Goal: Communication & Community: Answer question/provide support

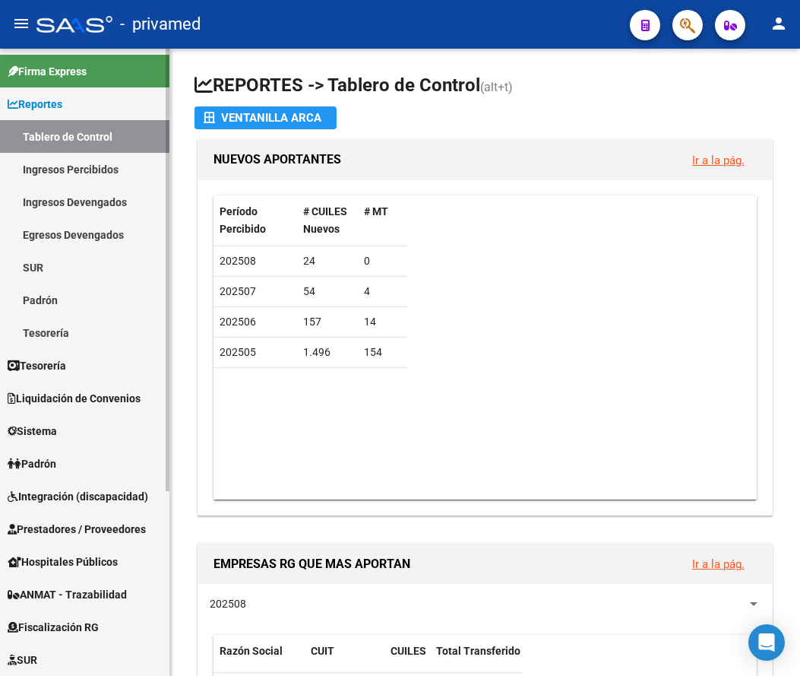
click at [103, 395] on span "Liquidación de Convenios" at bounding box center [74, 398] width 133 height 17
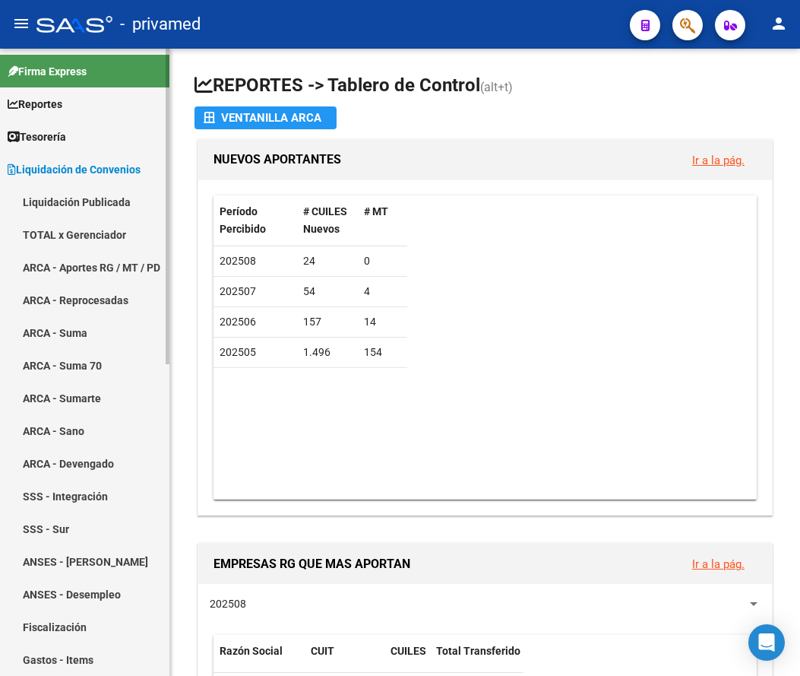
click at [107, 233] on link "TOTAL x Gerenciador" at bounding box center [84, 234] width 169 height 33
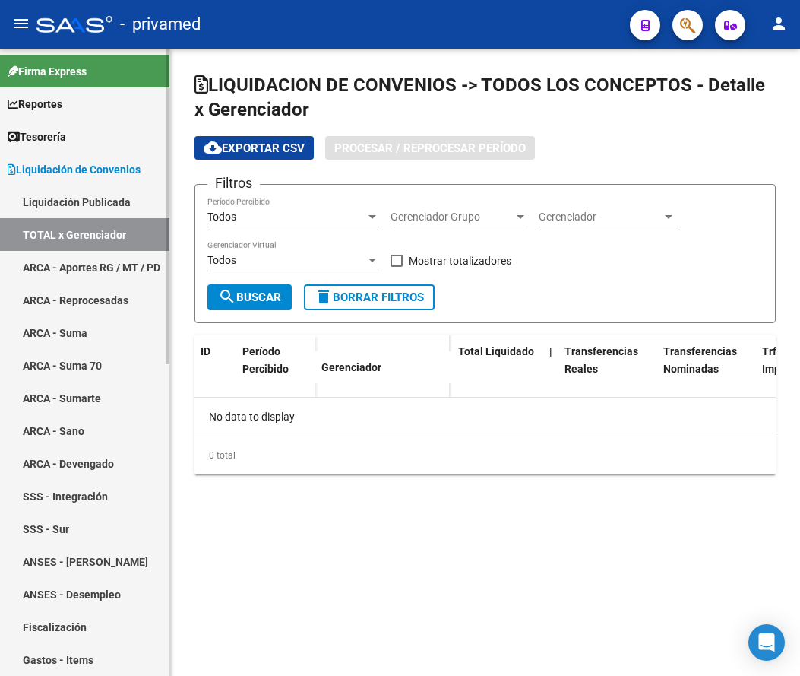
checkbox input "true"
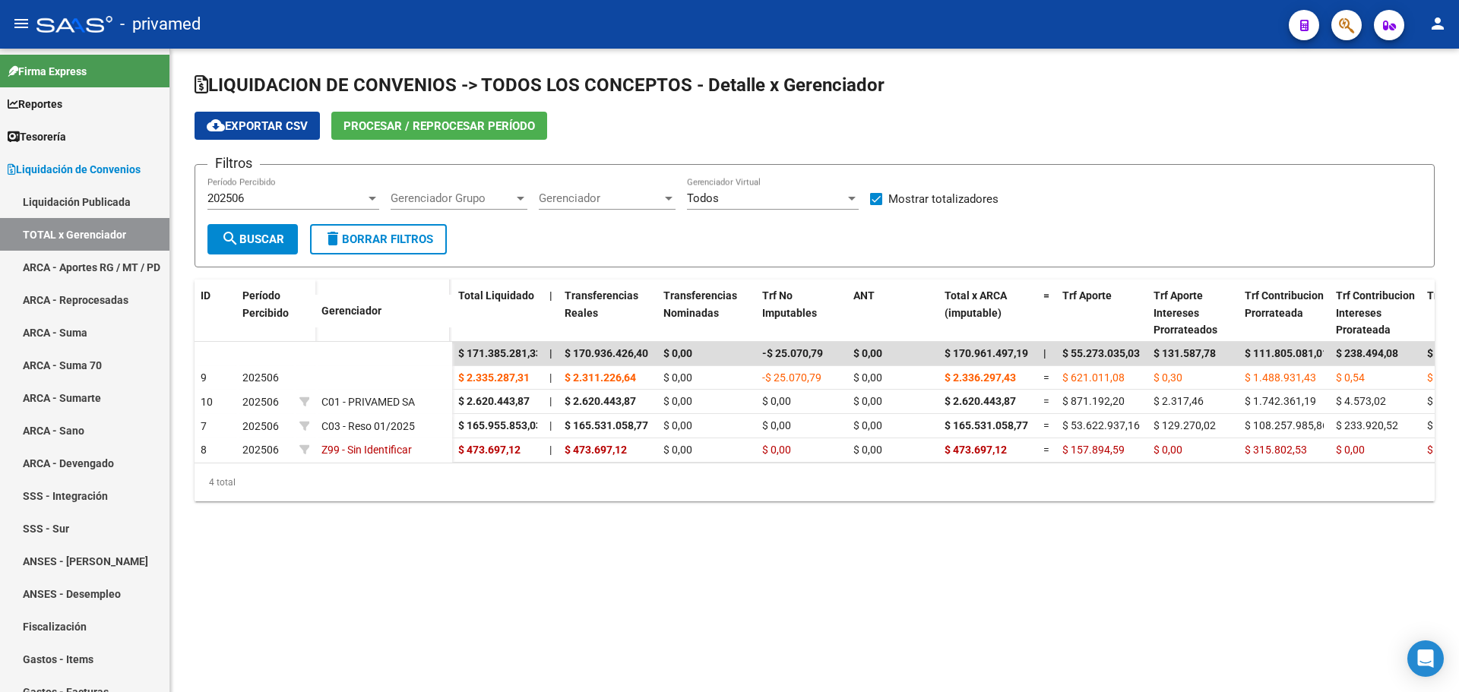
click at [454, 131] on span "Procesar / Reprocesar período" at bounding box center [438, 126] width 191 height 14
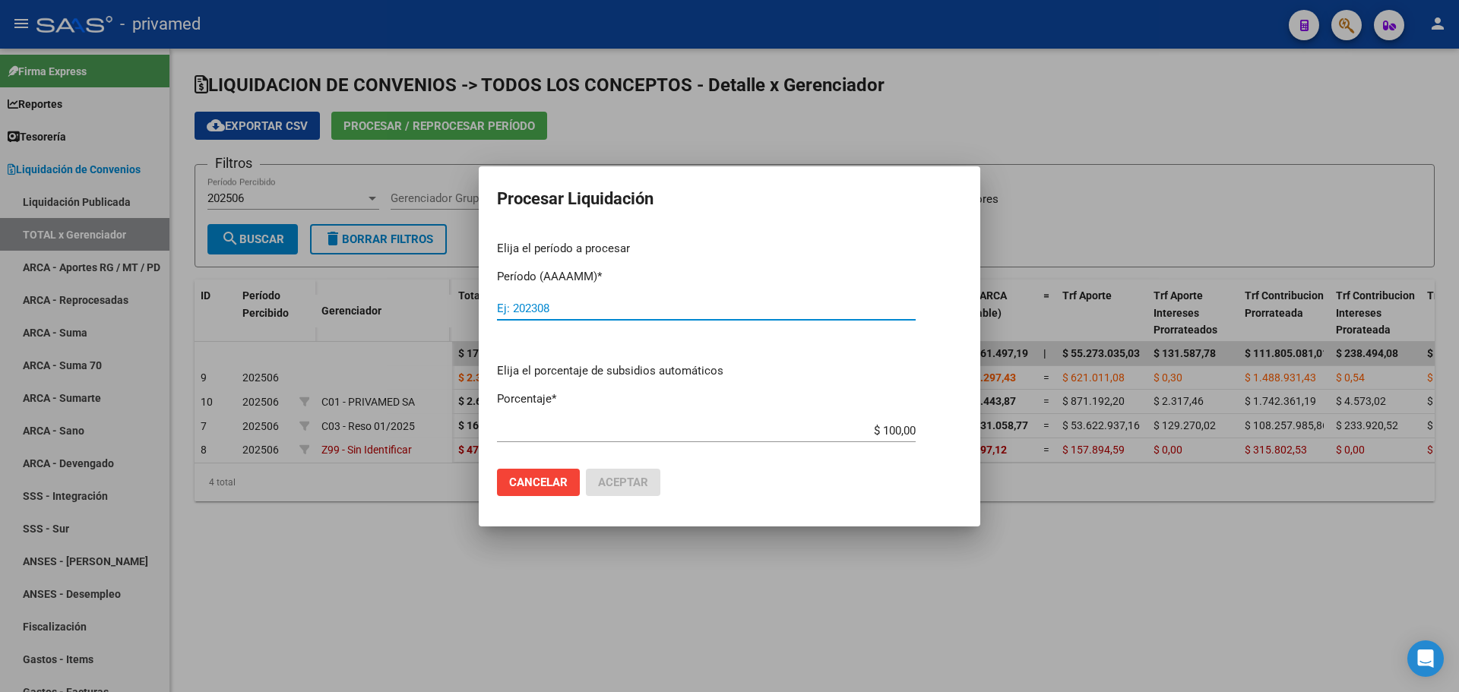
click at [538, 305] on input "Ej: 202308" at bounding box center [706, 309] width 419 height 14
type input "202506"
click at [542, 476] on span "Cancelar" at bounding box center [538, 483] width 59 height 14
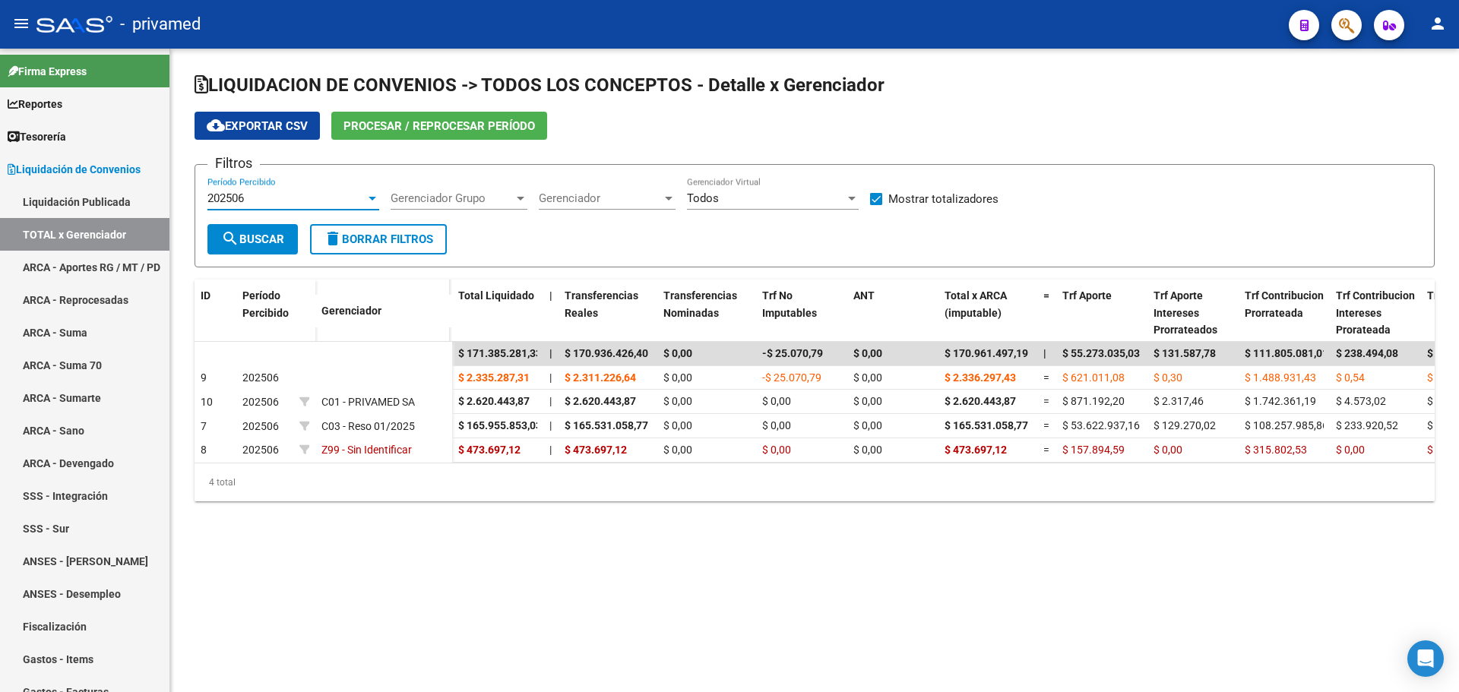
click at [330, 198] on div "202506" at bounding box center [286, 198] width 158 height 14
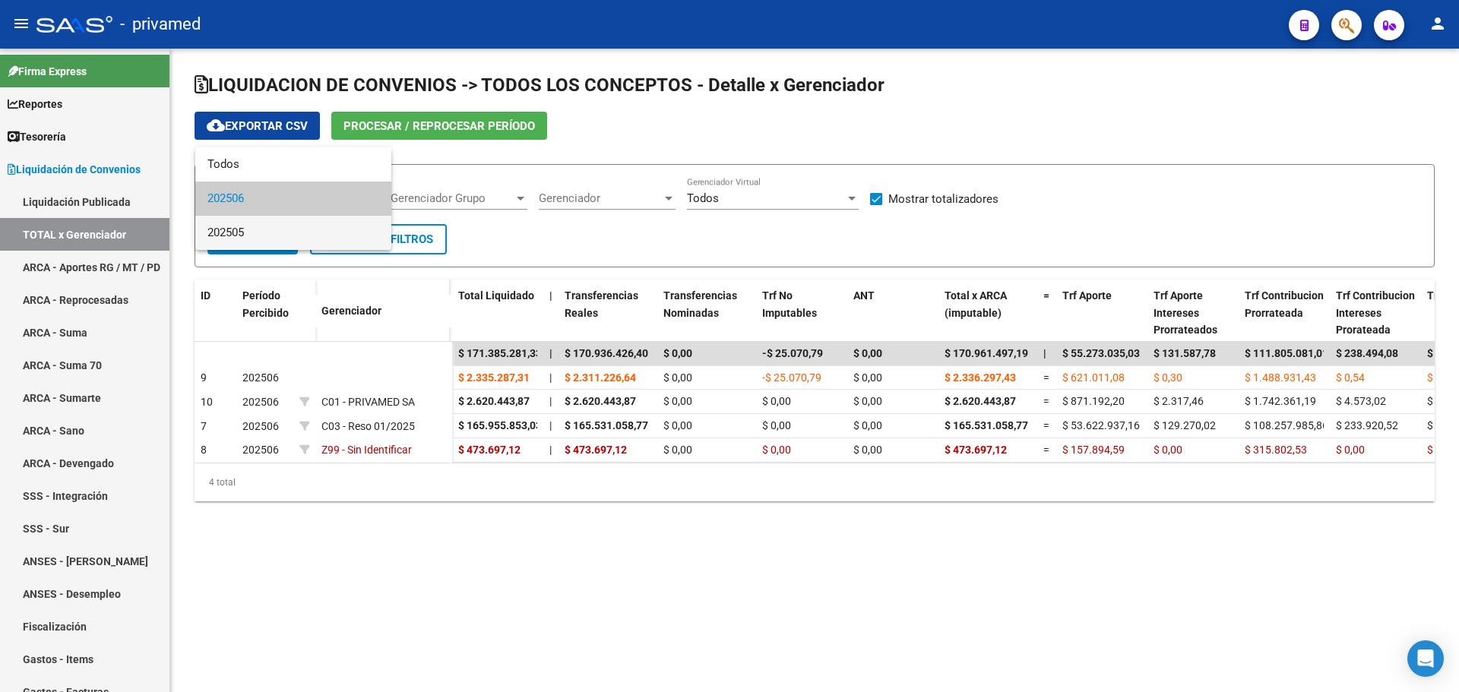
click at [289, 231] on span "202505" at bounding box center [293, 233] width 172 height 34
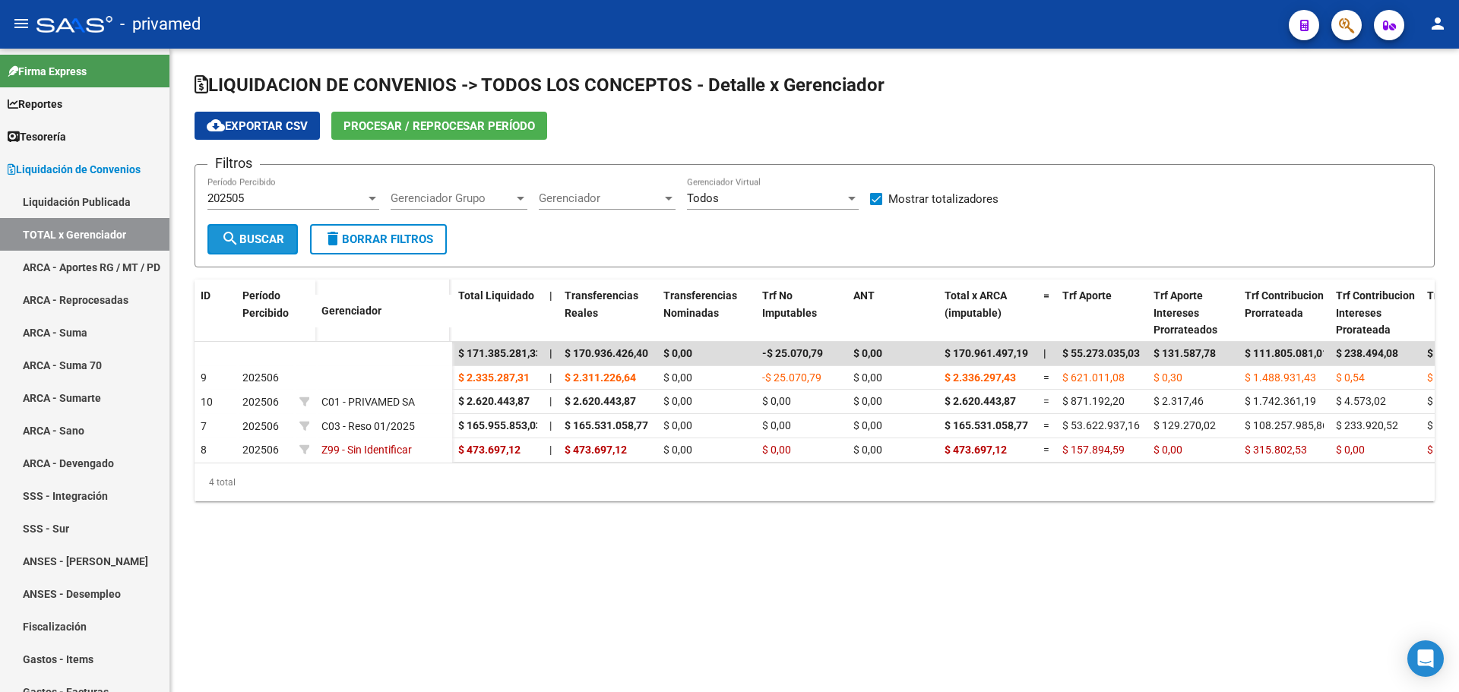
click at [259, 235] on span "search Buscar" at bounding box center [252, 240] width 63 height 14
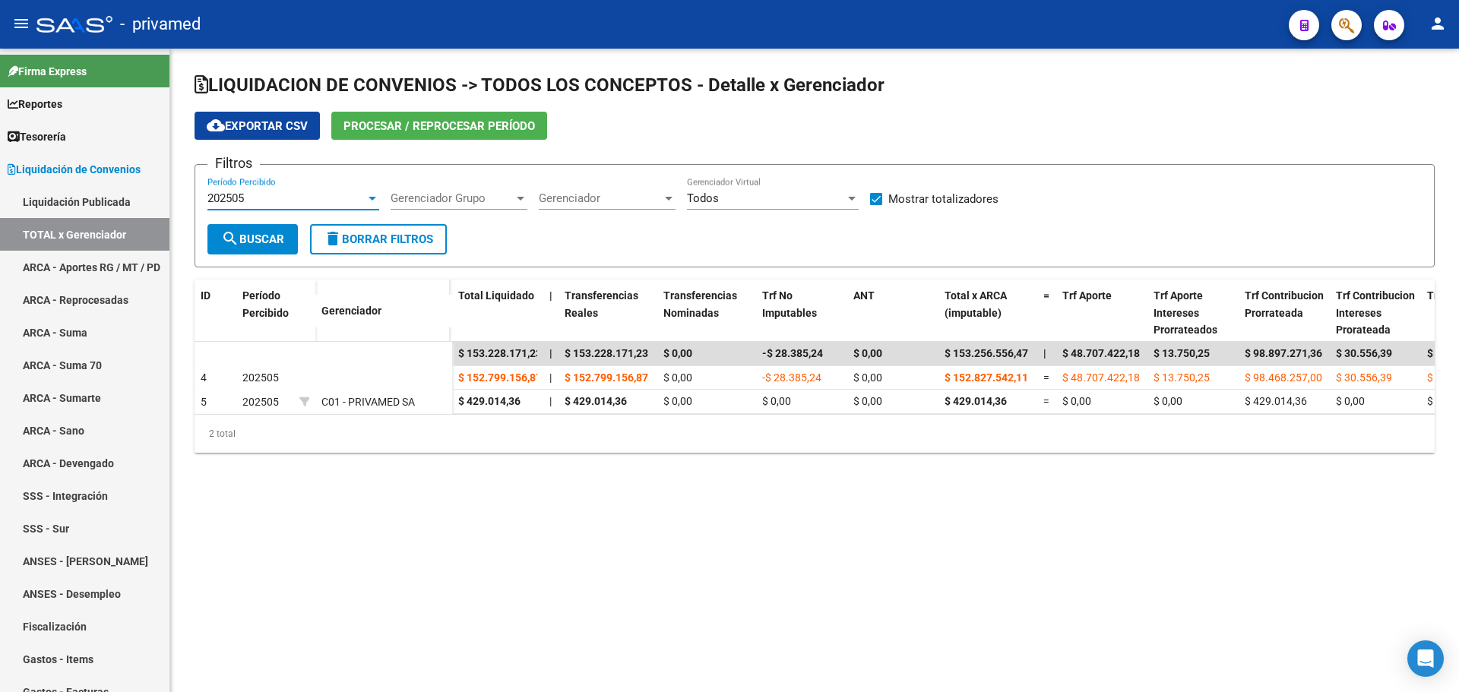
click at [275, 195] on div "202505" at bounding box center [286, 198] width 158 height 14
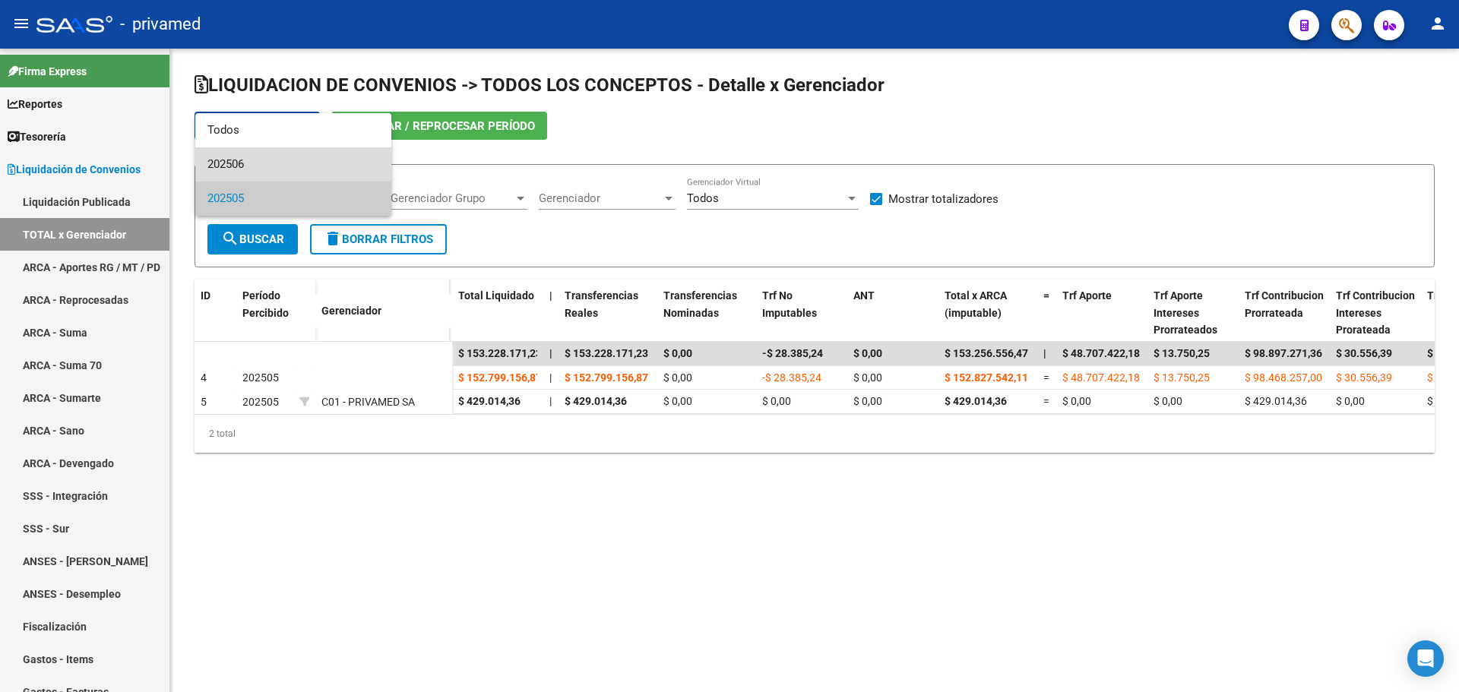
click at [269, 170] on span "202506" at bounding box center [293, 164] width 172 height 34
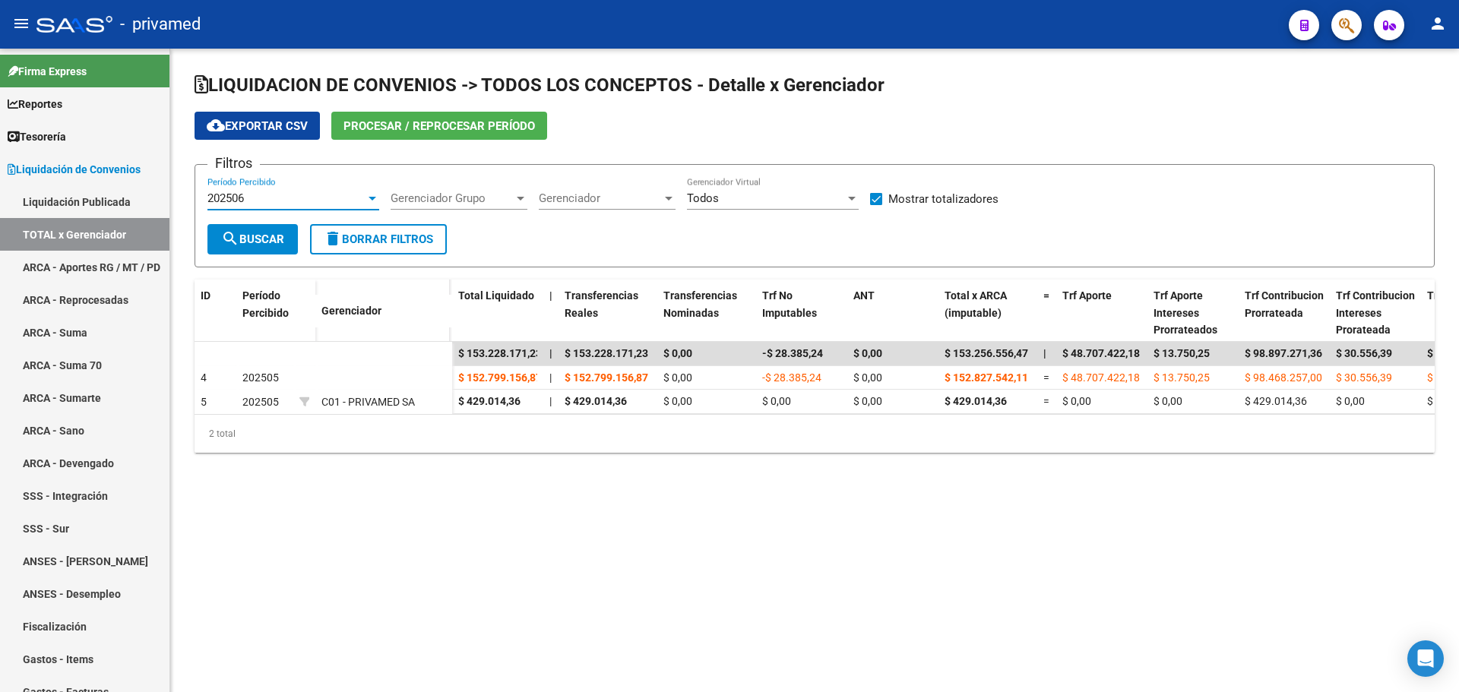
click at [244, 238] on span "search Buscar" at bounding box center [252, 240] width 63 height 14
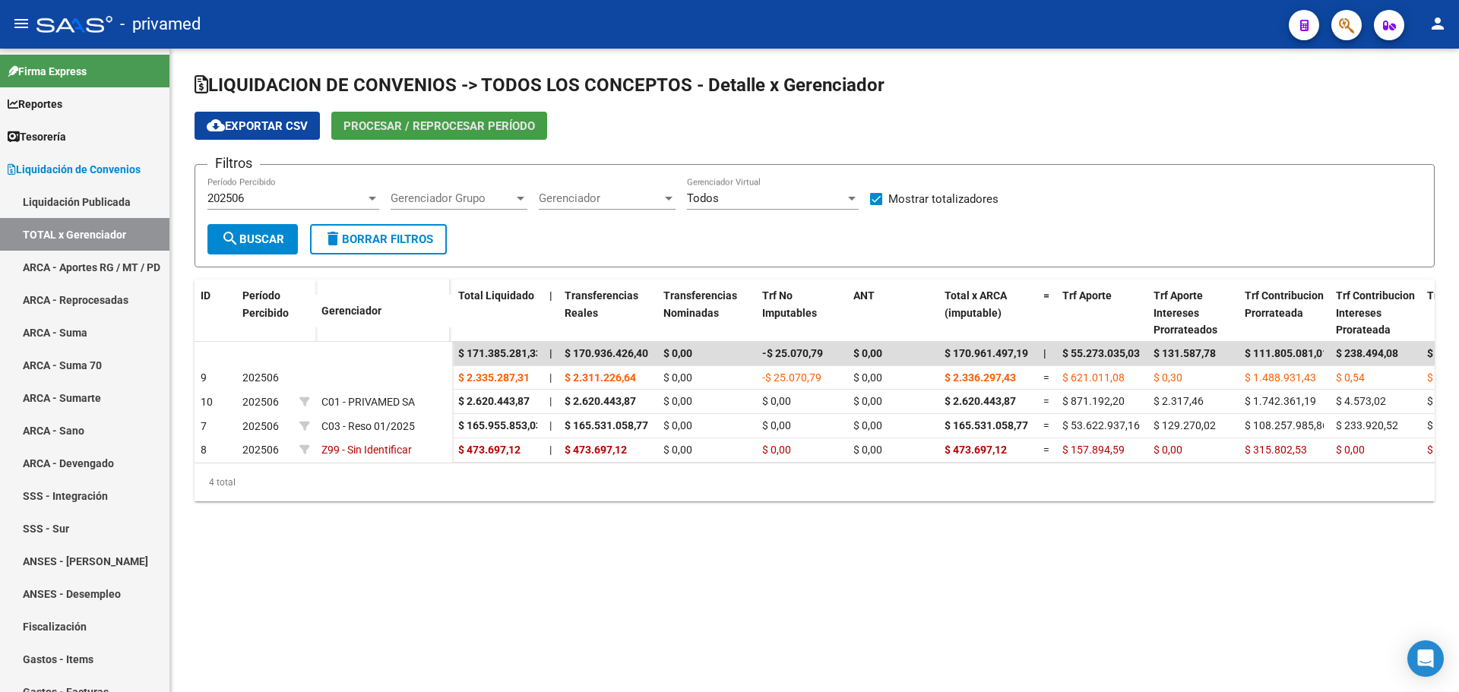
click at [438, 119] on span "Procesar / Reprocesar período" at bounding box center [438, 126] width 191 height 14
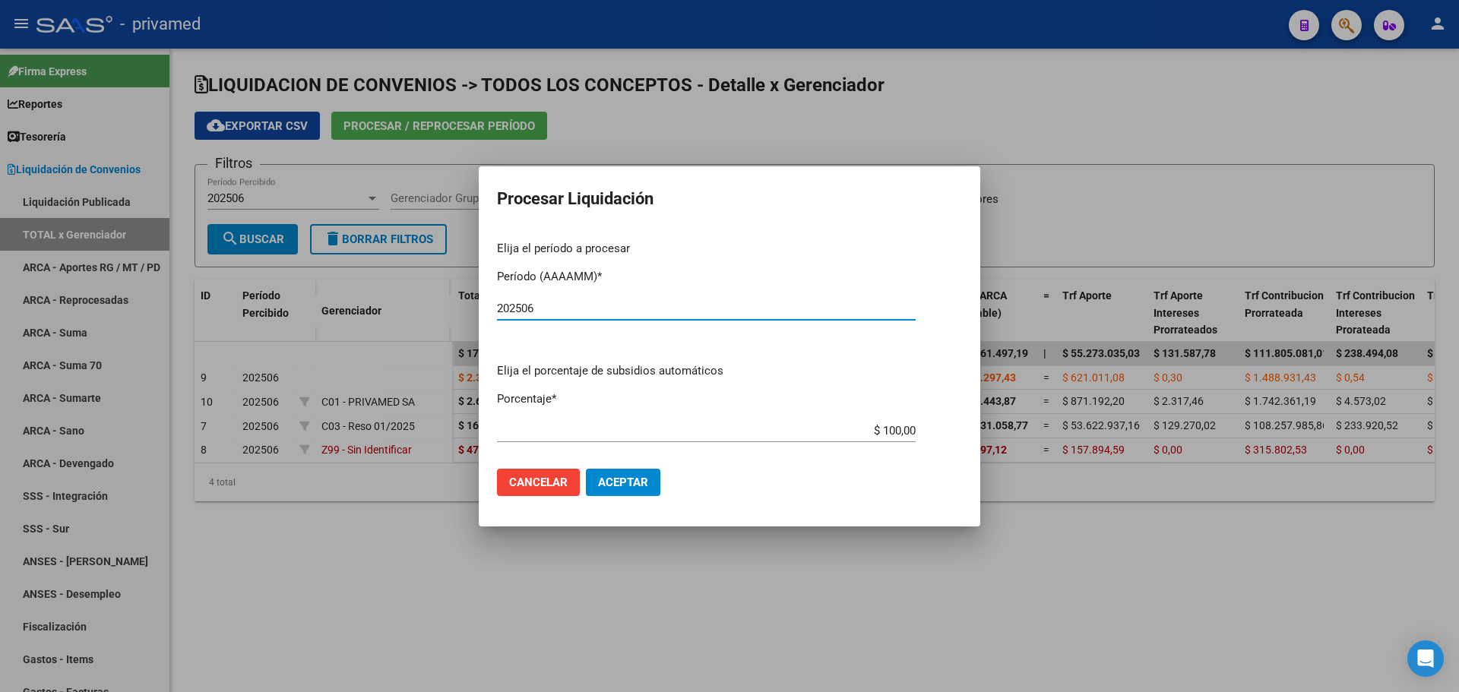
type input "202506"
click at [635, 478] on span "Aceptar" at bounding box center [623, 483] width 50 height 14
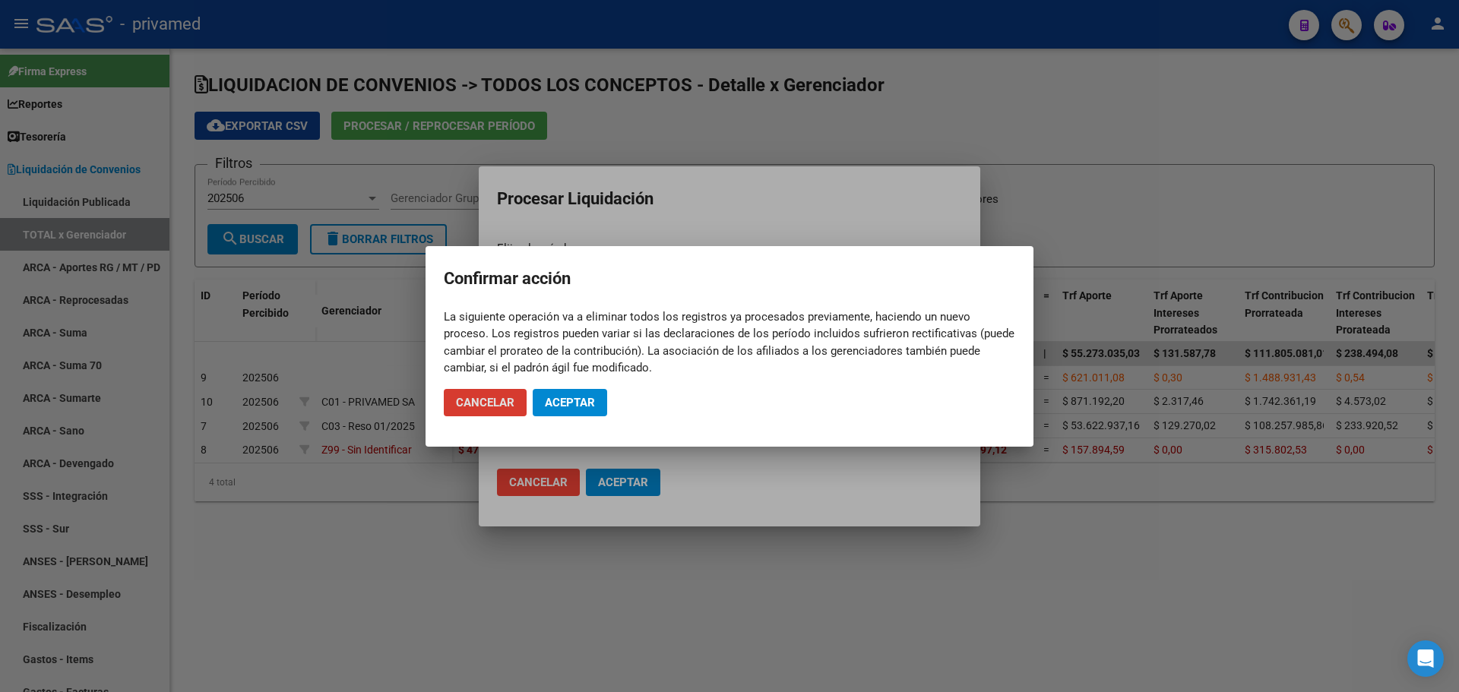
click at [590, 403] on span "Aceptar" at bounding box center [570, 403] width 50 height 14
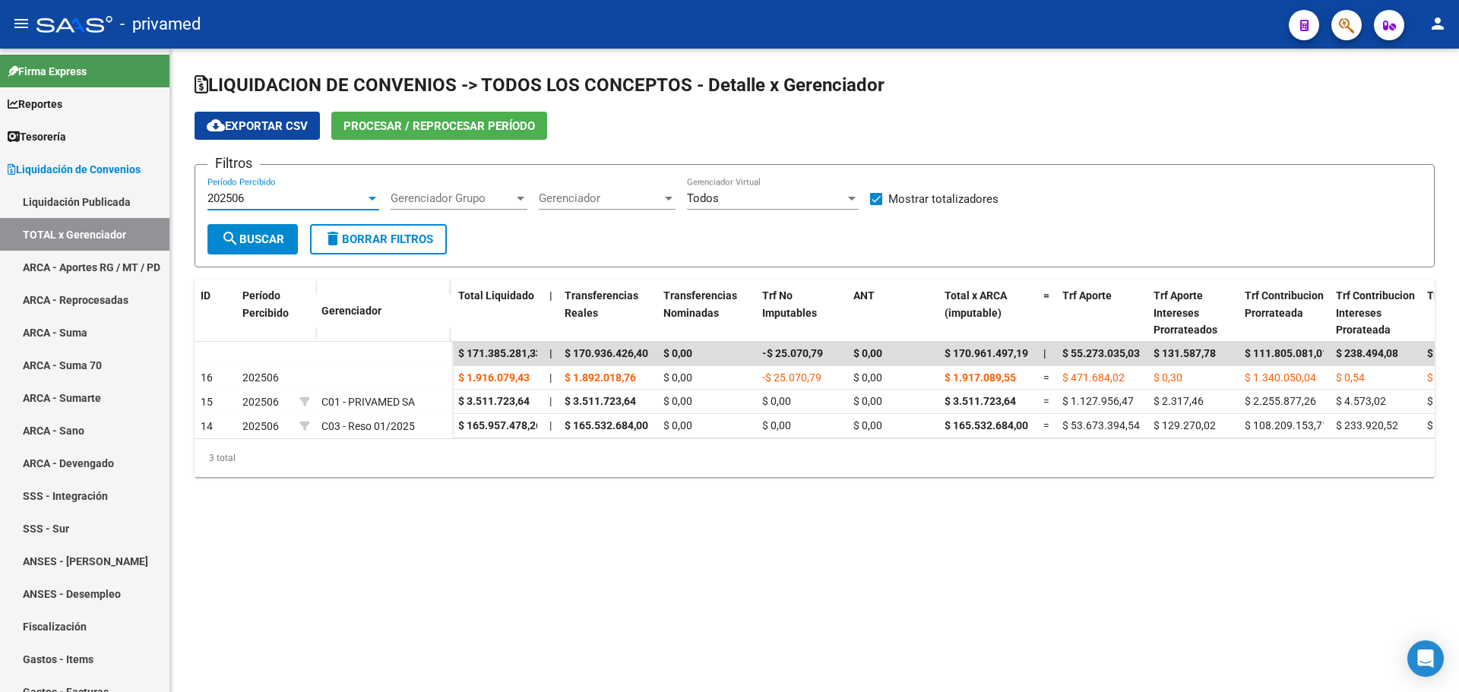
click at [286, 199] on div "202506" at bounding box center [286, 198] width 158 height 14
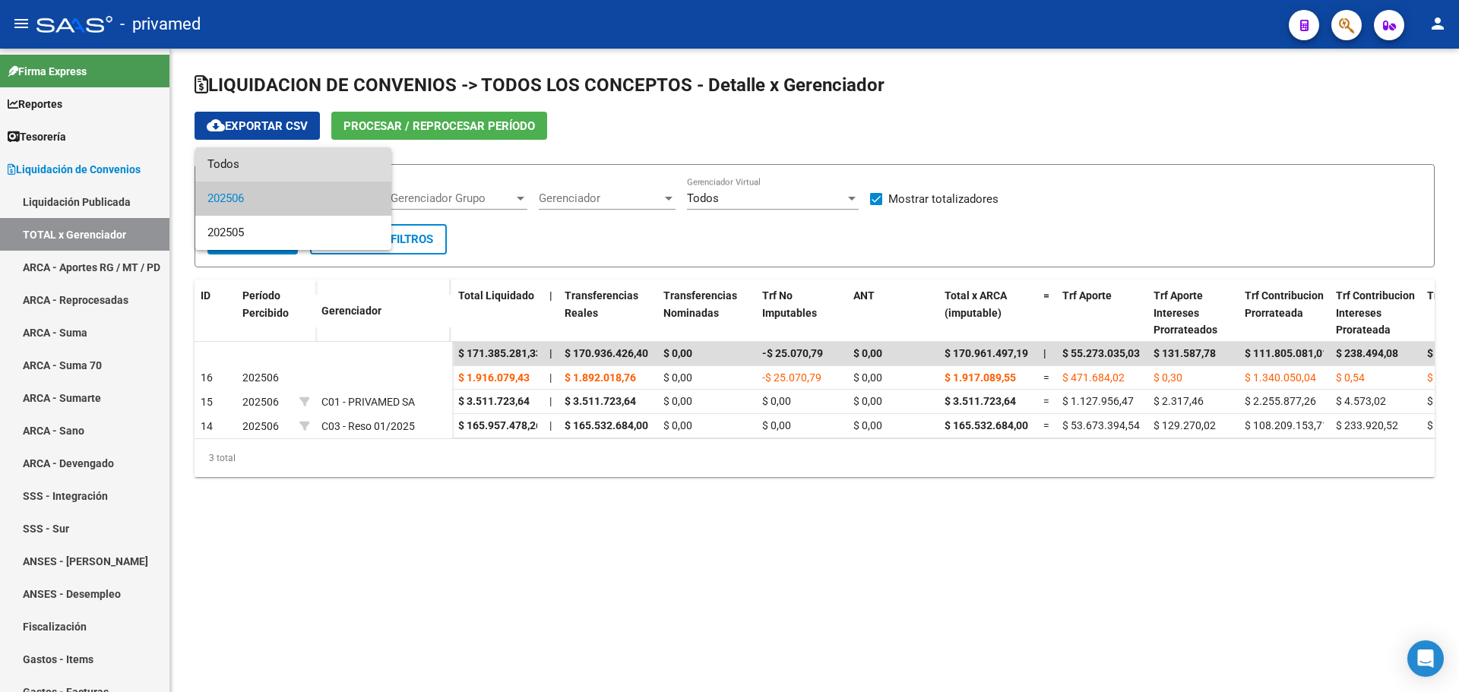
click at [277, 165] on span "Todos" at bounding box center [293, 164] width 172 height 34
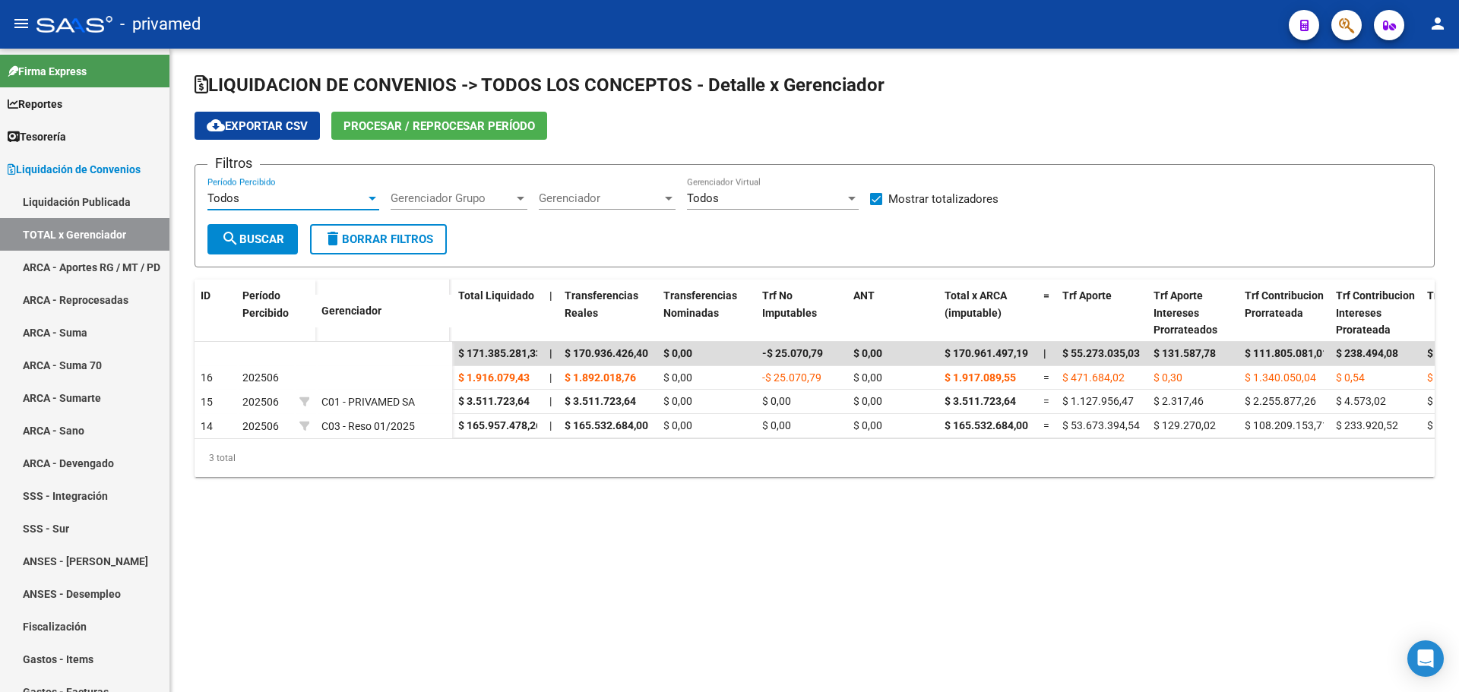
click at [286, 196] on div "Todos" at bounding box center [286, 198] width 158 height 14
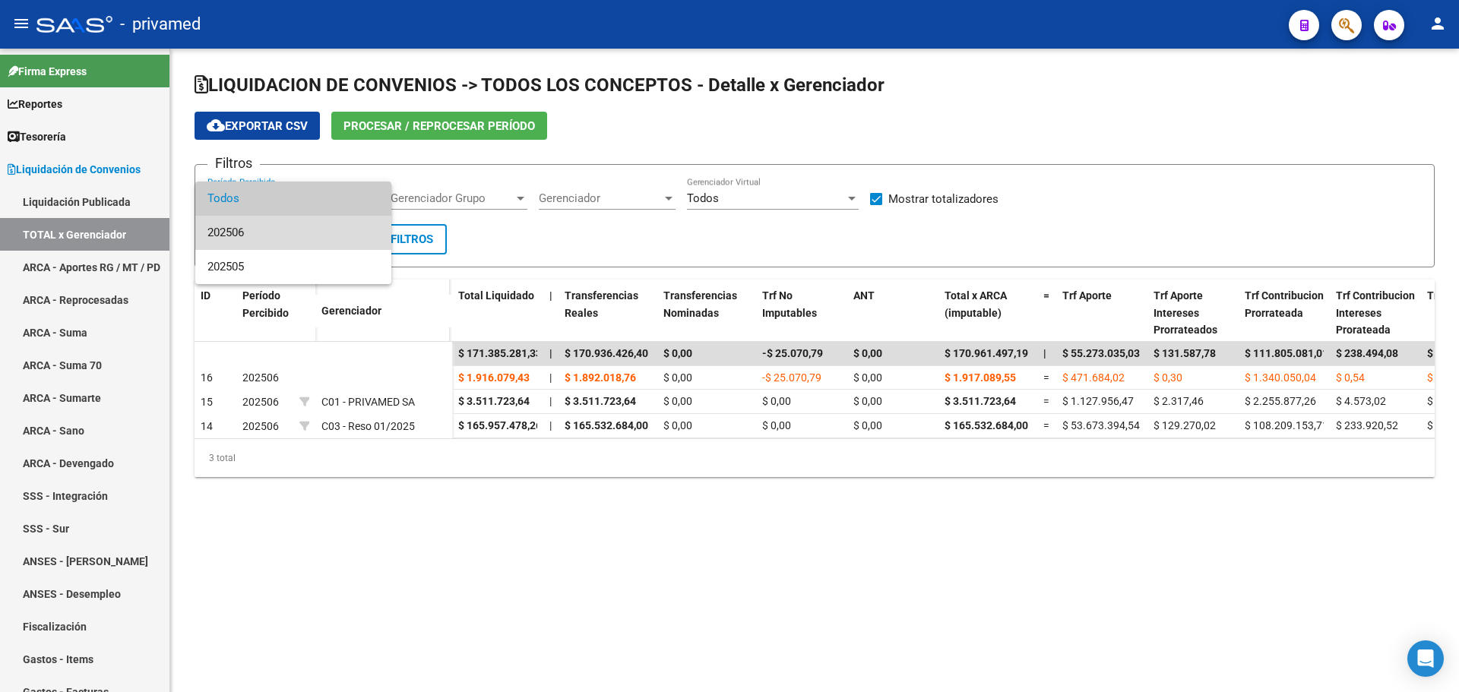
click at [289, 226] on span "202506" at bounding box center [293, 233] width 172 height 34
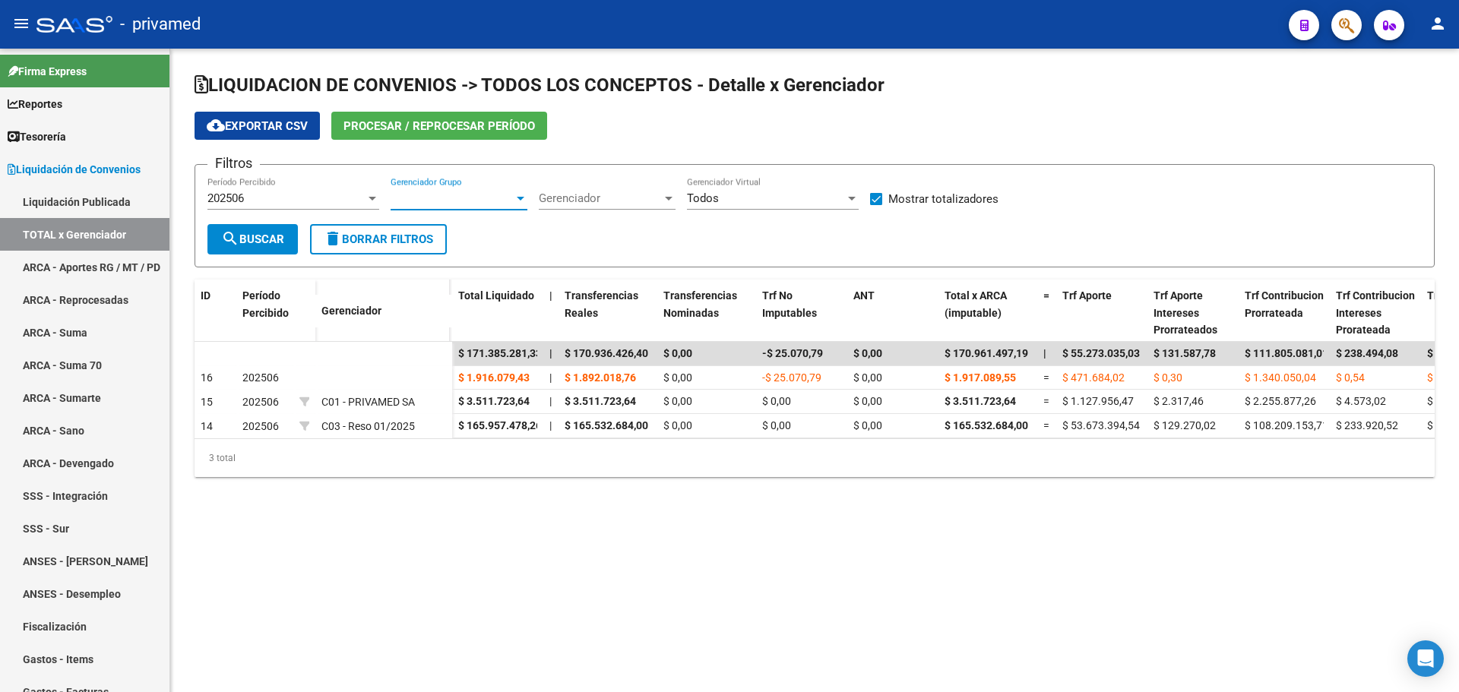
click at [473, 204] on span "Gerenciador Grupo" at bounding box center [452, 198] width 123 height 14
click at [451, 237] on span "Todos" at bounding box center [479, 233] width 177 height 34
click at [600, 201] on span "Gerenciador" at bounding box center [600, 198] width 123 height 14
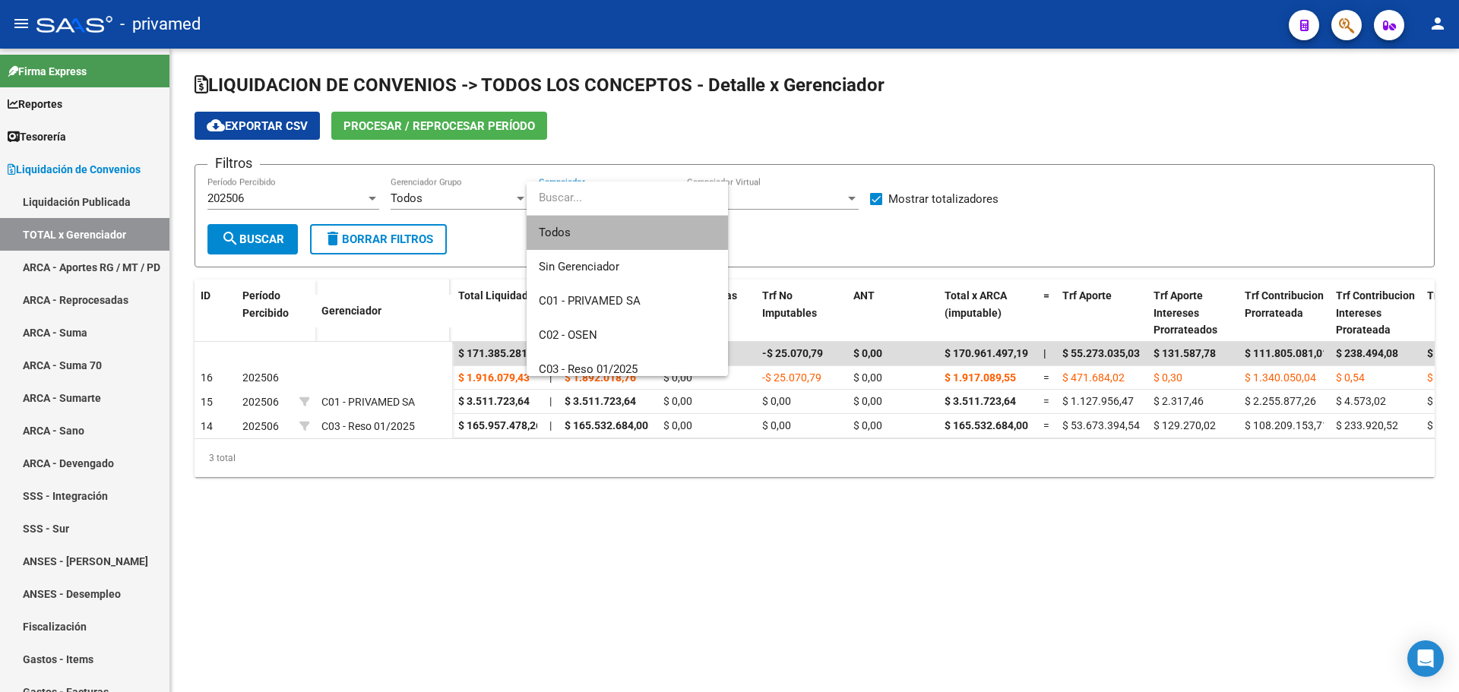
click at [599, 229] on span "Todos" at bounding box center [627, 233] width 177 height 34
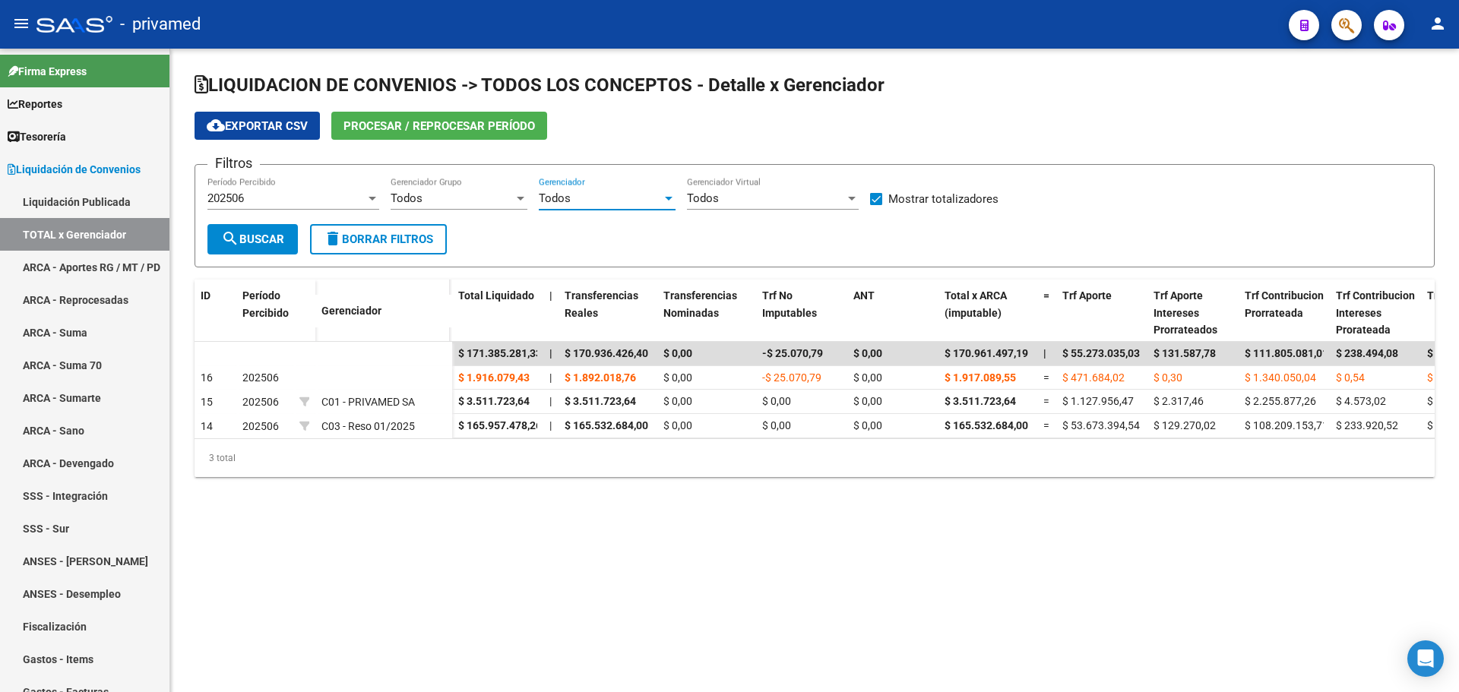
click at [882, 201] on label "Mostrar totalizadores" at bounding box center [934, 199] width 128 height 18
click at [876, 205] on input "Mostrar totalizadores" at bounding box center [875, 205] width 1 height 1
click at [879, 199] on span at bounding box center [876, 199] width 12 height 12
click at [876, 205] on input "Mostrar totalizadores" at bounding box center [875, 205] width 1 height 1
checkbox input "true"
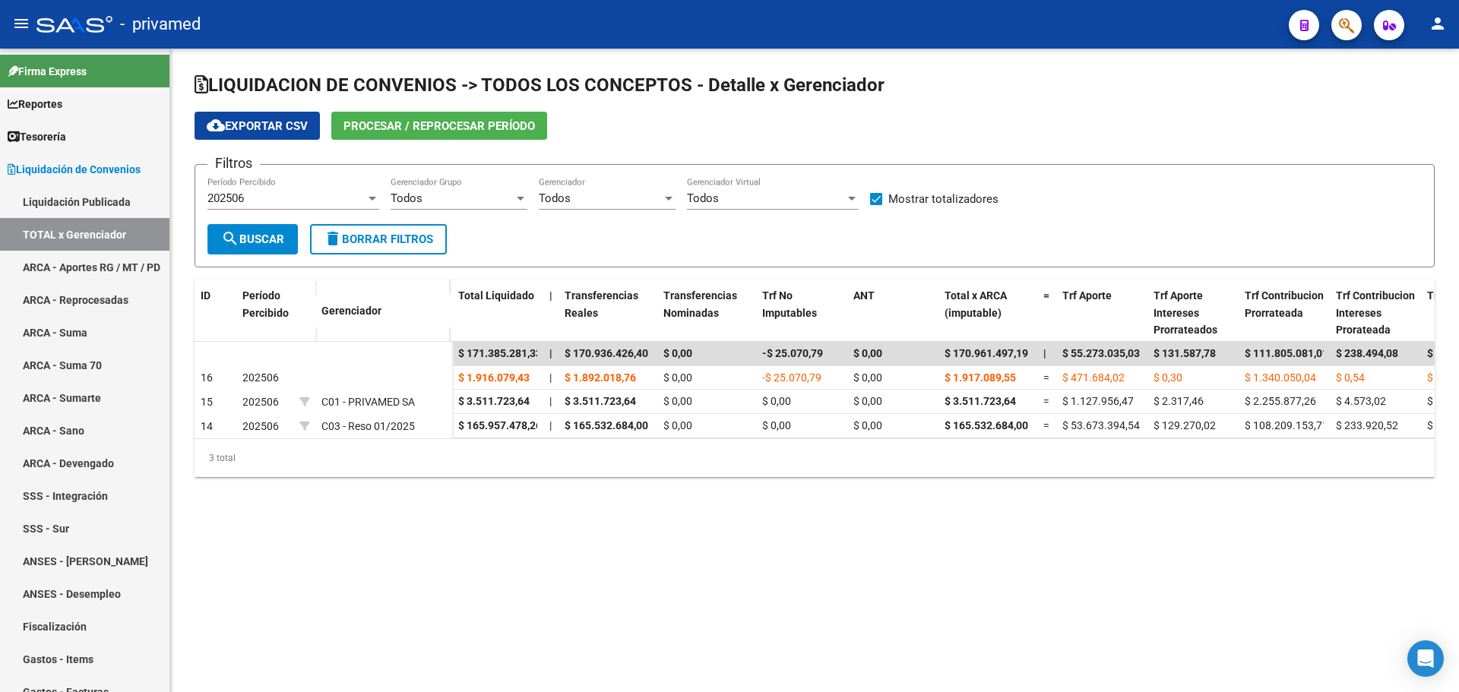
click at [247, 236] on span "search Buscar" at bounding box center [252, 240] width 63 height 14
click at [59, 196] on link "Liquidación Publicada" at bounding box center [84, 201] width 169 height 33
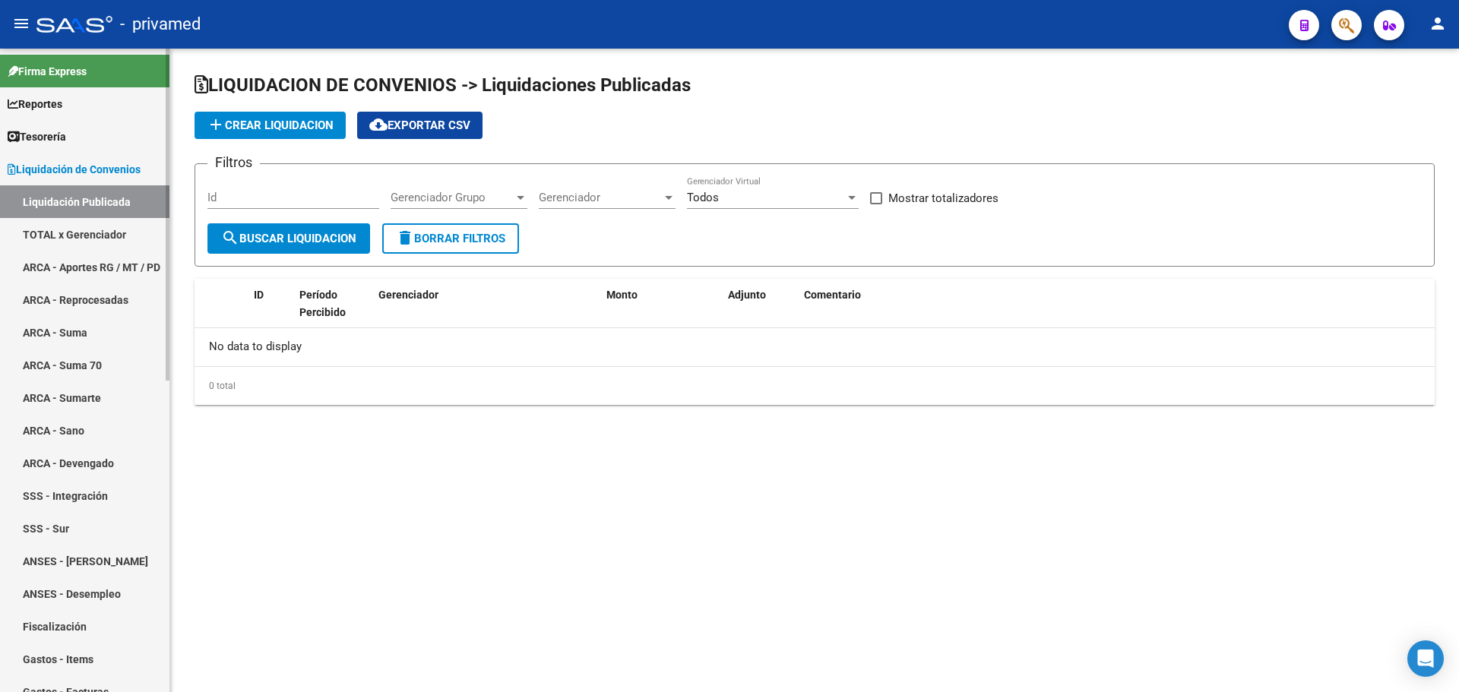
checkbox input "true"
click at [248, 190] on div "Todas Período Percibido" at bounding box center [293, 192] width 172 height 33
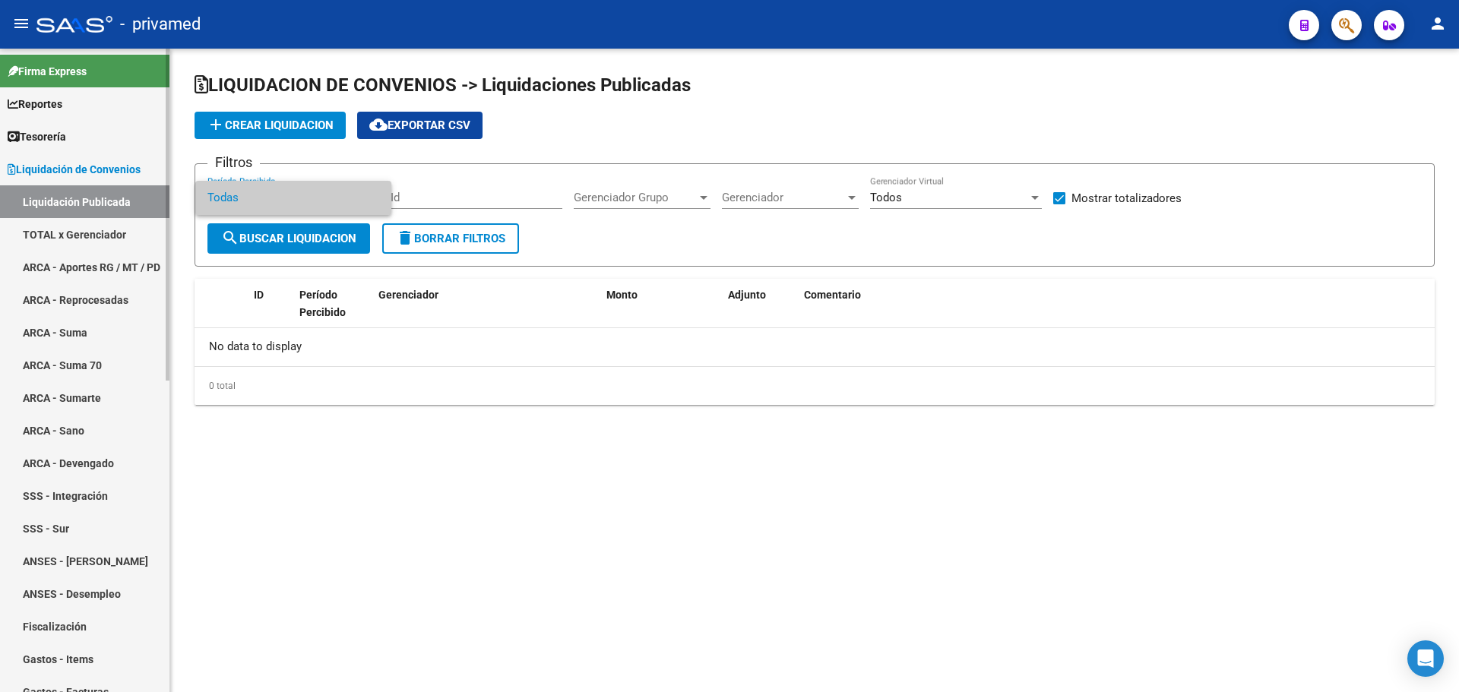
click at [84, 231] on div at bounding box center [729, 346] width 1459 height 692
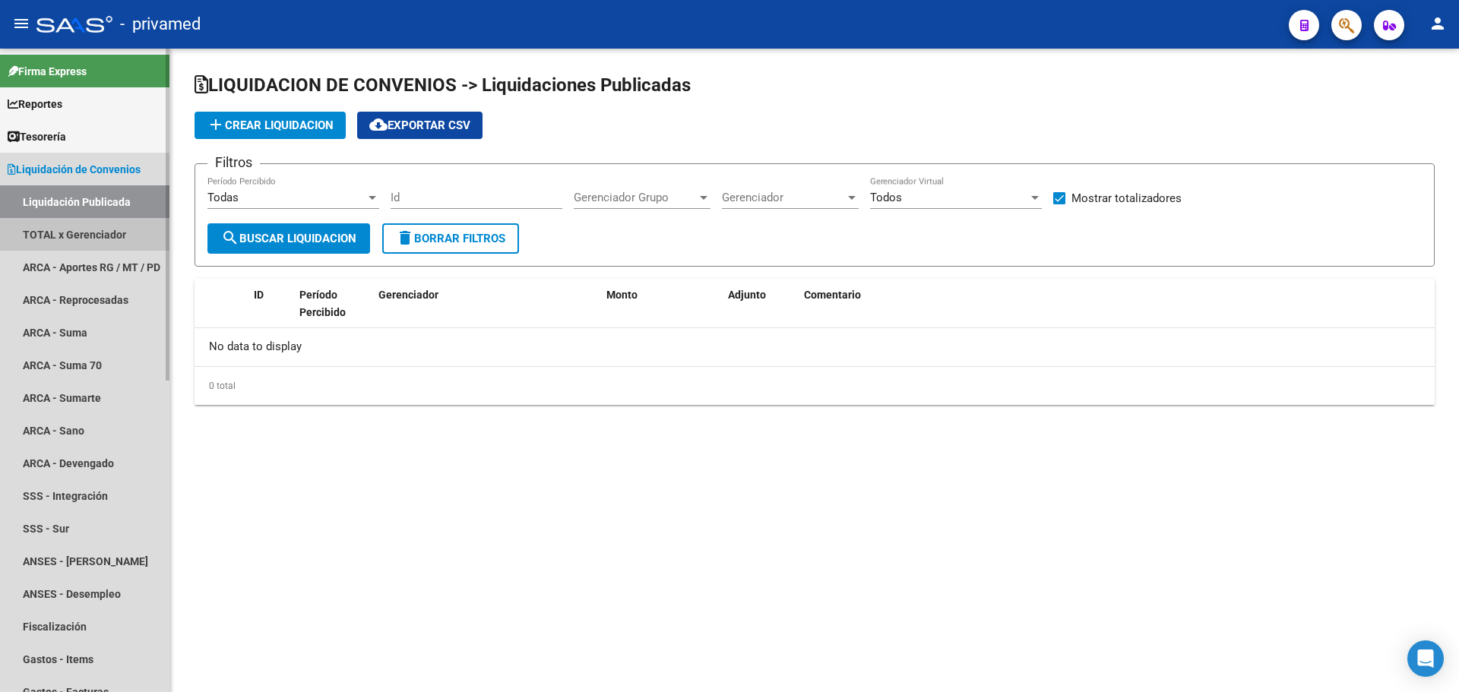
click at [84, 233] on link "TOTAL x Gerenciador" at bounding box center [84, 234] width 169 height 33
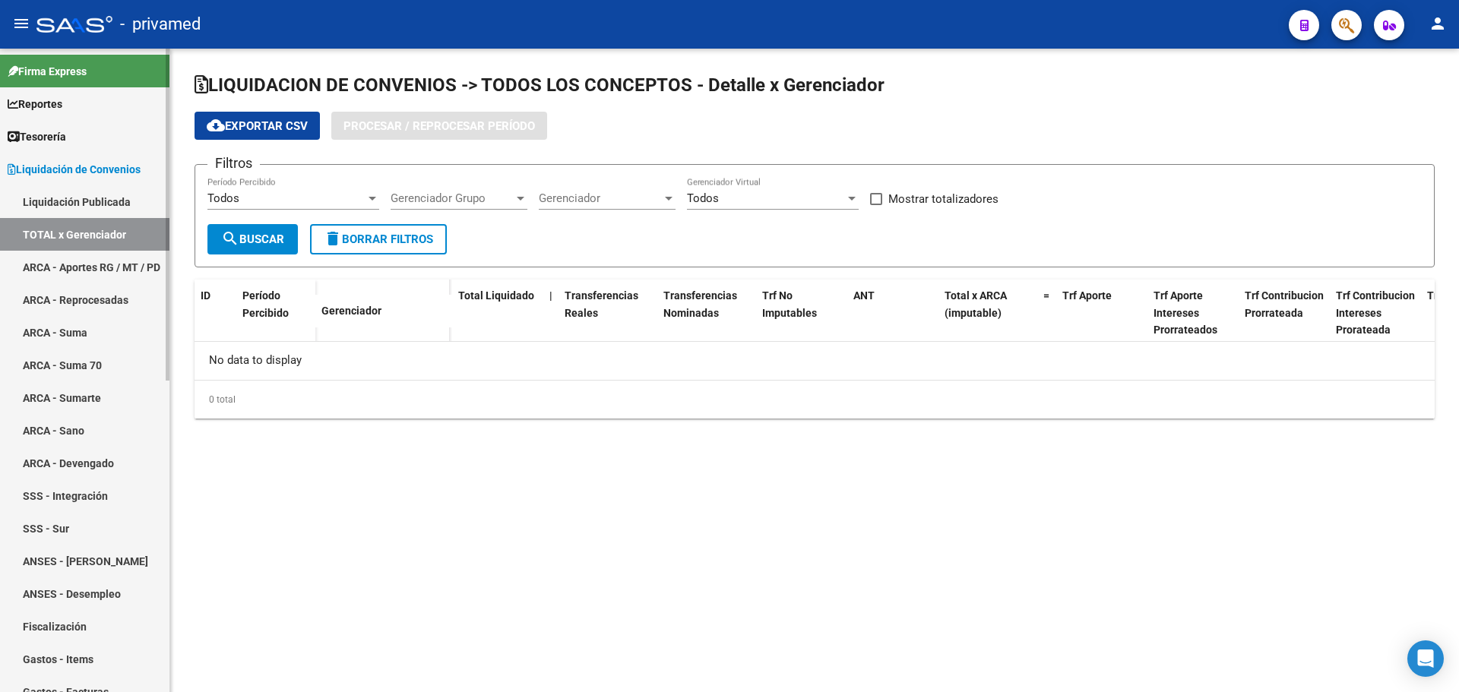
checkbox input "true"
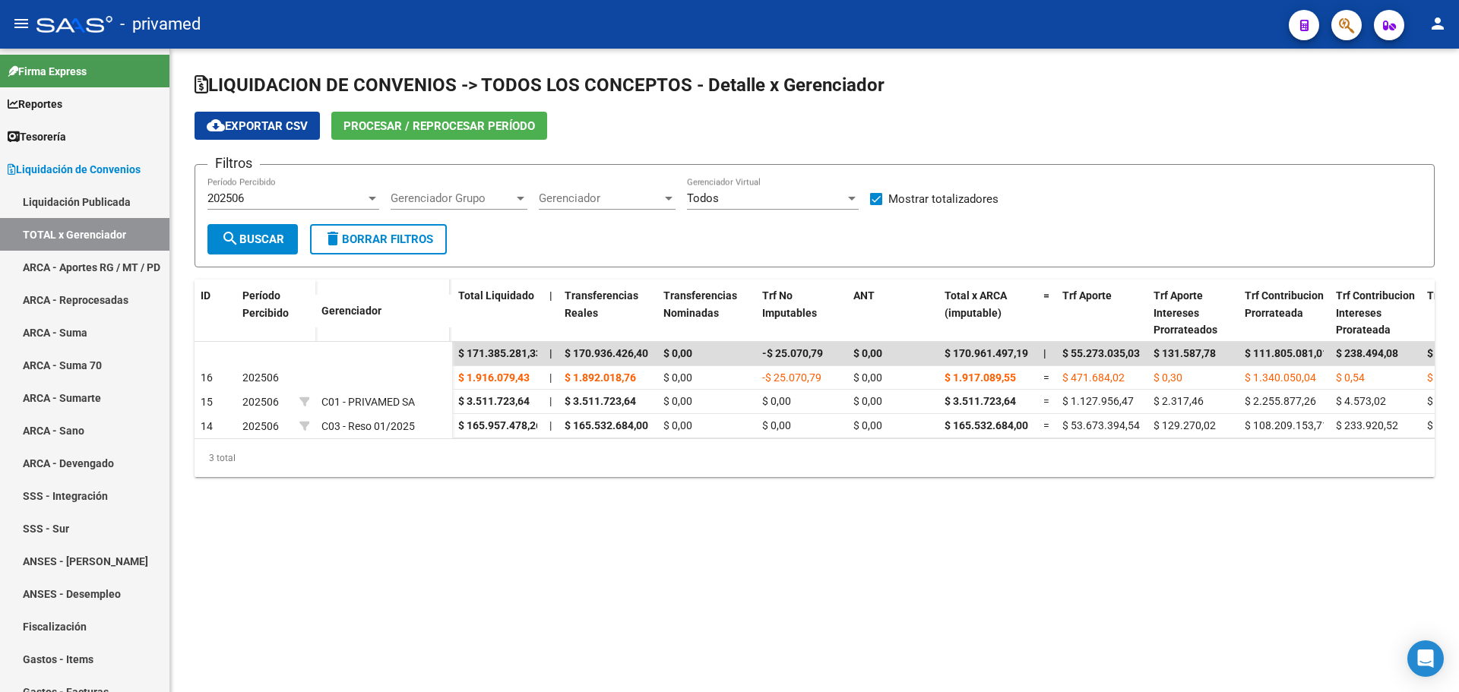
click at [280, 191] on div "202506 Período Percibido" at bounding box center [293, 193] width 172 height 33
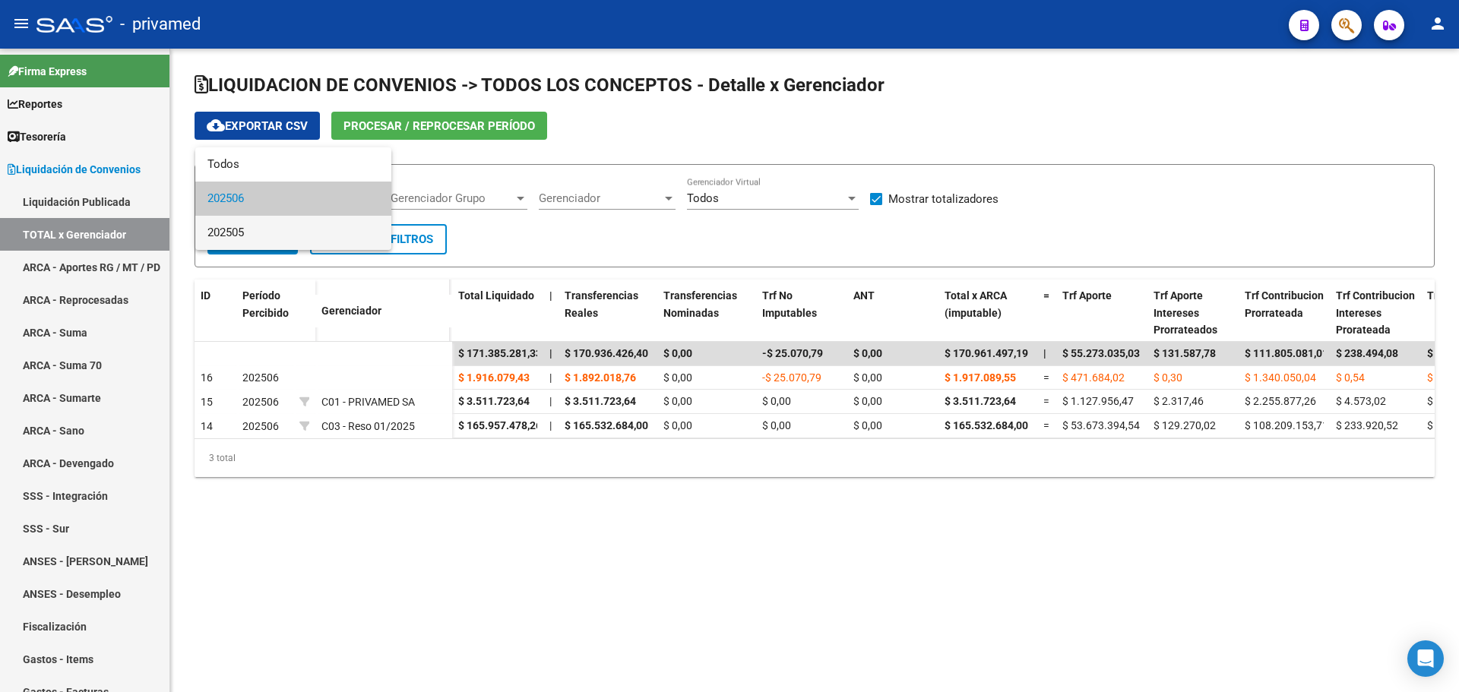
click at [268, 228] on span "202505" at bounding box center [293, 233] width 172 height 34
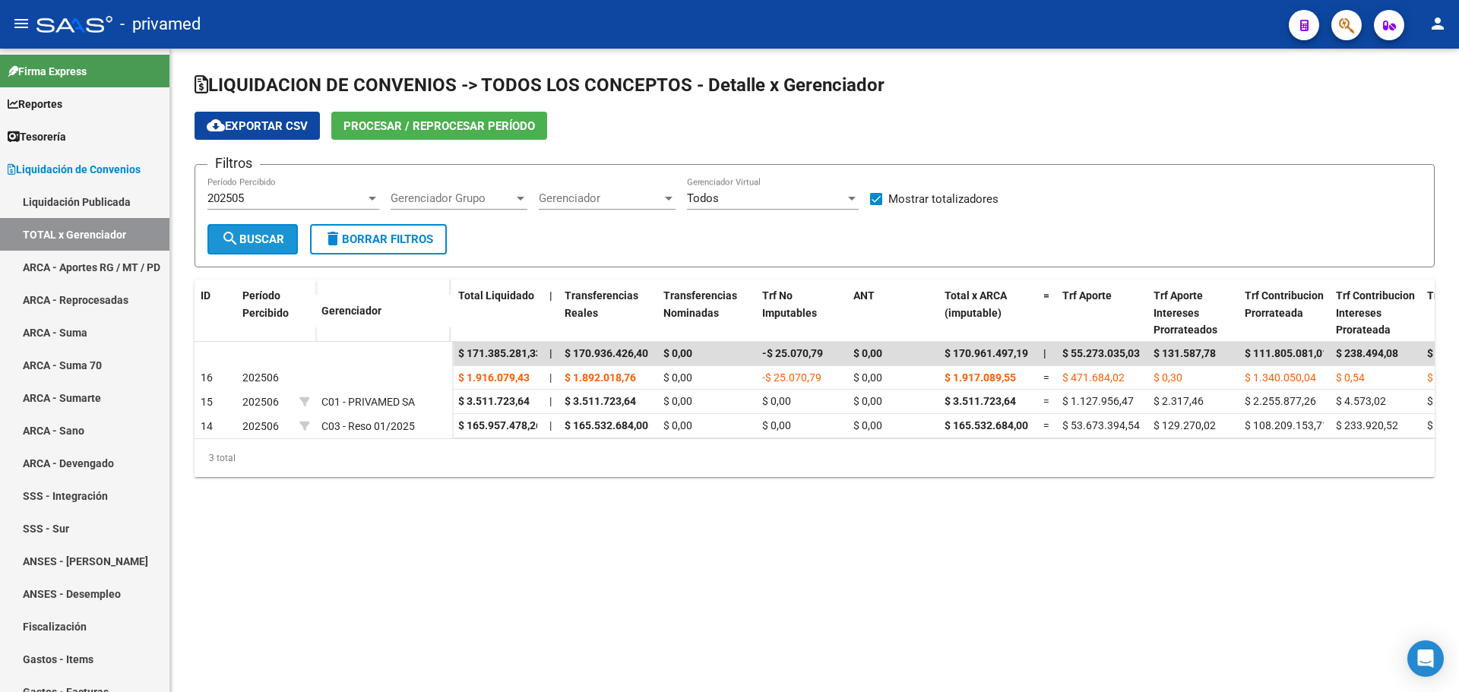
click at [272, 238] on span "search Buscar" at bounding box center [252, 240] width 63 height 14
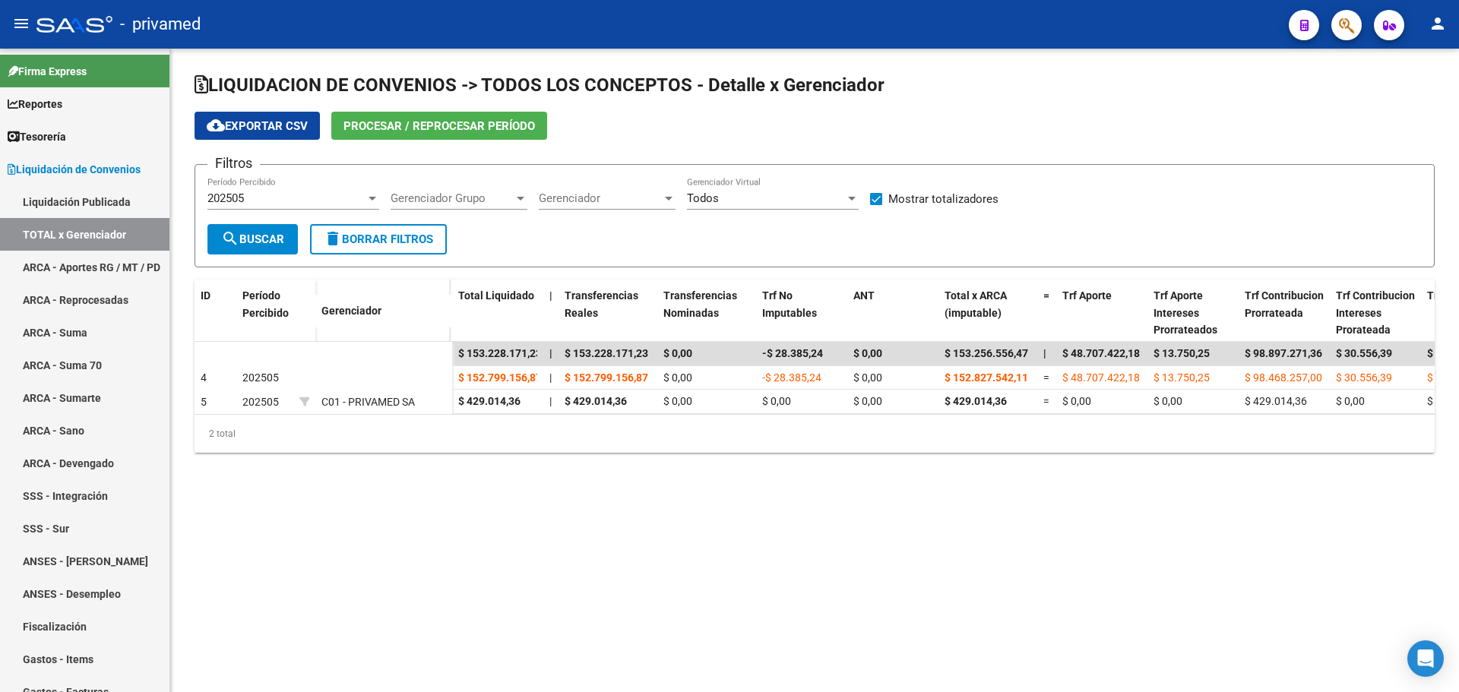
click at [273, 191] on div "202505 Período Percibido" at bounding box center [293, 193] width 172 height 33
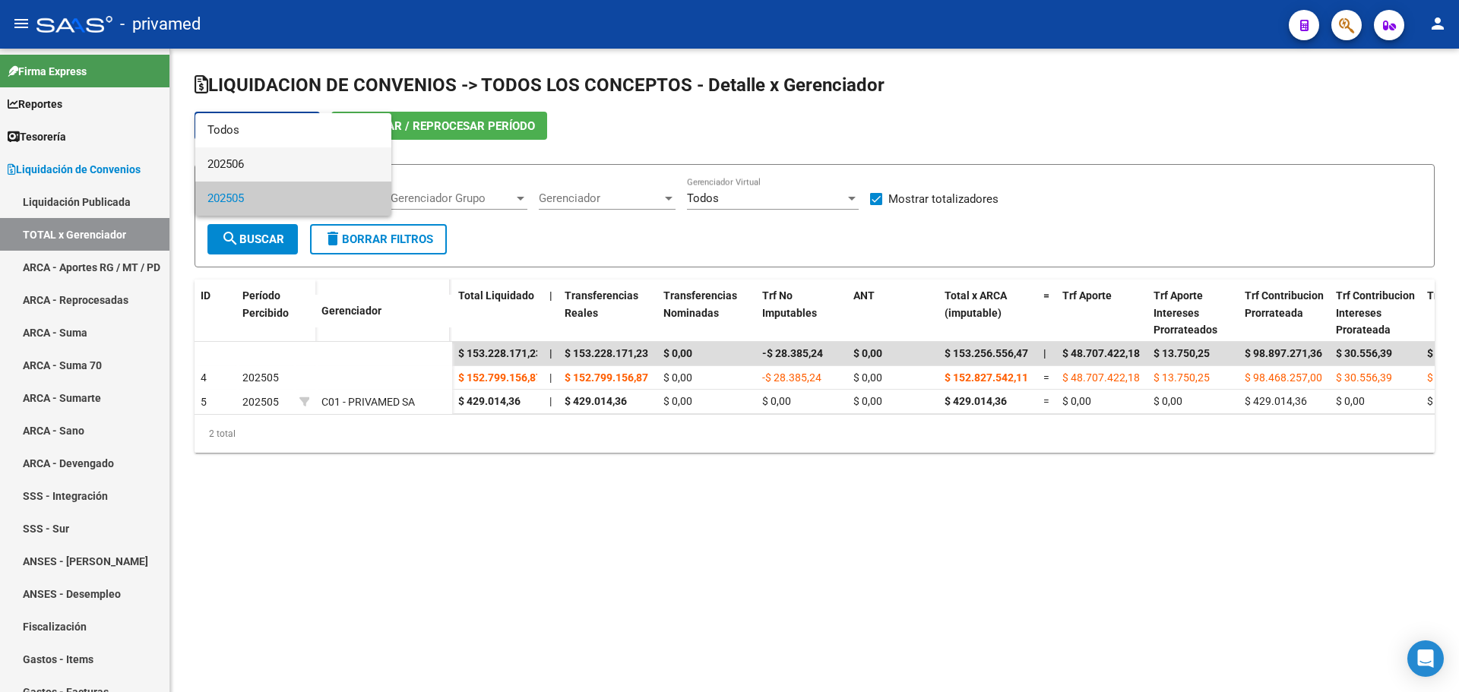
click at [252, 160] on span "202506" at bounding box center [293, 164] width 172 height 34
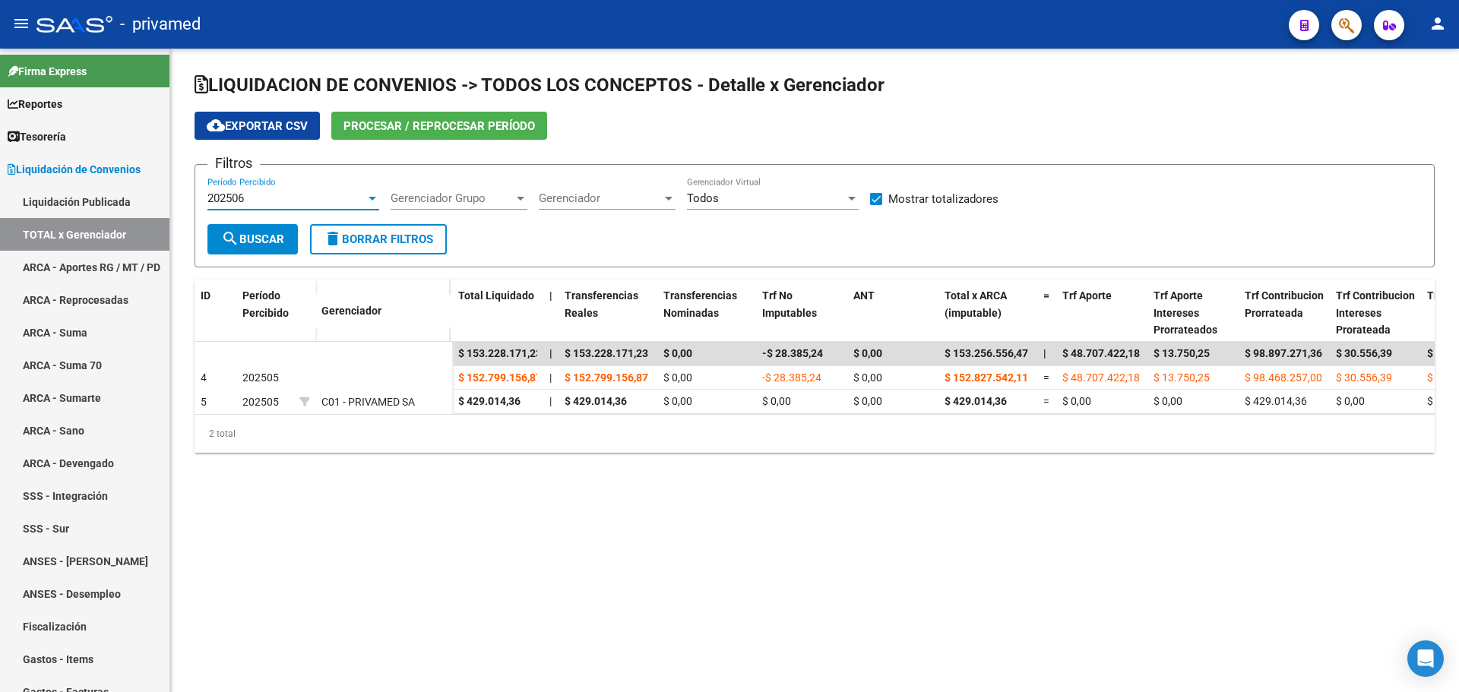
click at [261, 235] on span "search Buscar" at bounding box center [252, 240] width 63 height 14
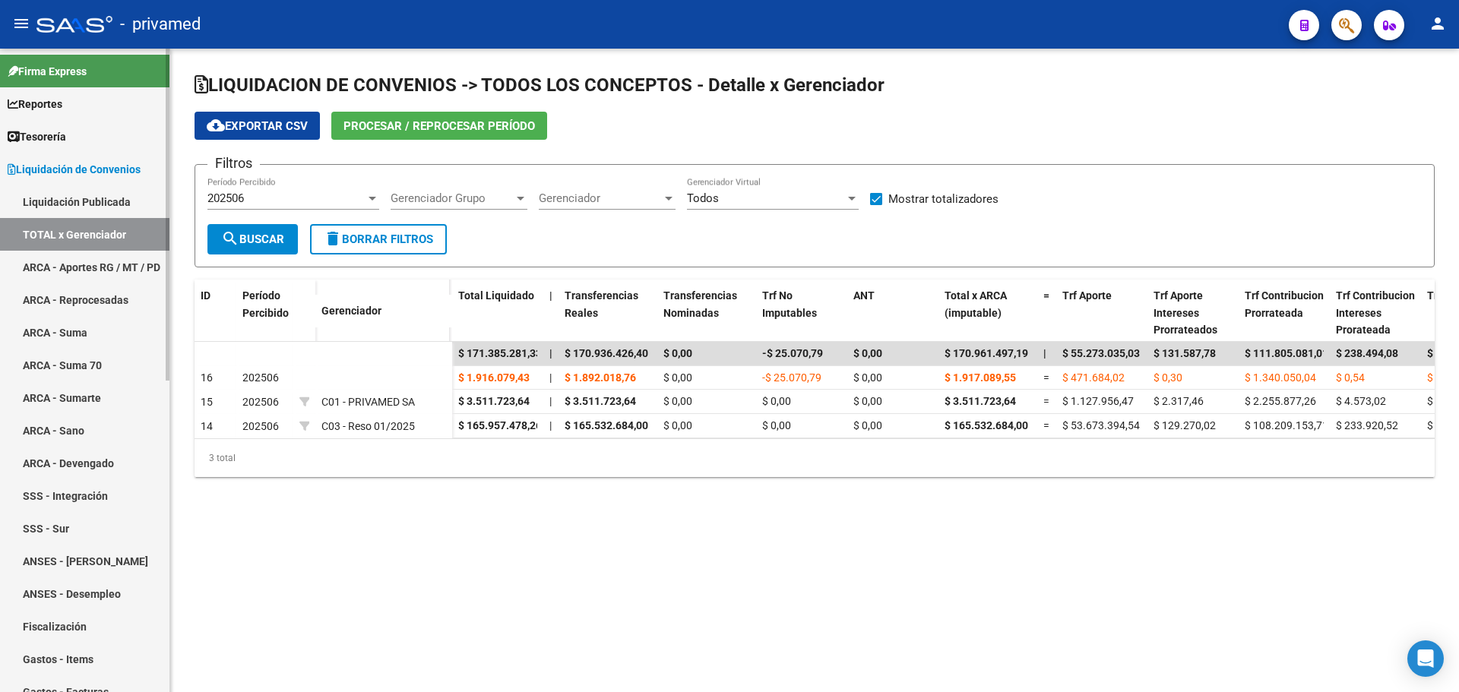
click at [88, 258] on link "ARCA - Aportes RG / MT / PD" at bounding box center [84, 267] width 169 height 33
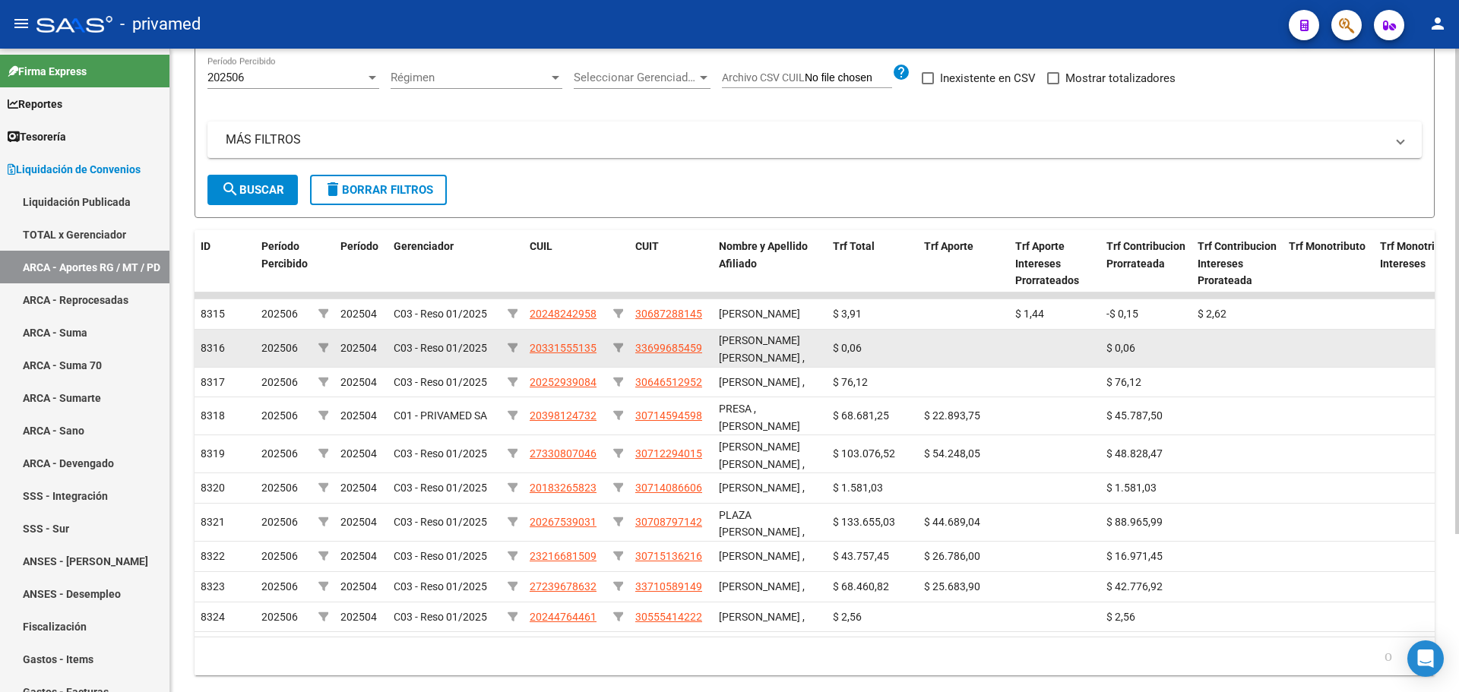
scroll to position [209, 0]
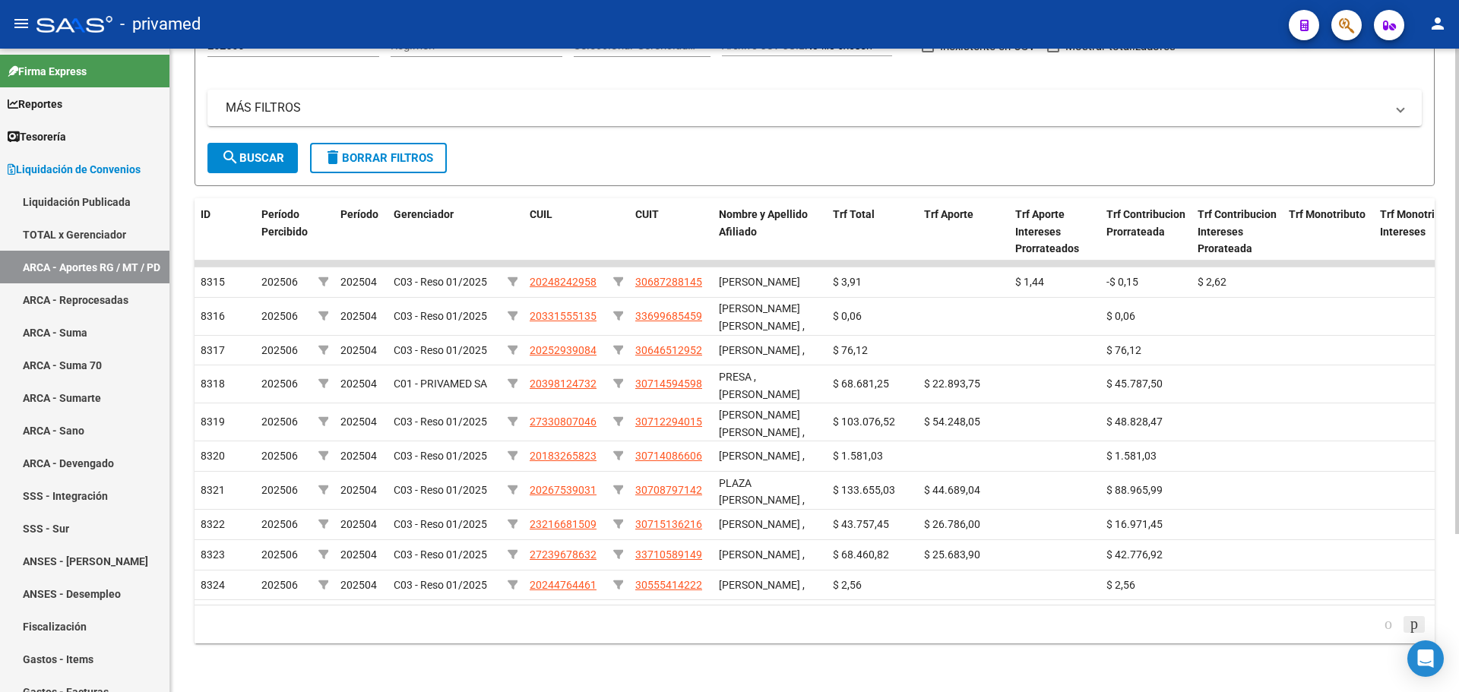
click at [1413, 627] on icon "go to next page" at bounding box center [1414, 624] width 12 height 18
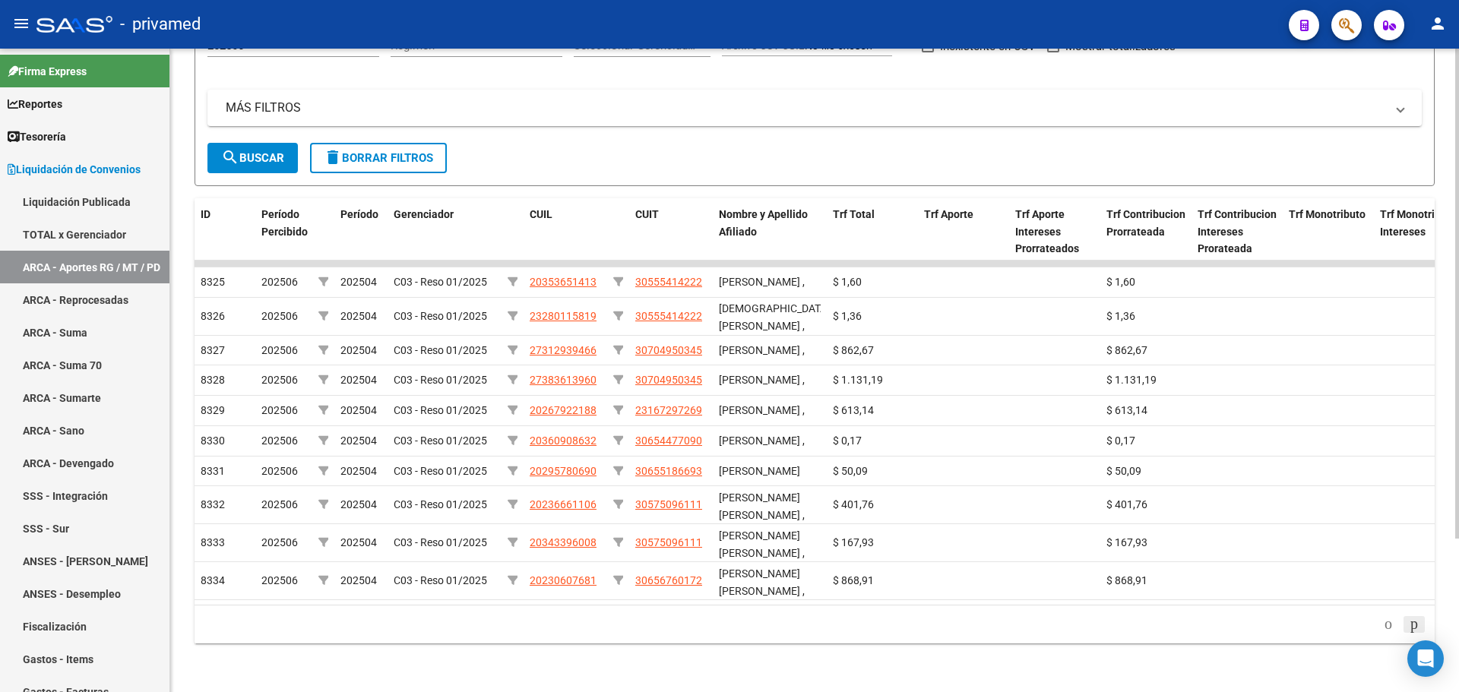
click at [1413, 627] on icon "go to next page" at bounding box center [1414, 624] width 12 height 18
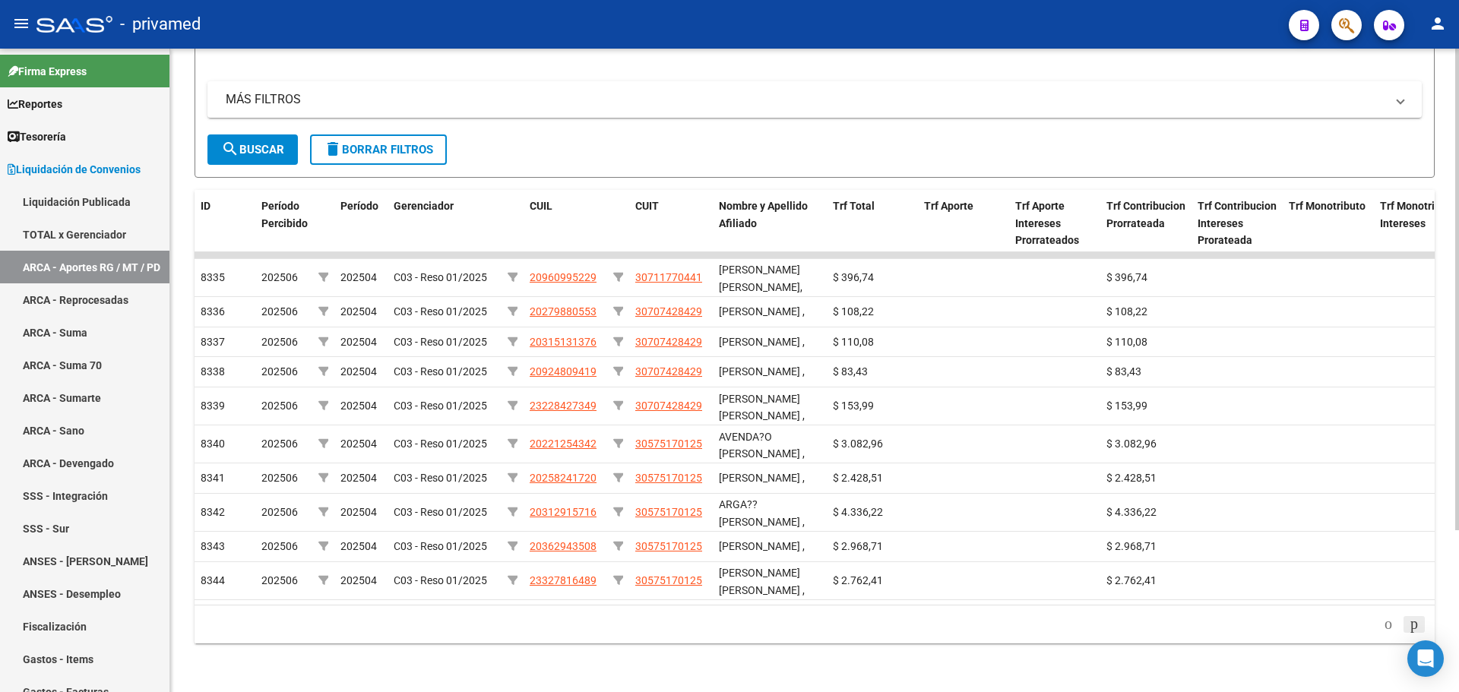
click at [1413, 627] on icon "go to next page" at bounding box center [1414, 624] width 12 height 18
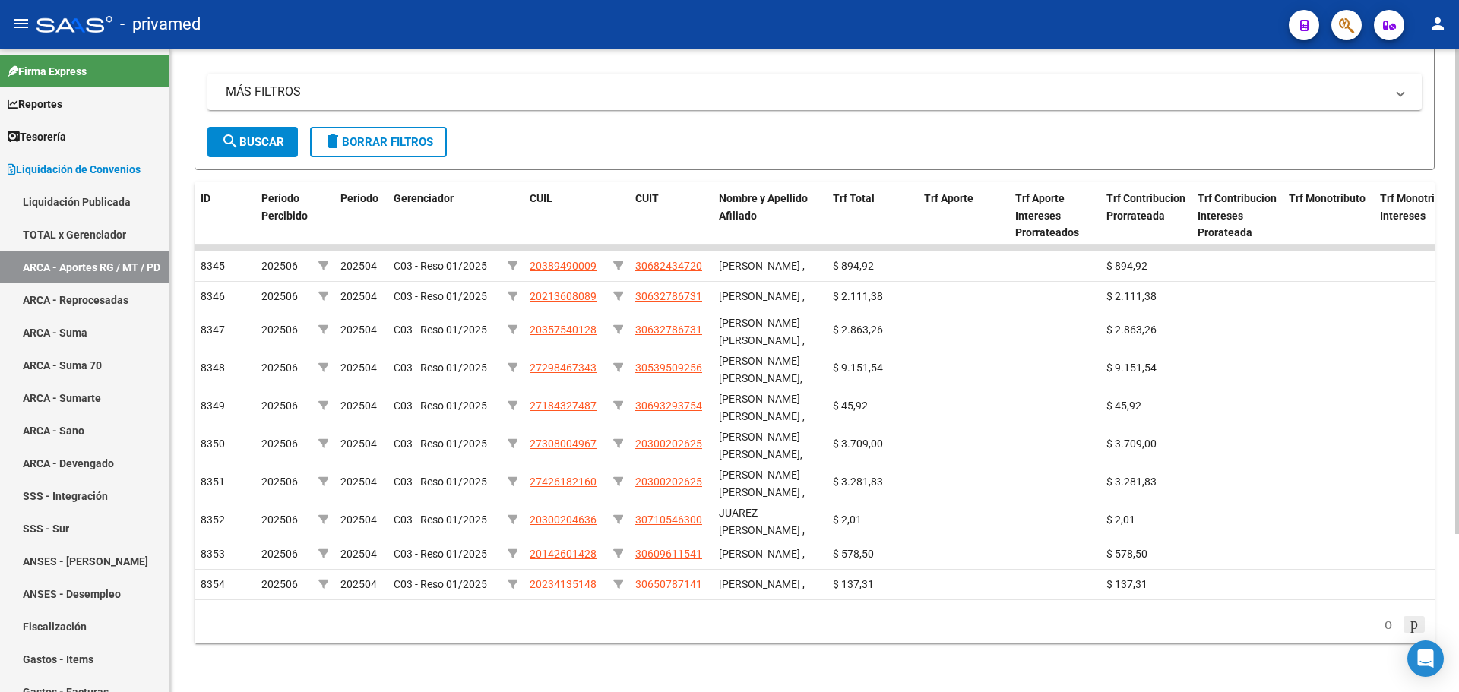
click at [1413, 627] on icon "go to next page" at bounding box center [1414, 624] width 12 height 18
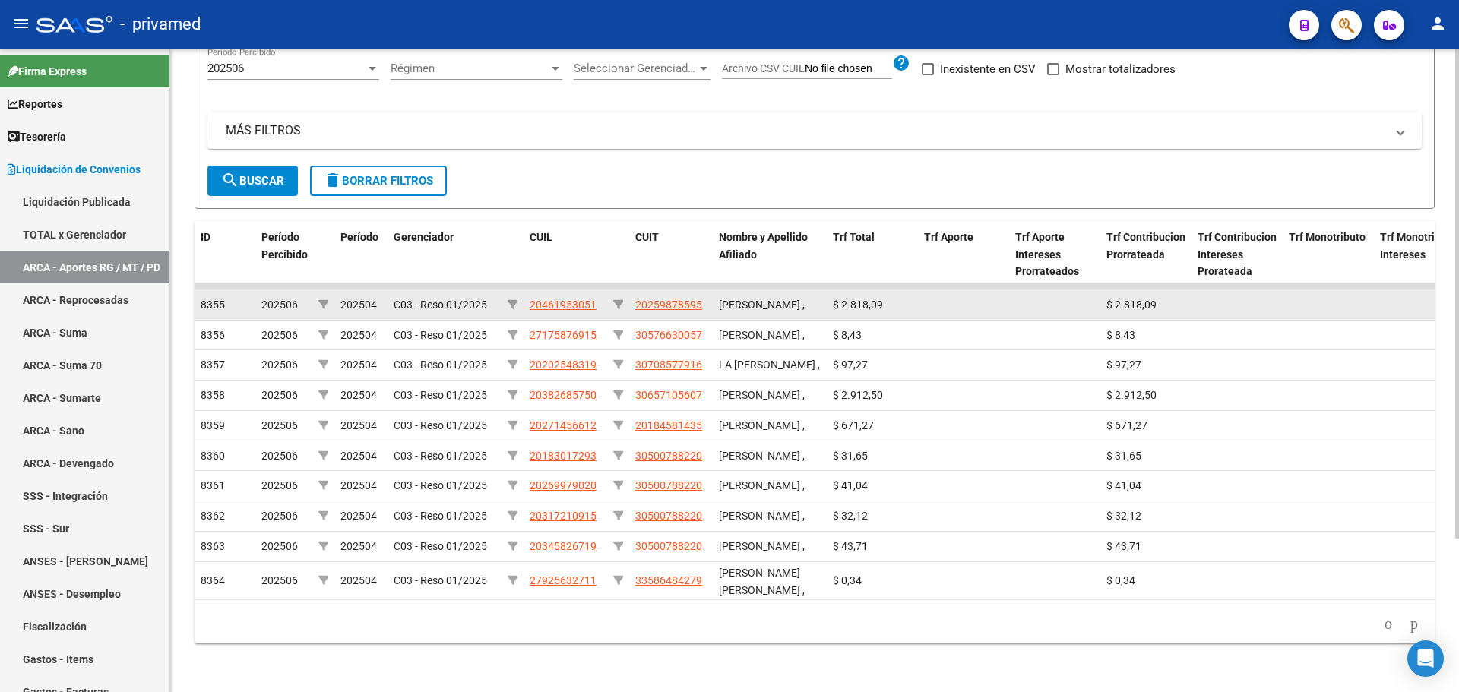
scroll to position [0, 0]
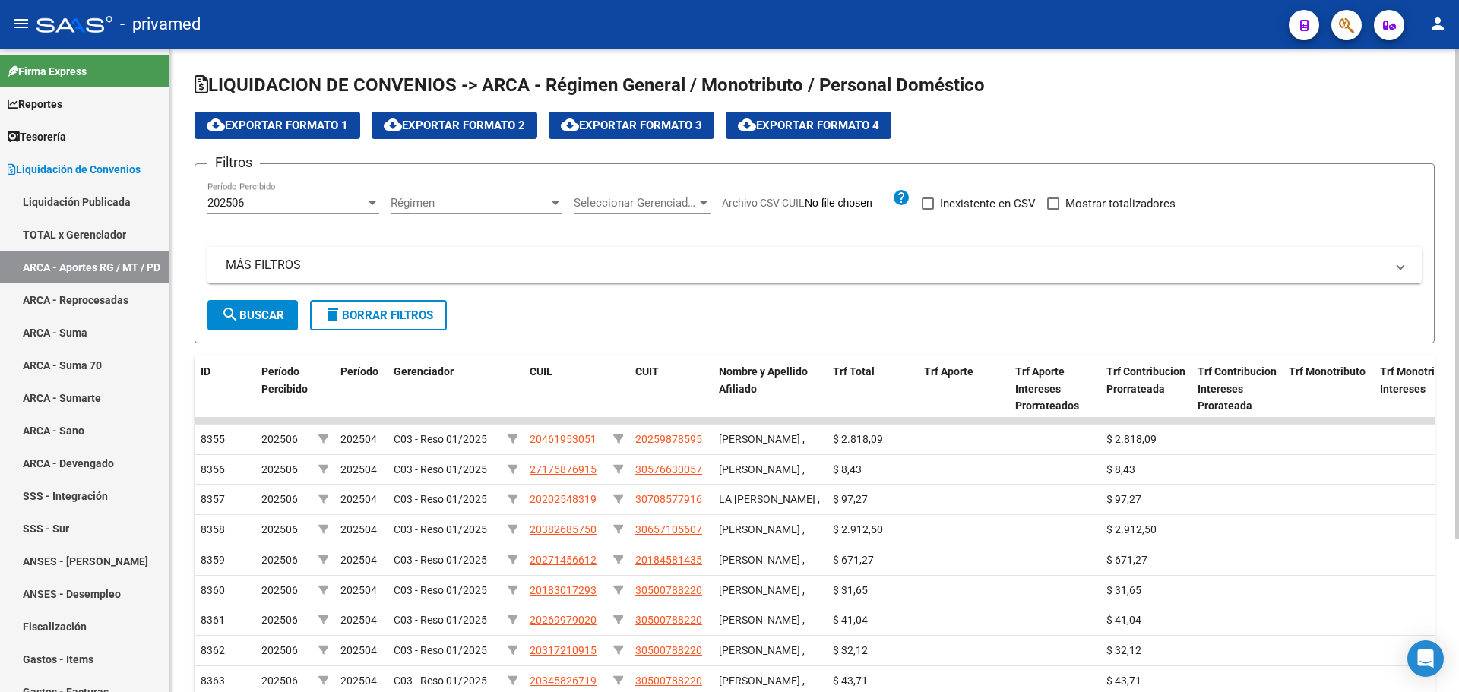
click at [289, 196] on div "202506" at bounding box center [286, 203] width 158 height 14
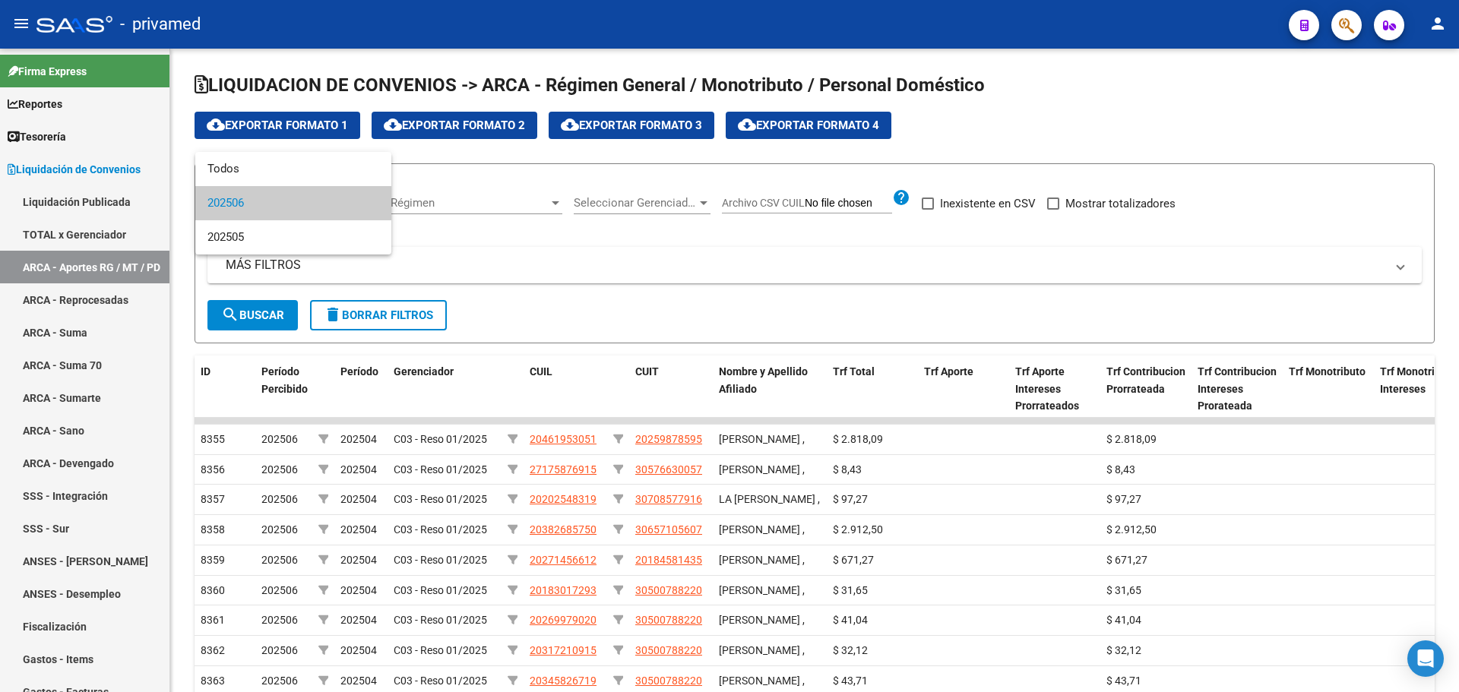
click at [266, 203] on span "202506" at bounding box center [293, 203] width 172 height 34
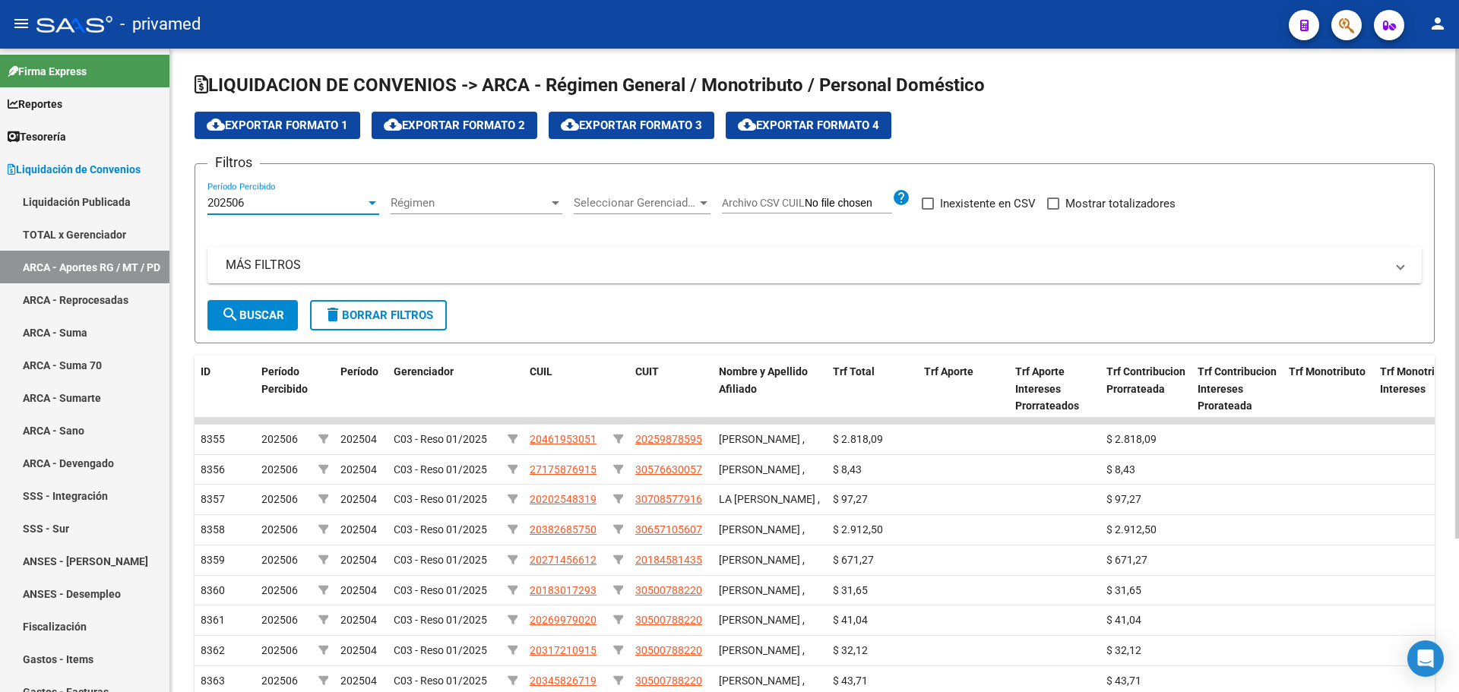
click at [255, 323] on button "search Buscar" at bounding box center [252, 315] width 90 height 30
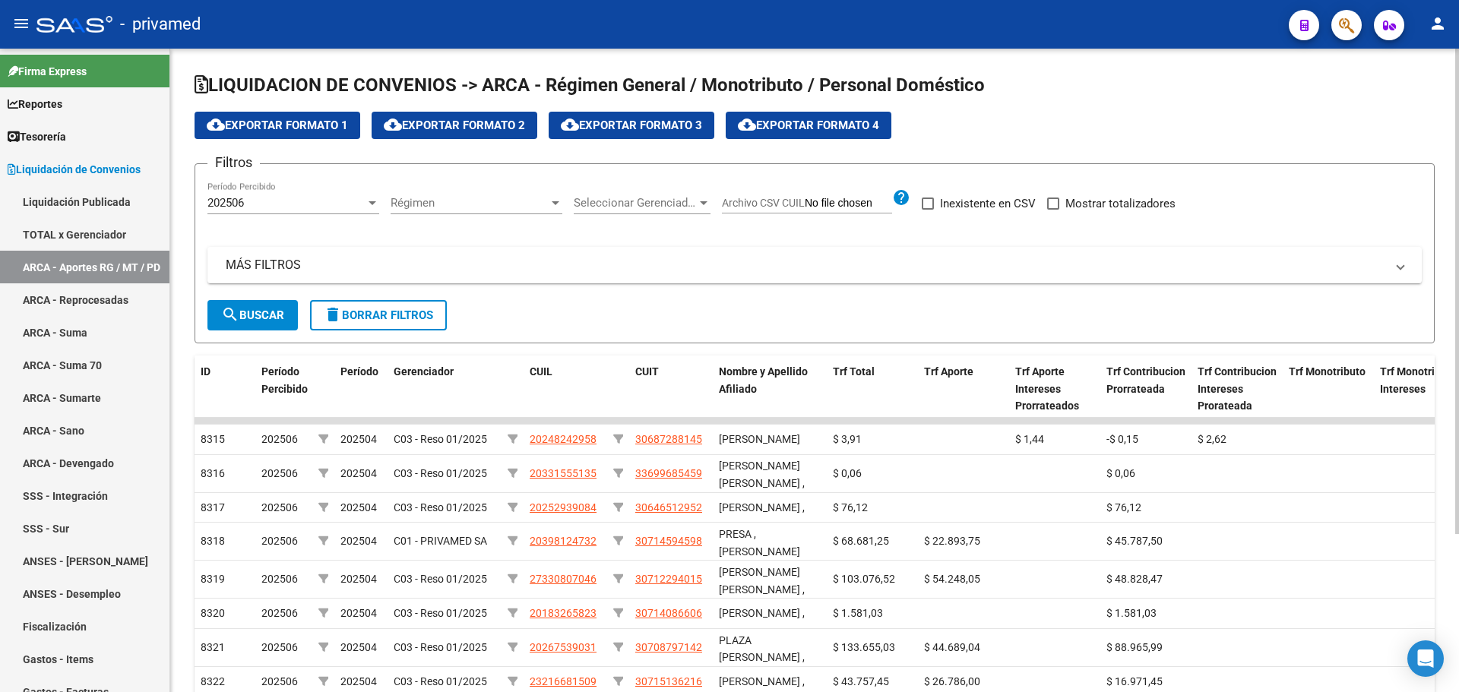
click at [439, 204] on span "Régimen" at bounding box center [470, 203] width 158 height 14
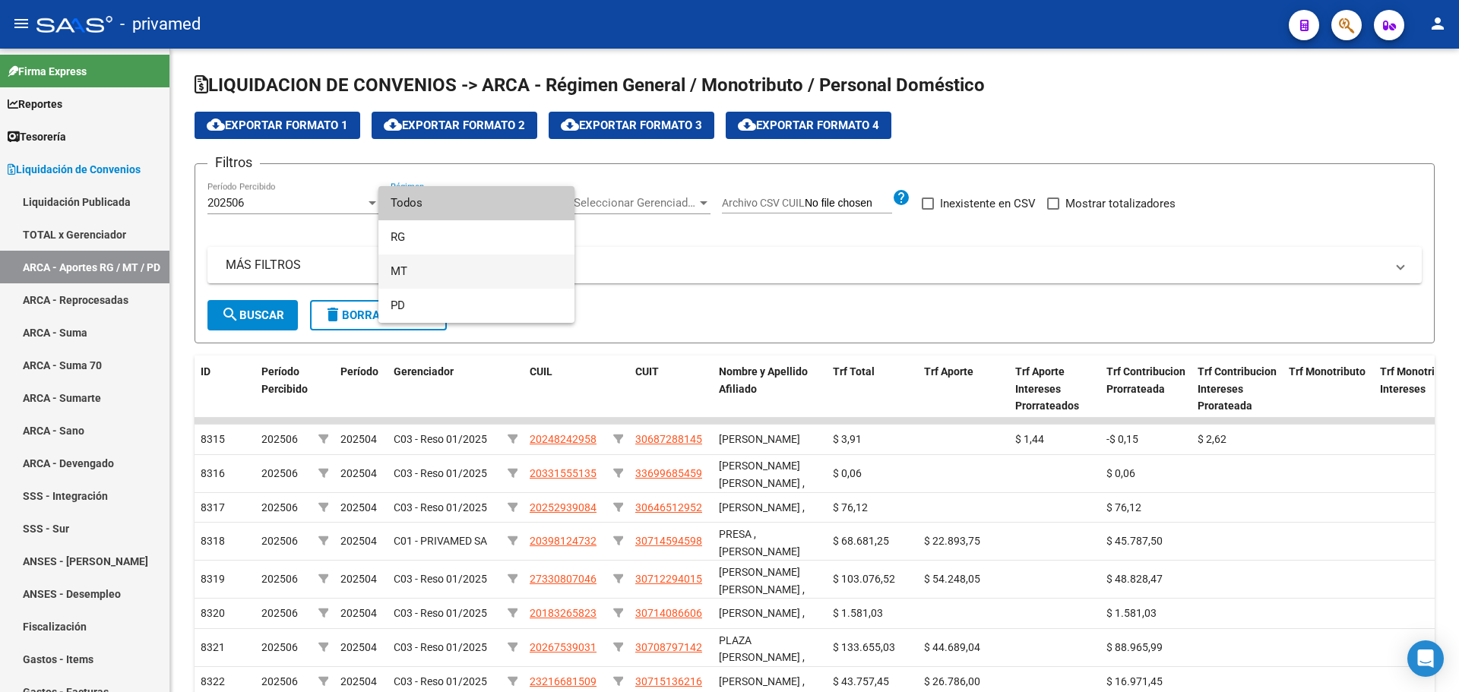
click at [409, 274] on span "MT" at bounding box center [477, 272] width 172 height 34
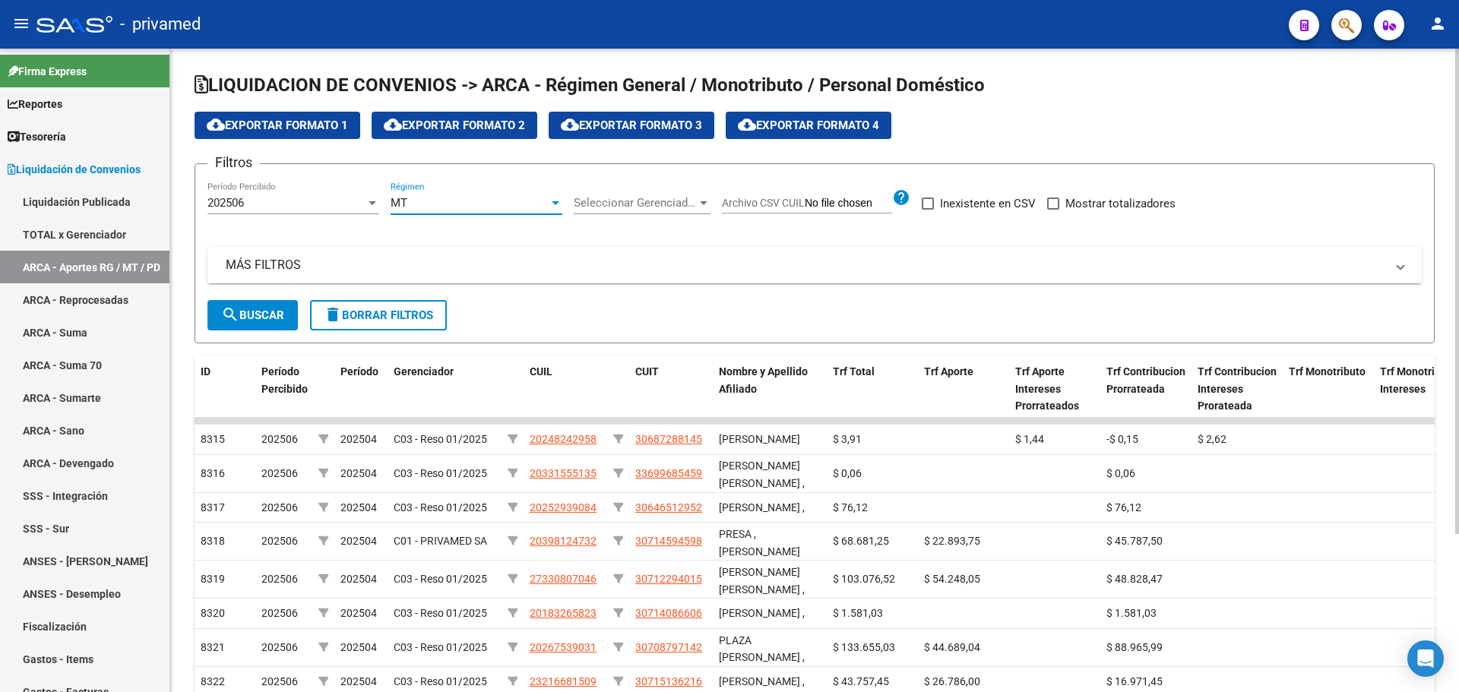
click at [267, 315] on span "search Buscar" at bounding box center [252, 316] width 63 height 14
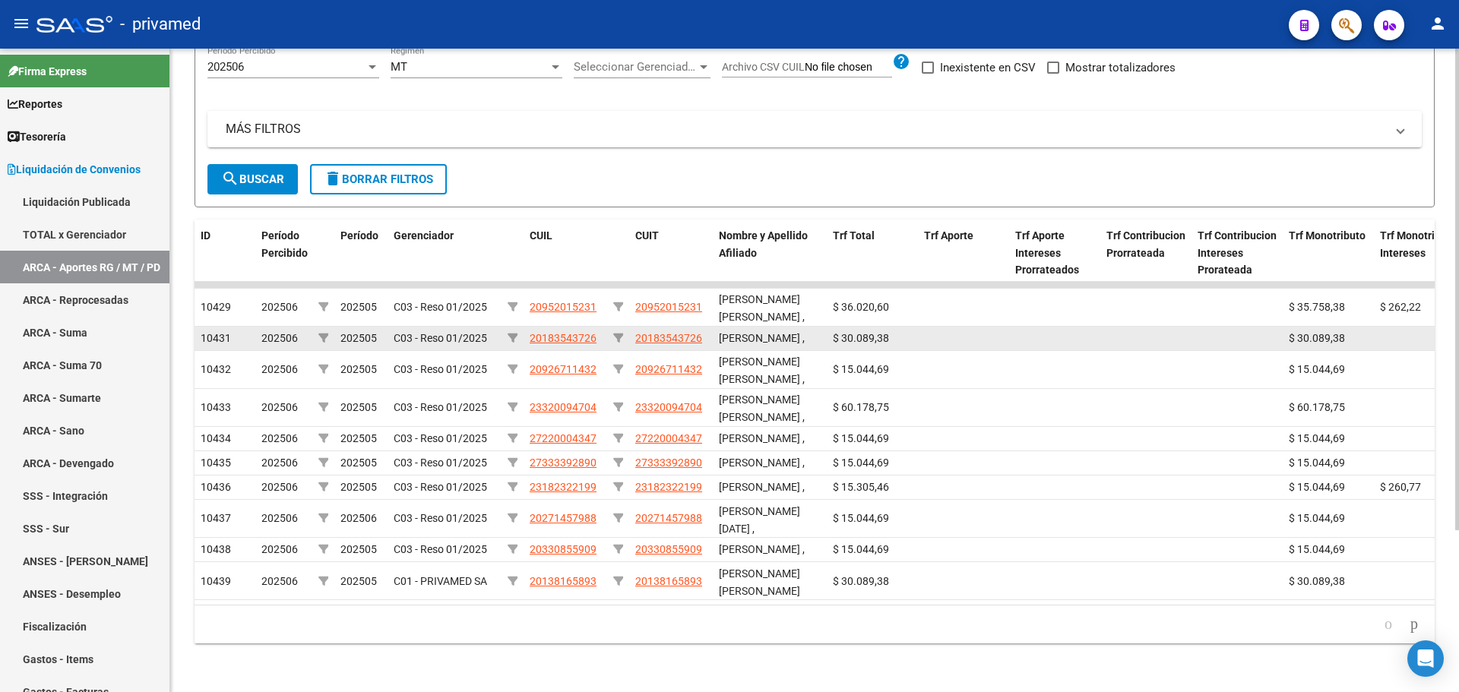
scroll to position [216, 0]
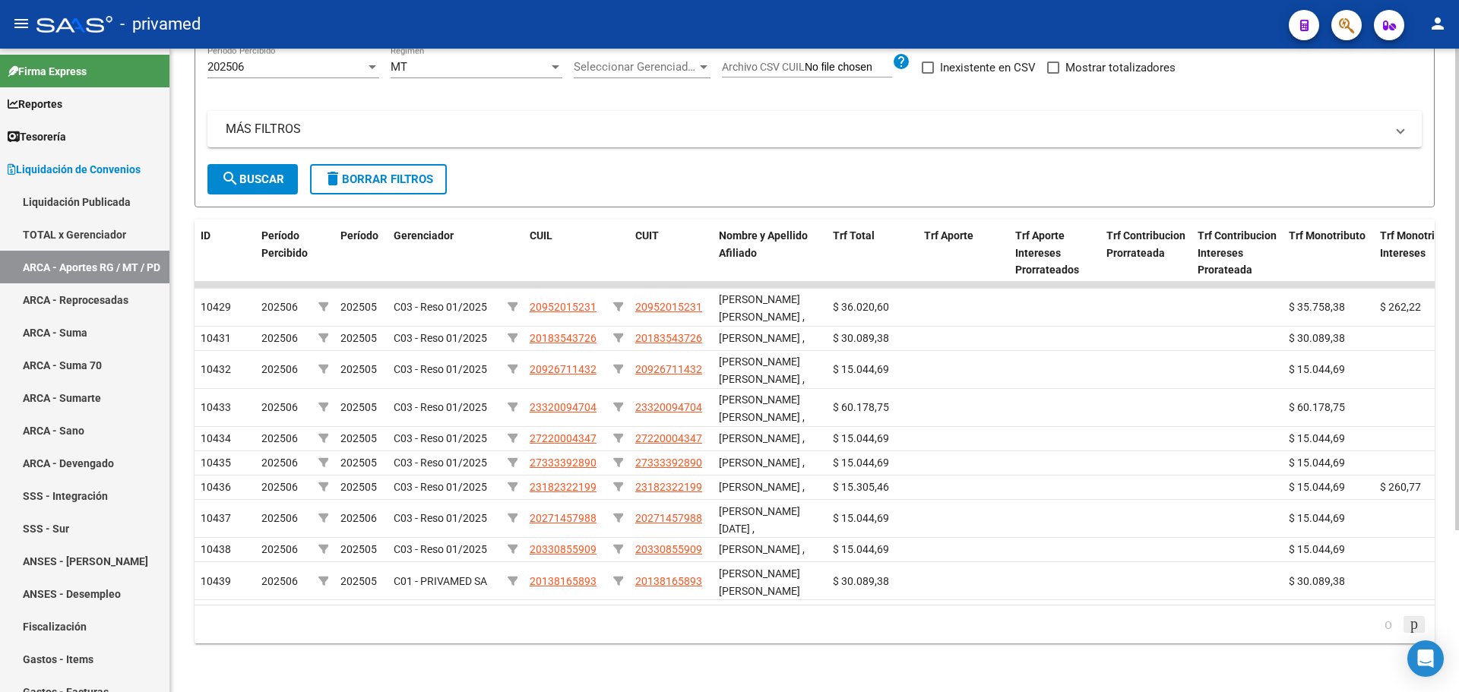
click at [1410, 622] on icon "go to next page" at bounding box center [1414, 624] width 12 height 18
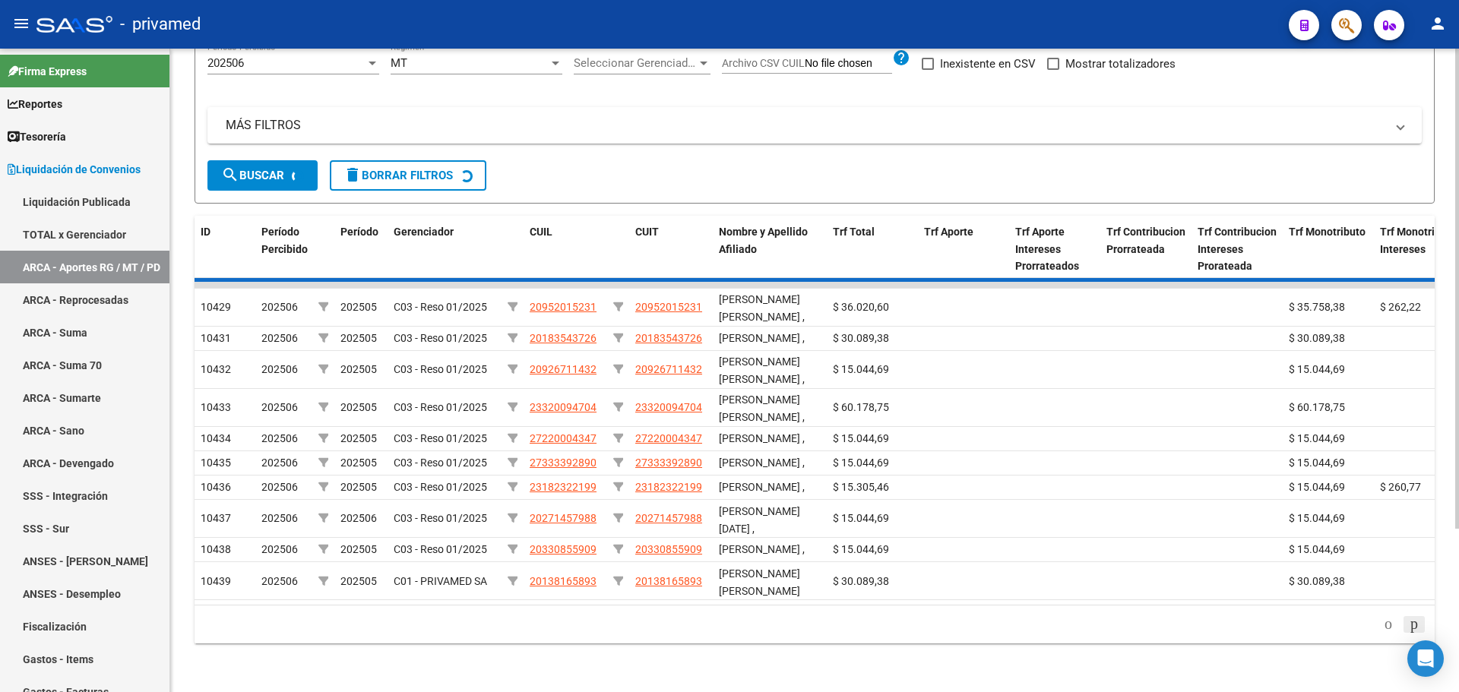
scroll to position [203, 0]
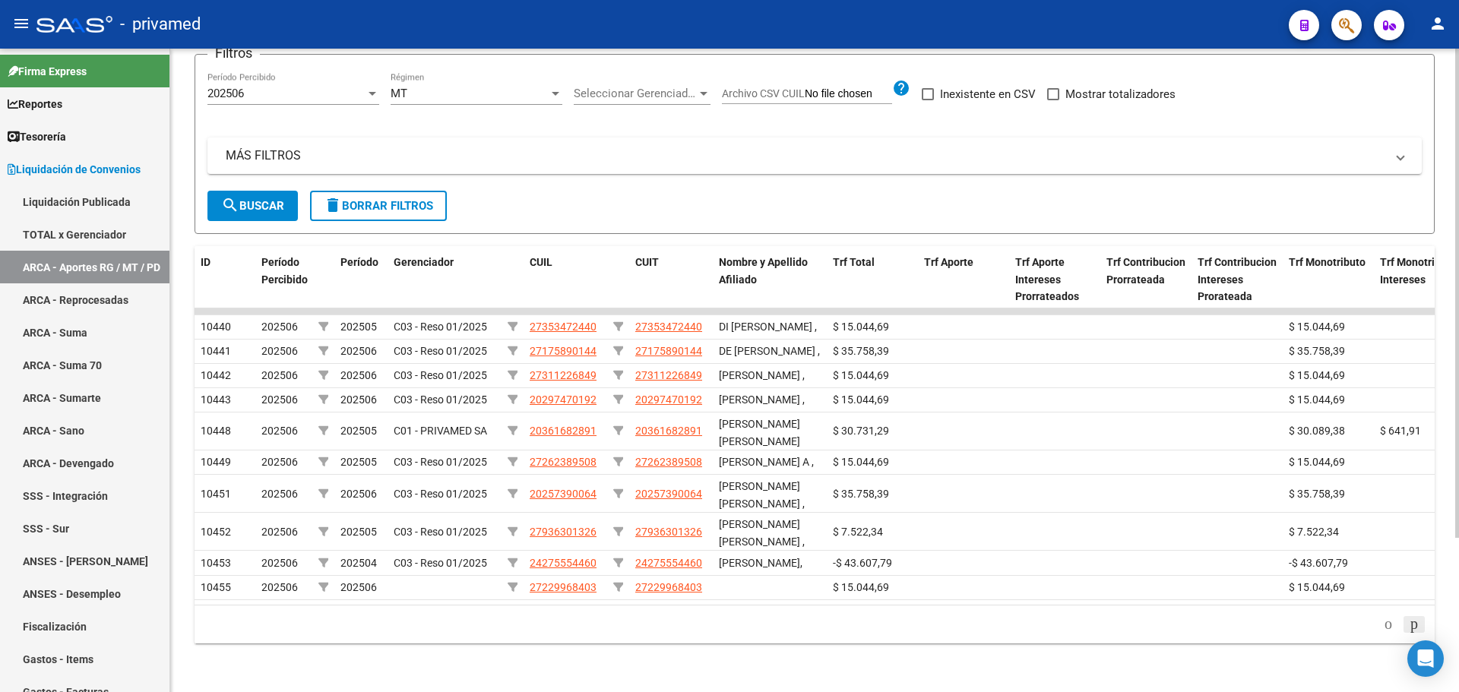
click at [1410, 622] on icon "go to next page" at bounding box center [1414, 624] width 12 height 18
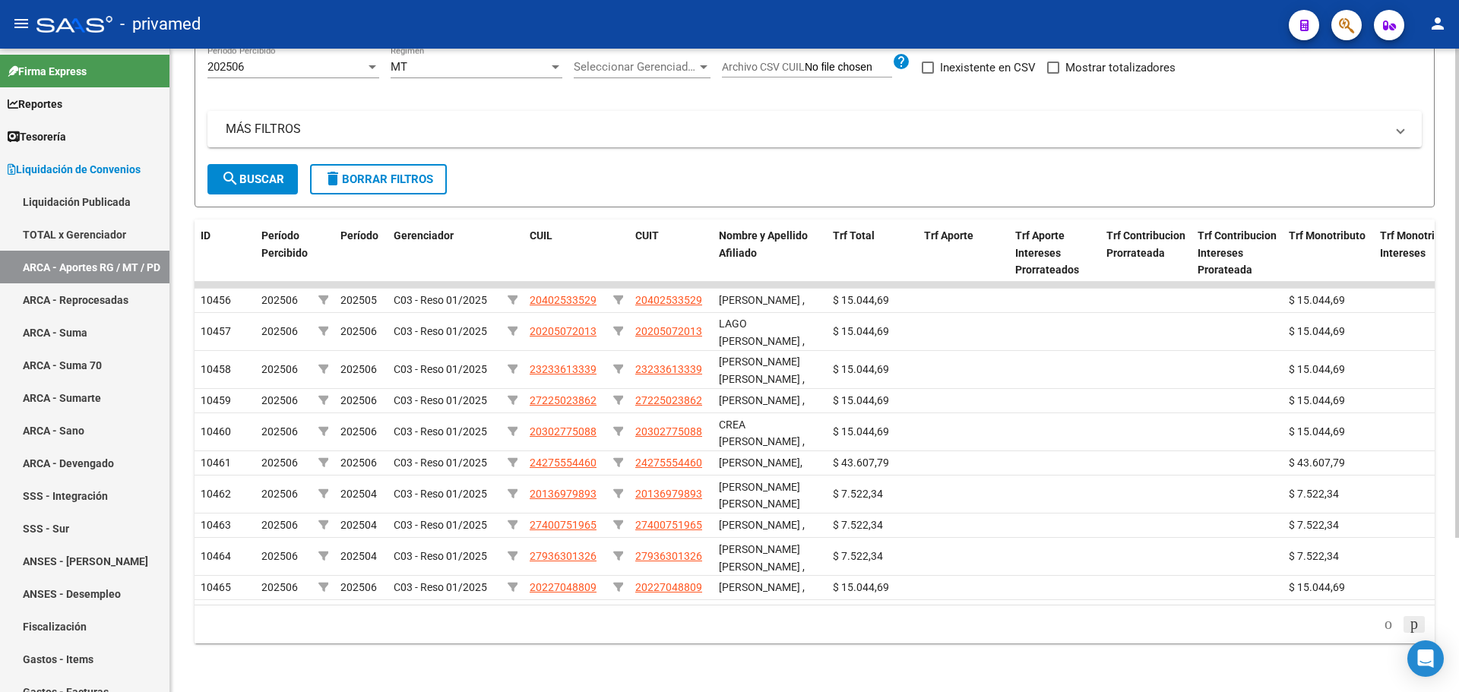
click at [1410, 622] on icon "go to next page" at bounding box center [1414, 624] width 12 height 18
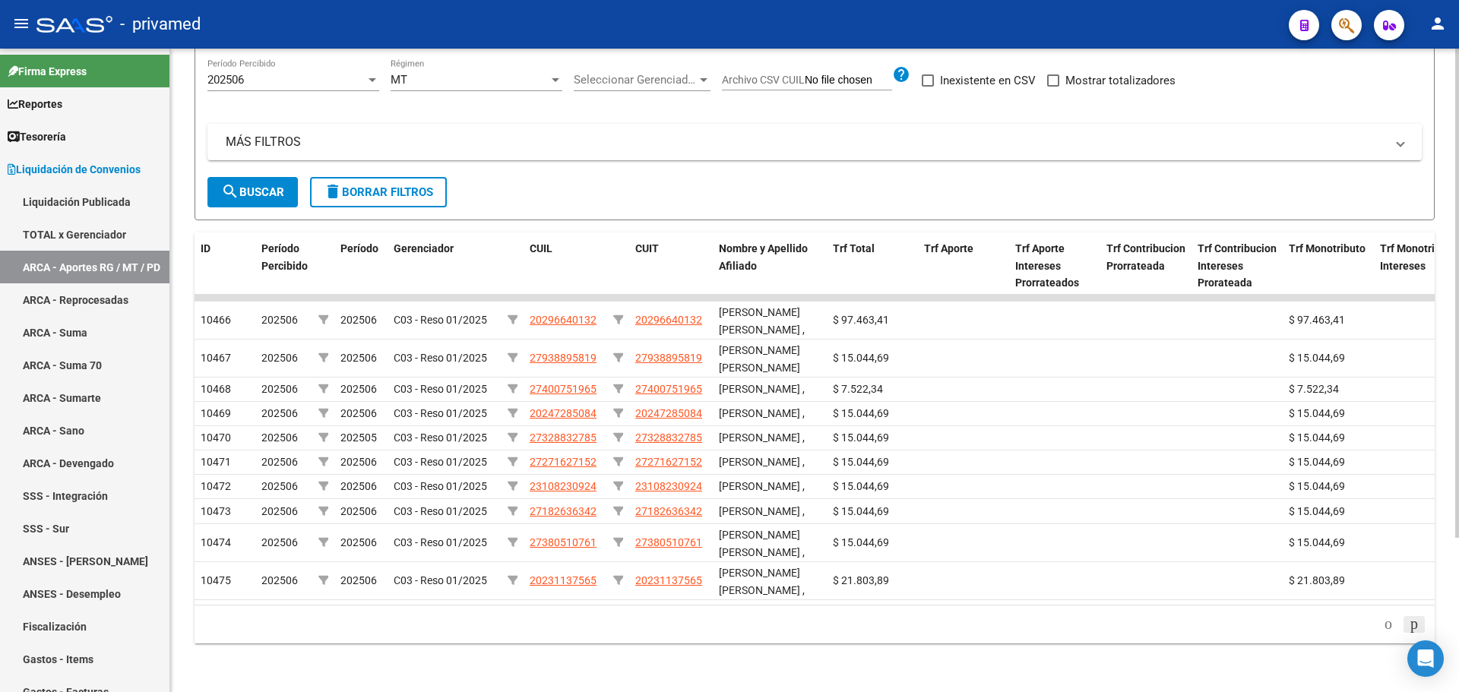
click at [1410, 622] on icon "go to next page" at bounding box center [1414, 624] width 12 height 18
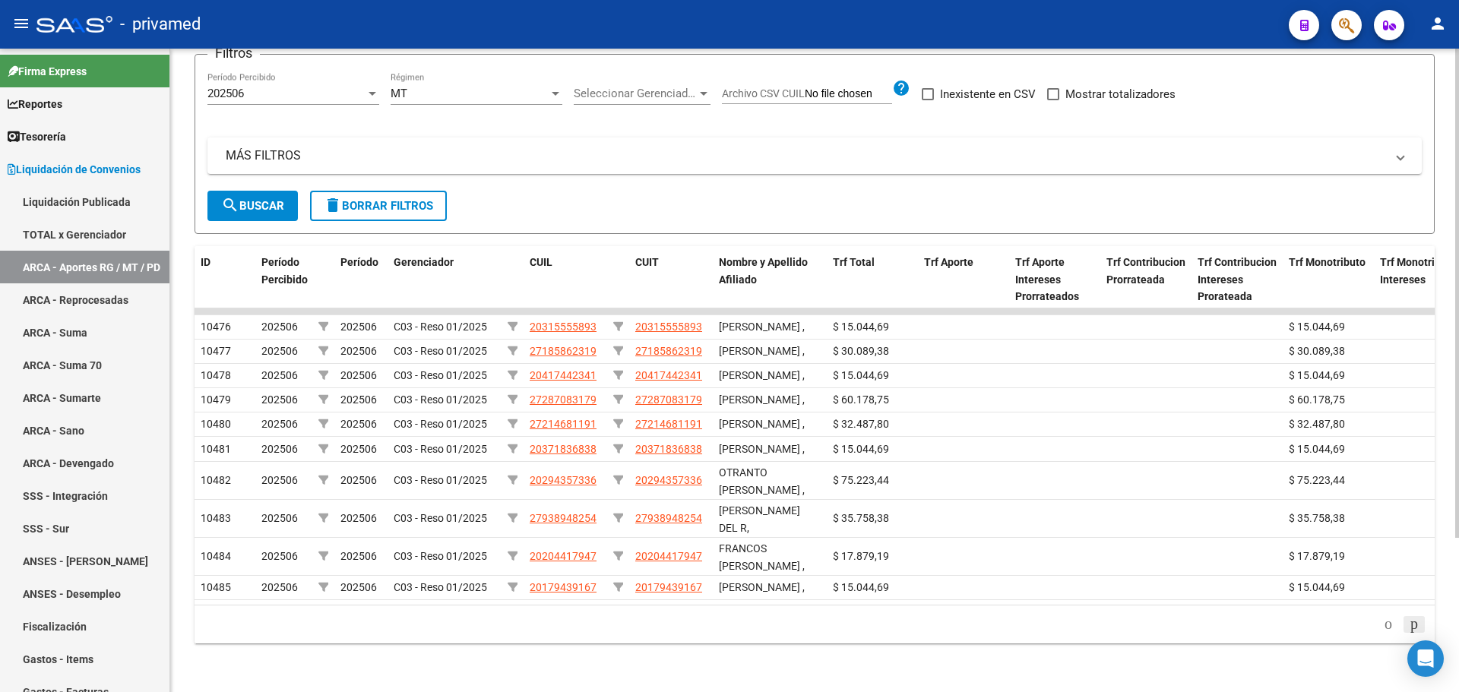
click at [1410, 622] on icon "go to next page" at bounding box center [1414, 624] width 12 height 18
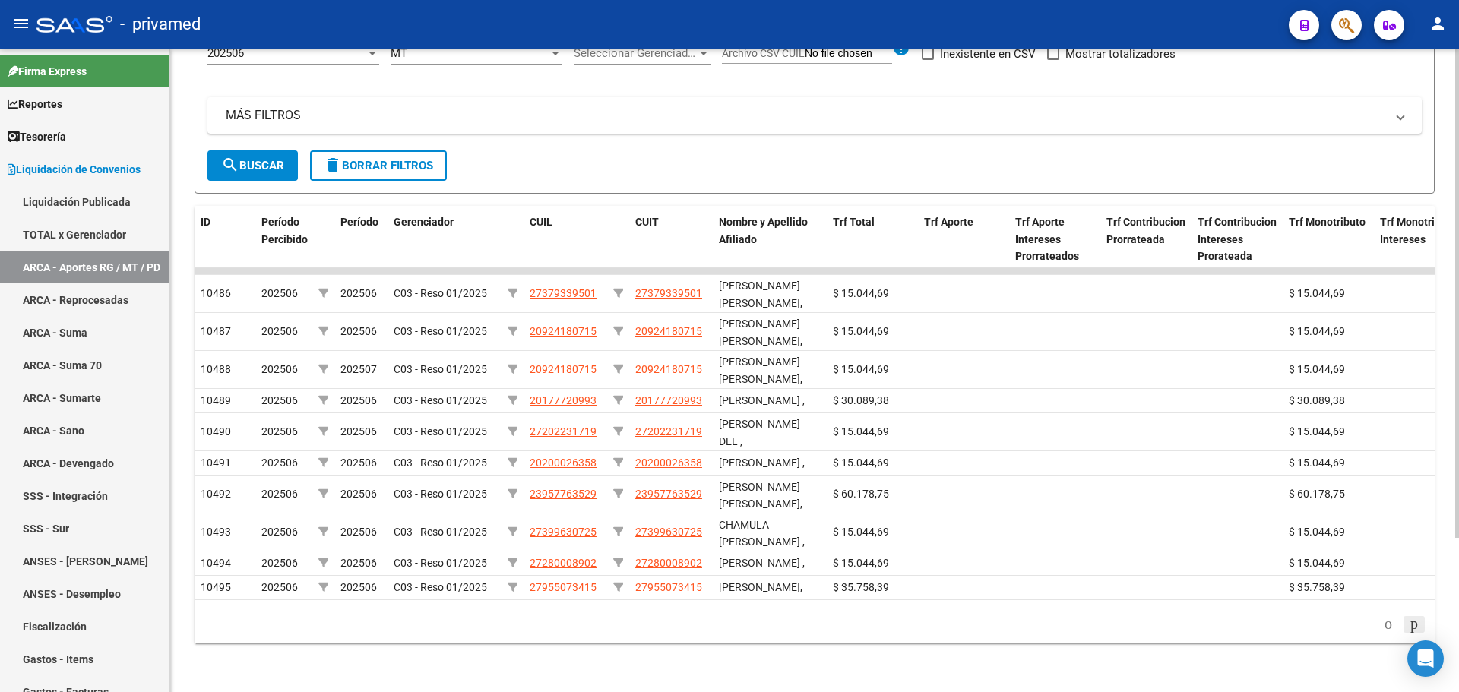
click at [1410, 622] on icon "go to next page" at bounding box center [1414, 624] width 12 height 18
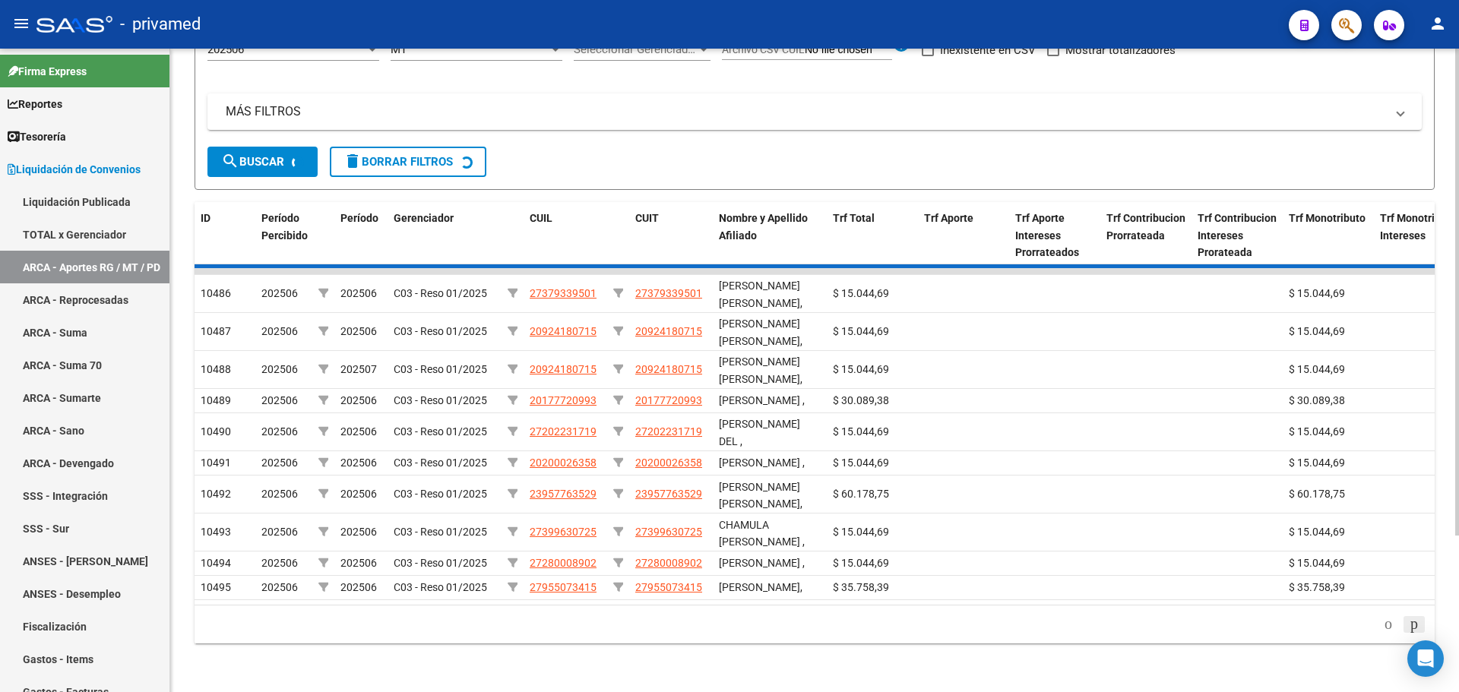
scroll to position [190, 0]
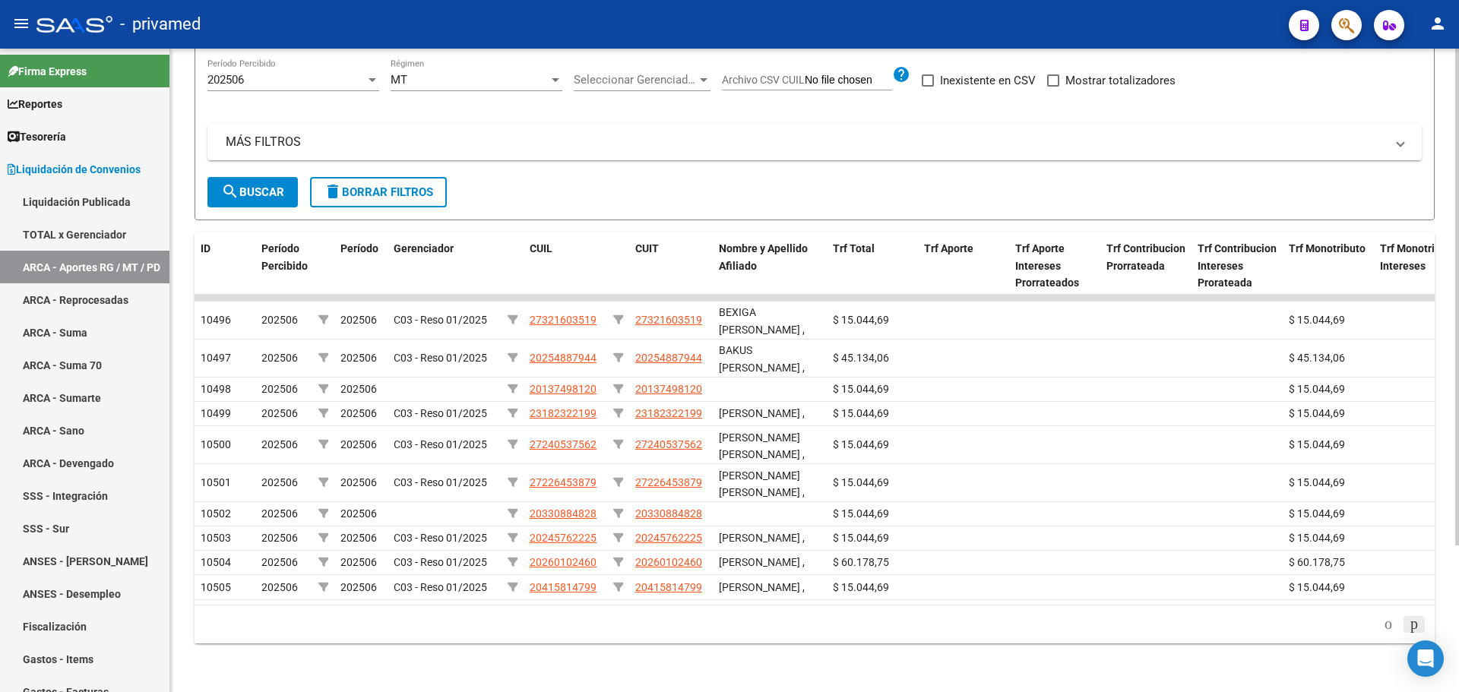
click at [1410, 622] on icon "go to next page" at bounding box center [1414, 624] width 12 height 18
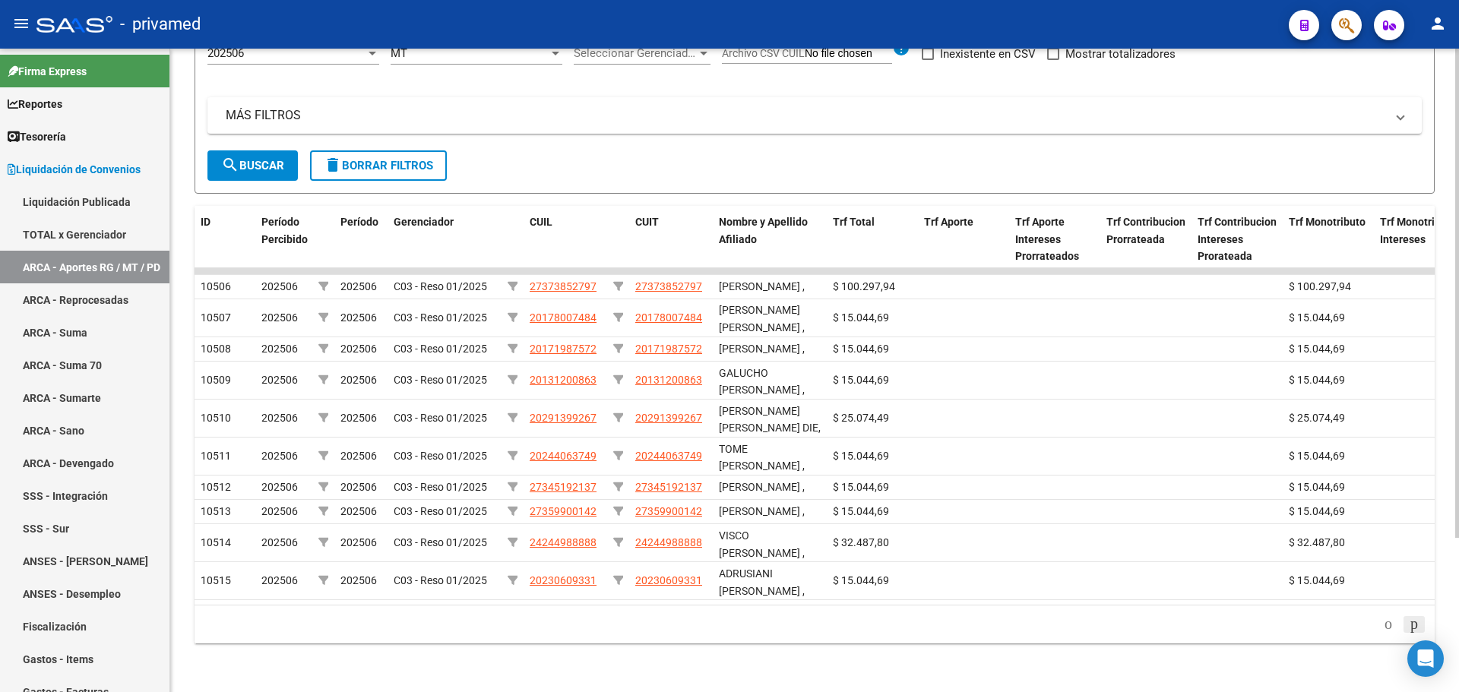
click at [1410, 622] on icon "go to next page" at bounding box center [1414, 624] width 12 height 18
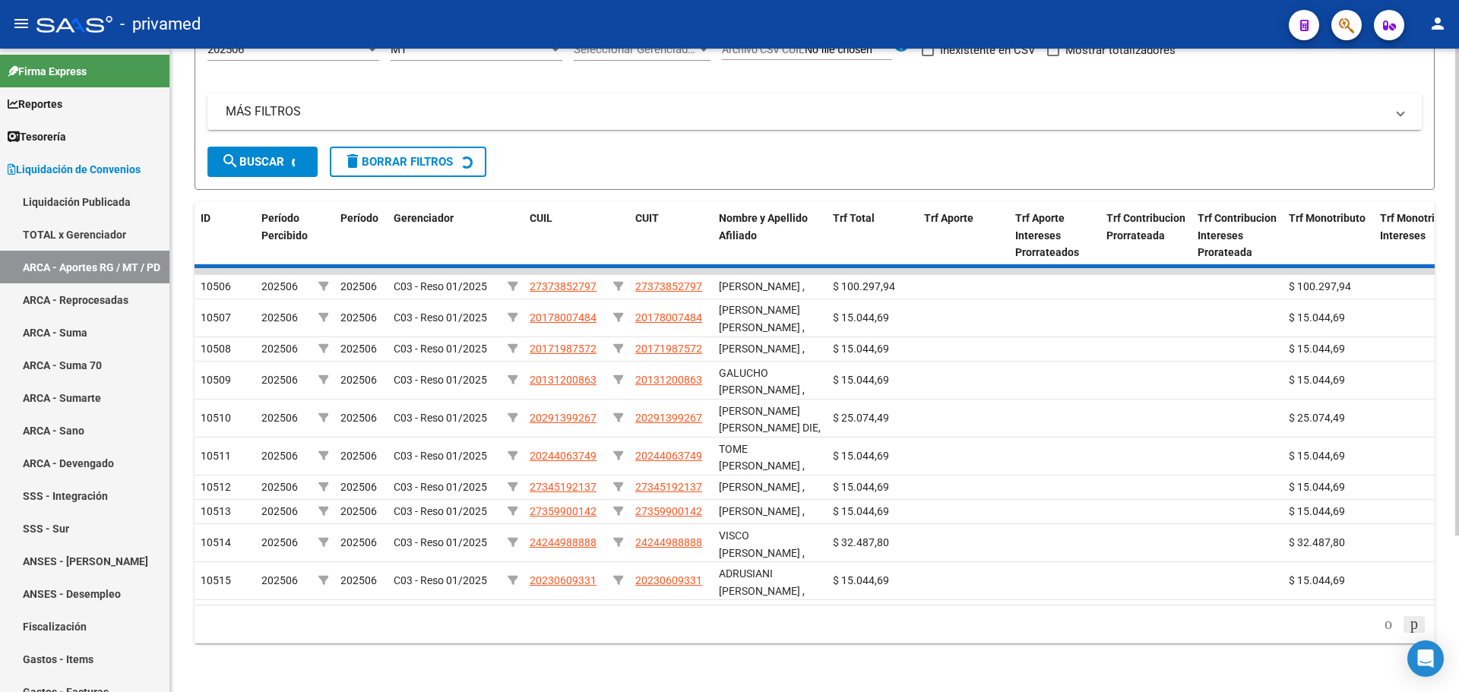
scroll to position [203, 0]
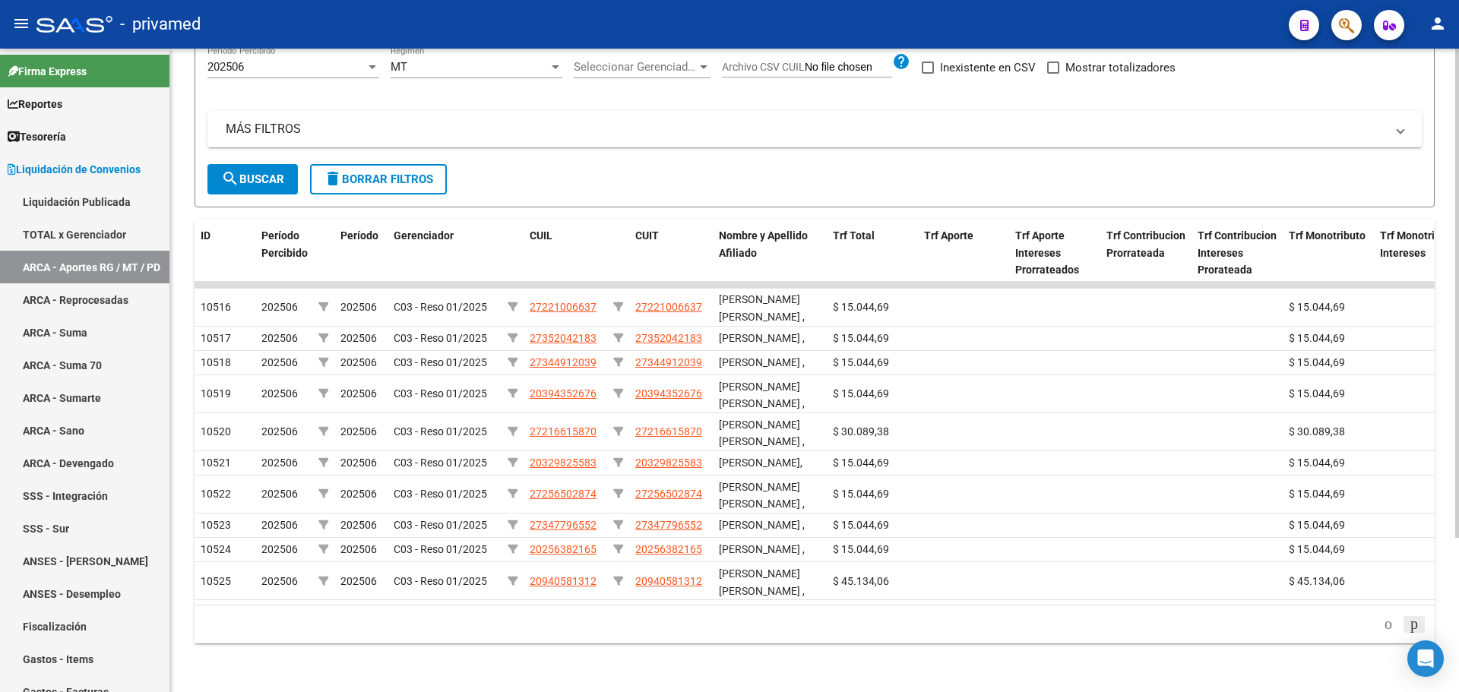
click at [1410, 622] on icon "go to next page" at bounding box center [1414, 624] width 12 height 18
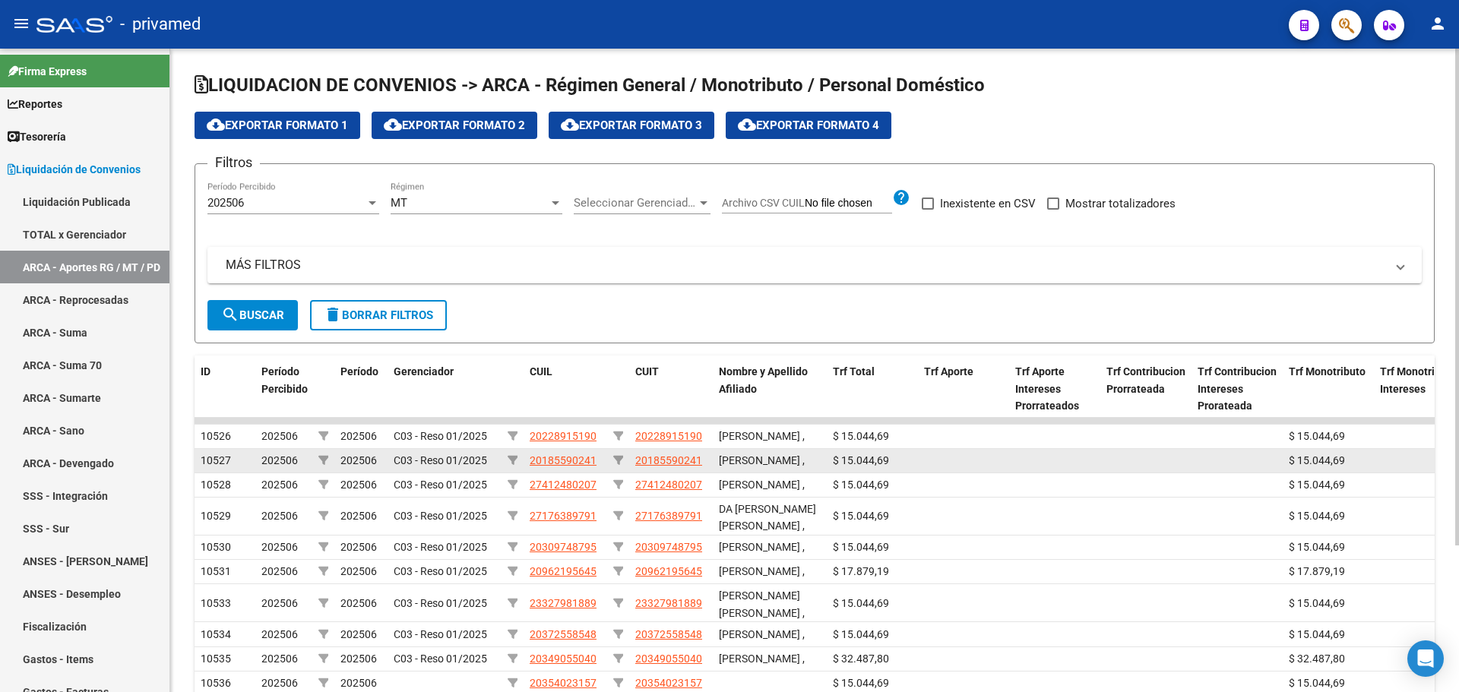
scroll to position [190, 0]
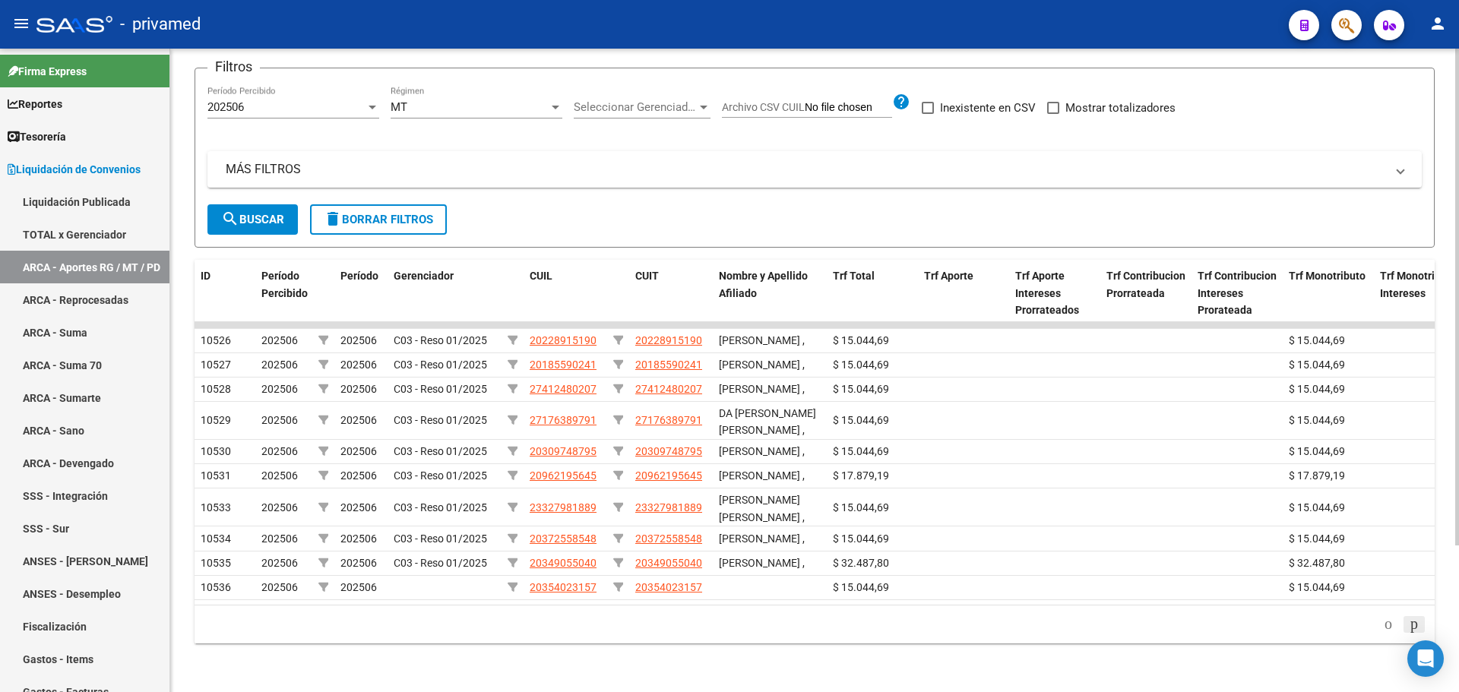
click at [1408, 622] on icon "go to next page" at bounding box center [1414, 624] width 12 height 18
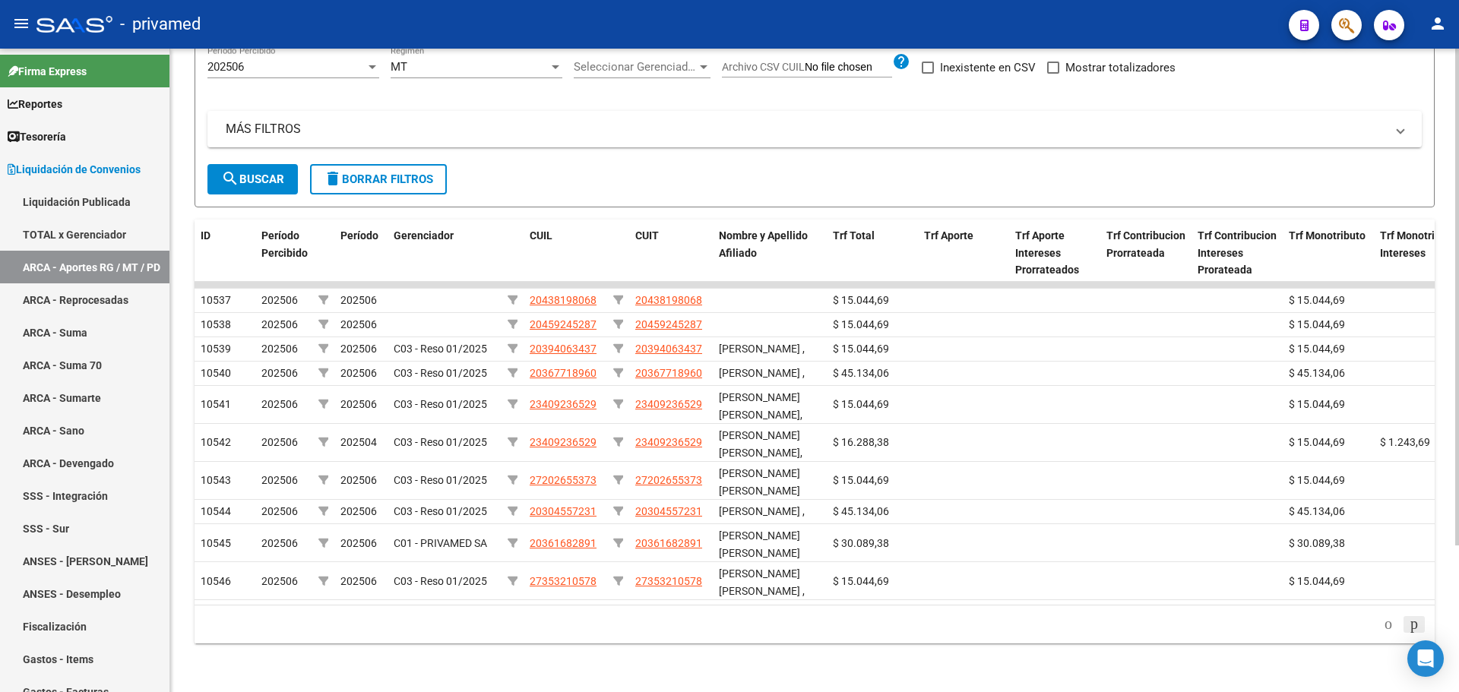
click at [1408, 622] on icon "go to next page" at bounding box center [1414, 624] width 12 height 18
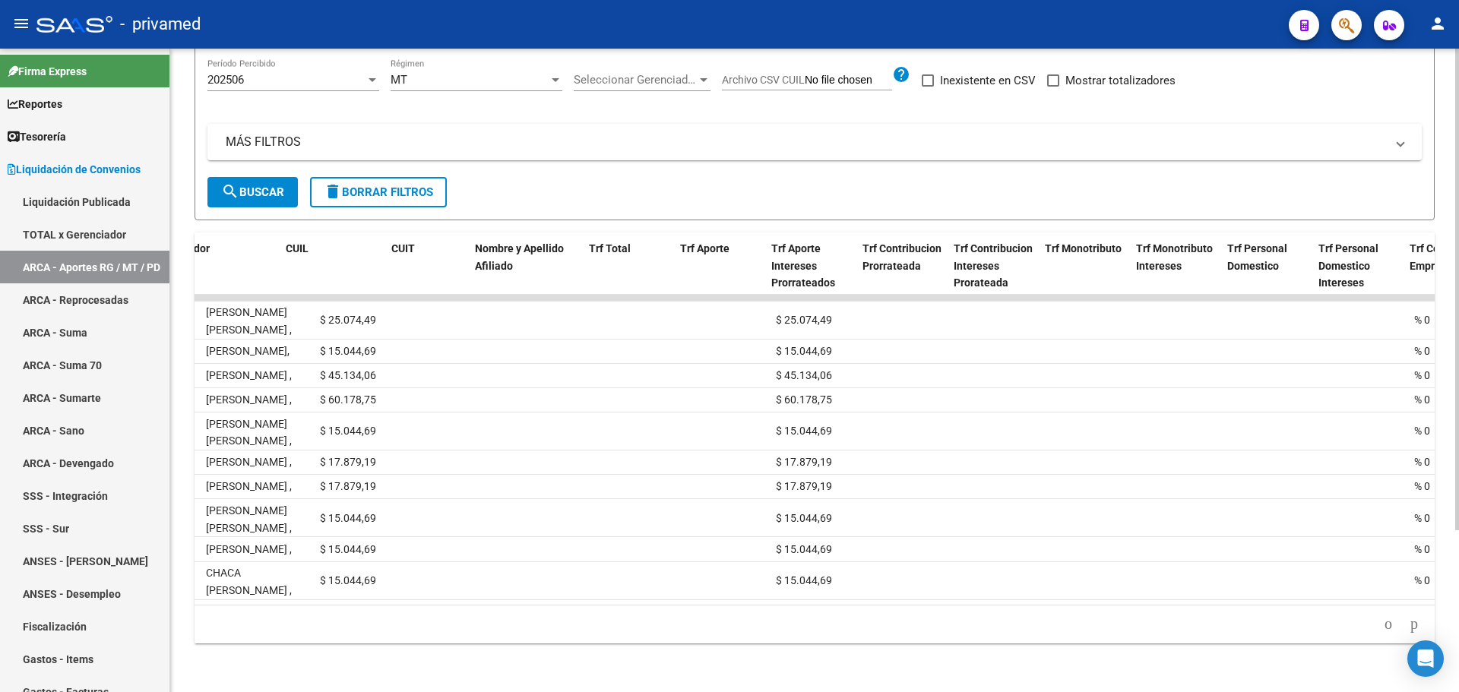
scroll to position [0, 0]
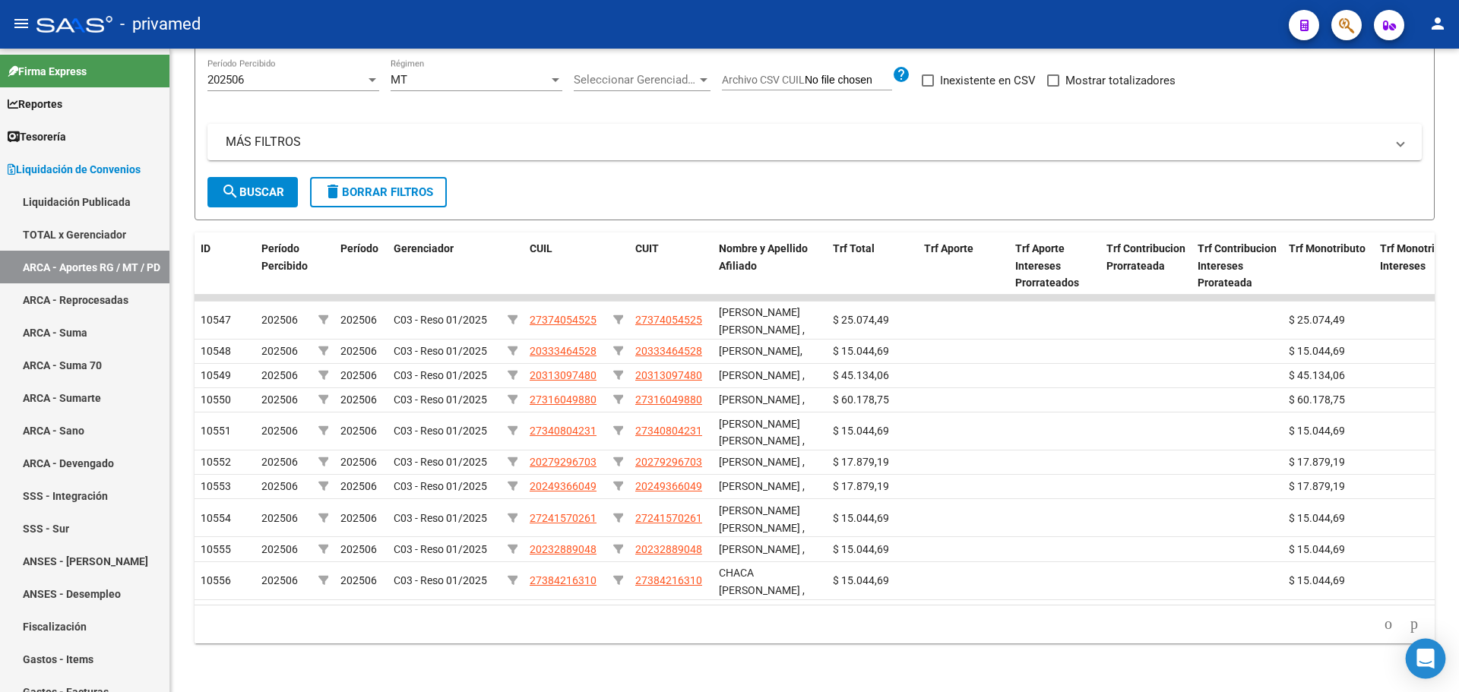
click at [1407, 642] on body "menu - privamed person Firma Express Reportes Tablero de Control Ingresos Perci…" at bounding box center [729, 346] width 1459 height 692
click at [1408, 633] on icon "go to next page" at bounding box center [1414, 624] width 12 height 18
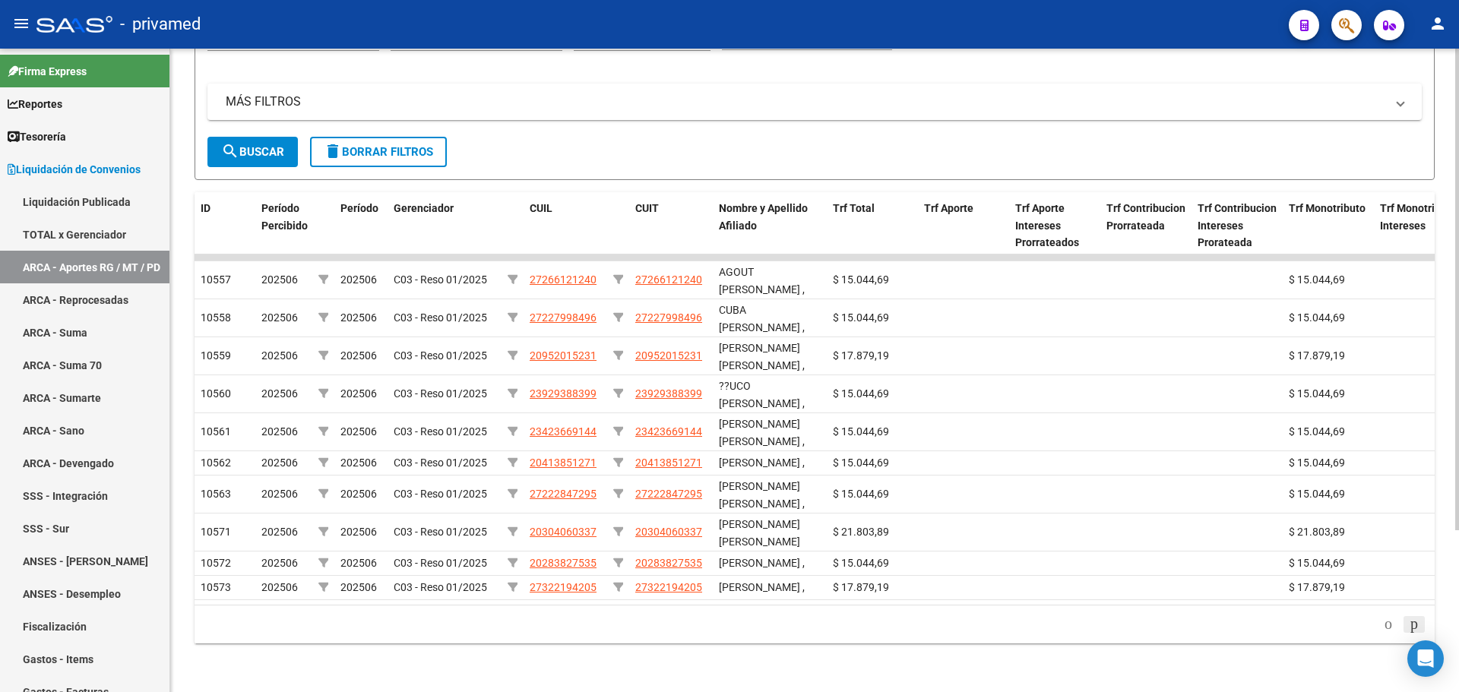
click at [1408, 633] on icon "go to next page" at bounding box center [1414, 624] width 12 height 18
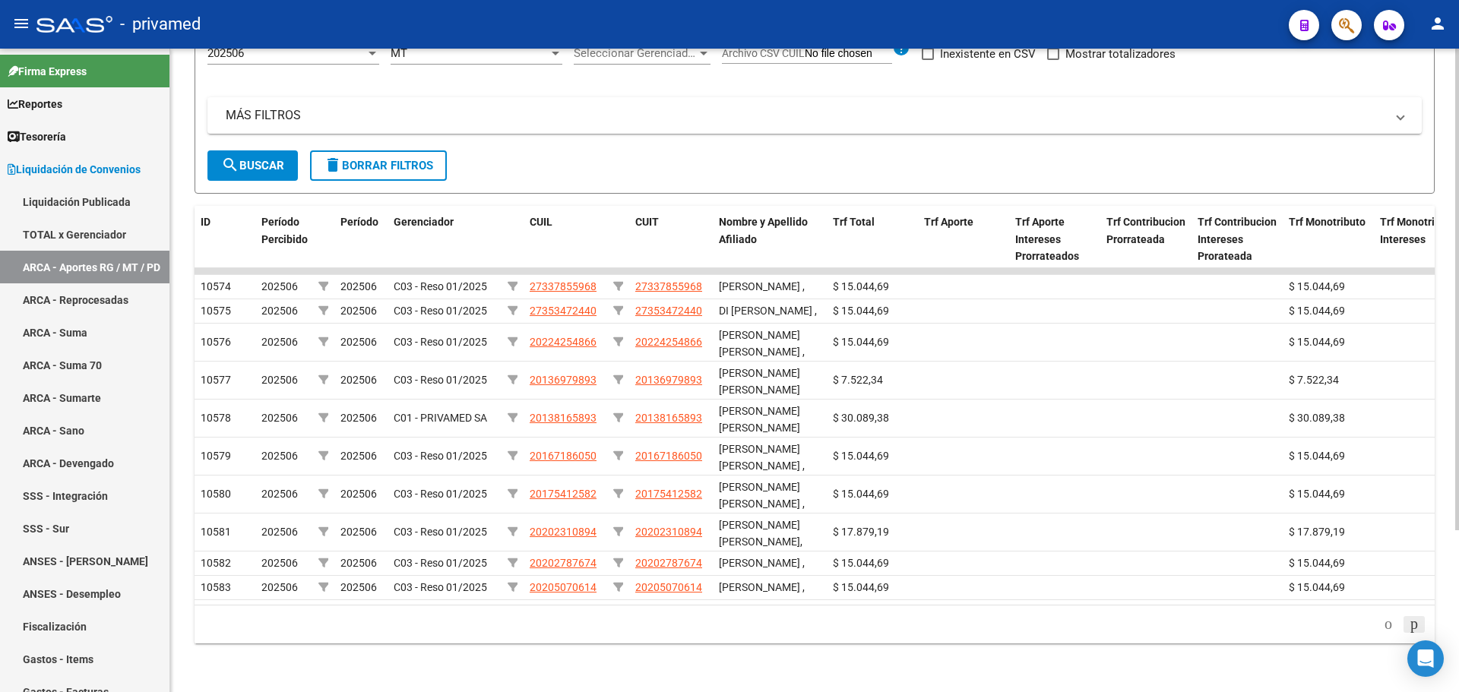
click at [1408, 633] on icon "go to next page" at bounding box center [1414, 624] width 12 height 18
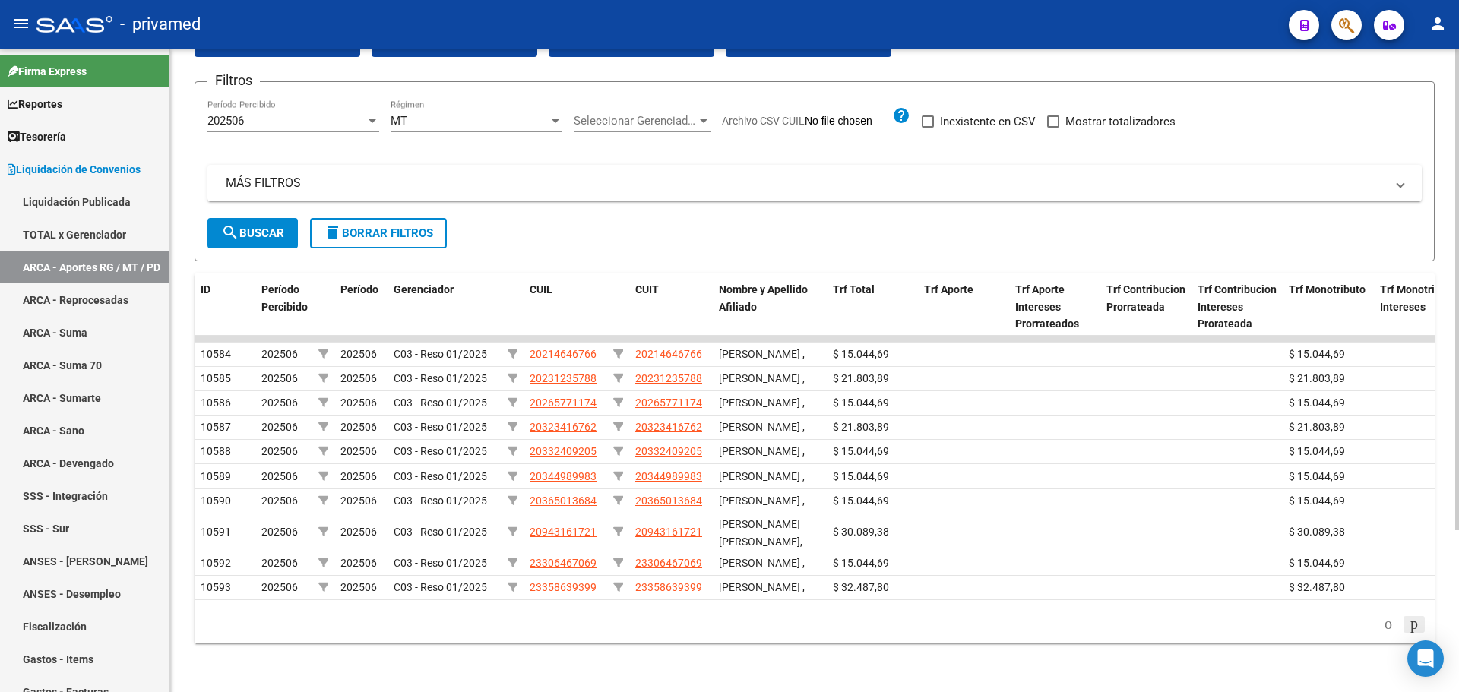
click at [1408, 633] on icon "go to next page" at bounding box center [1414, 624] width 12 height 18
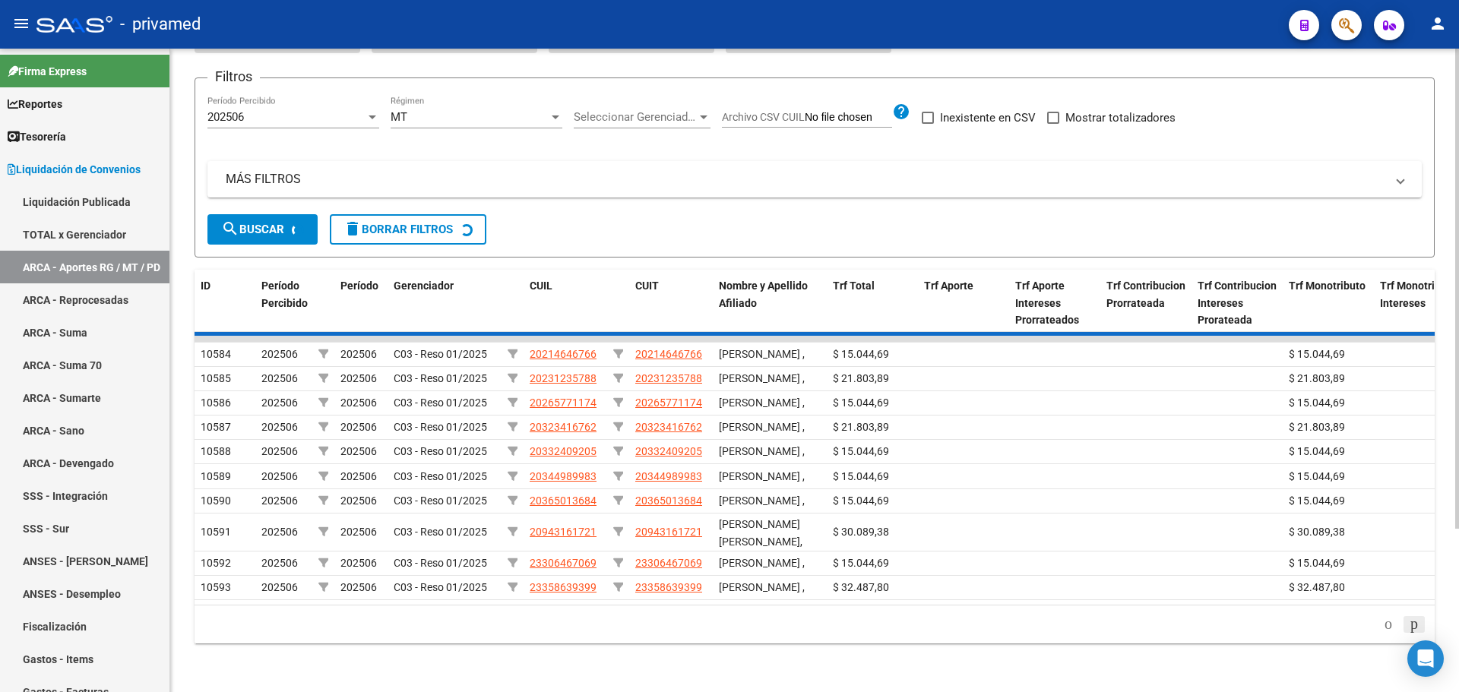
scroll to position [127, 0]
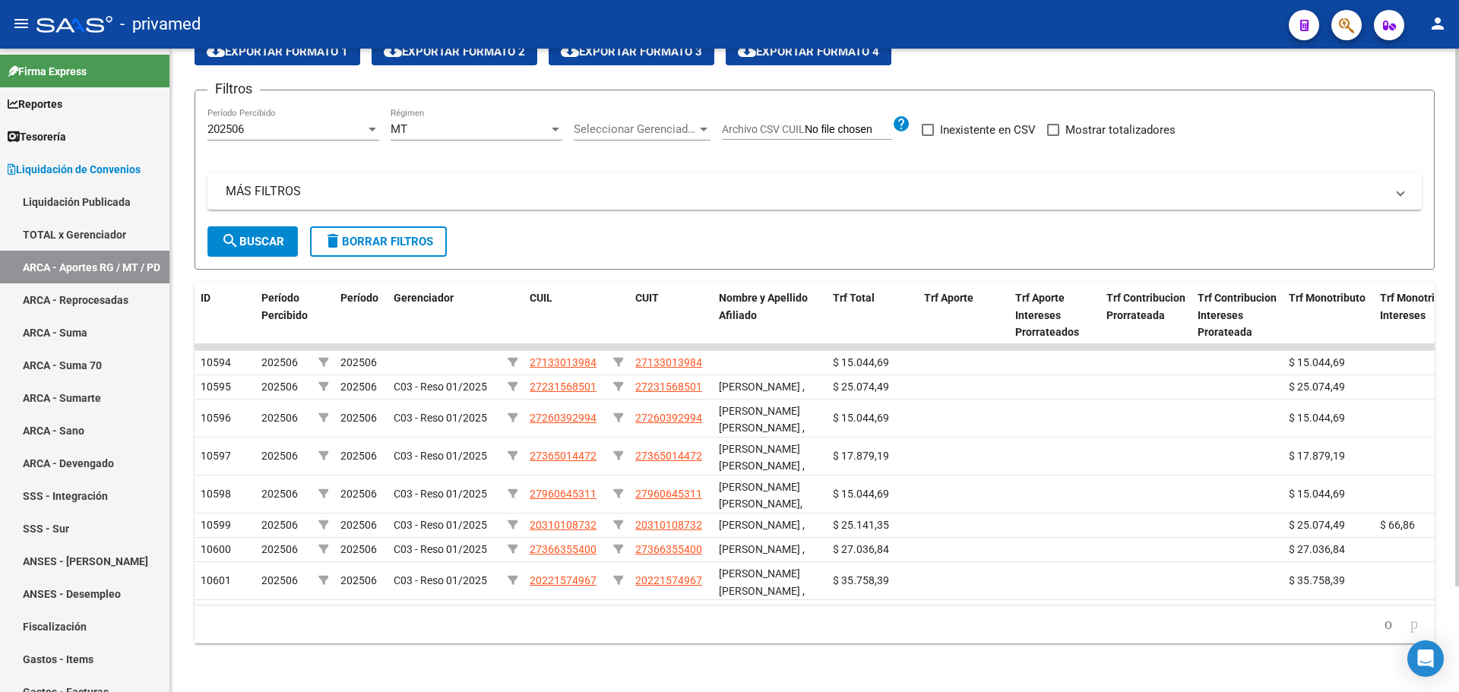
click at [1402, 646] on div "LIQUIDACION DE CONVENIOS -> ARCA - Régimen General / Monotributo / Personal Dom…" at bounding box center [814, 333] width 1289 height 717
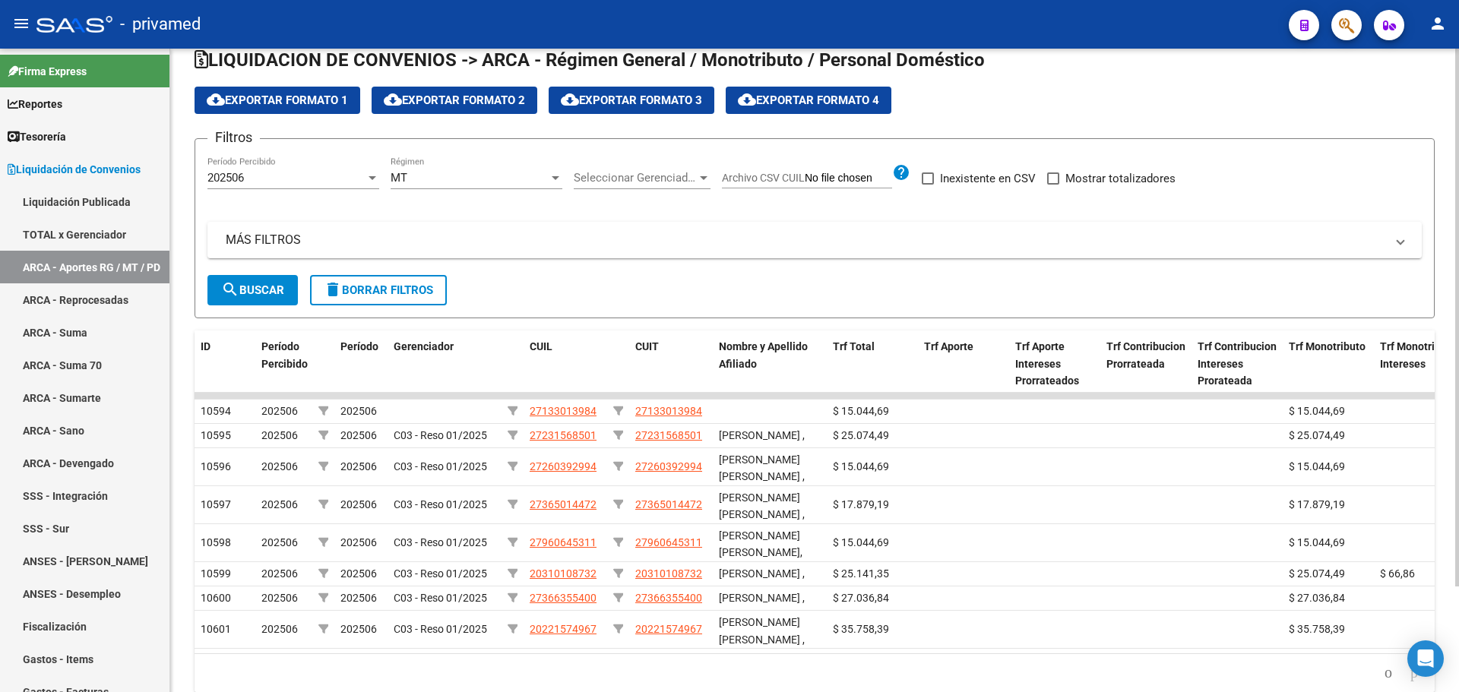
scroll to position [0, 0]
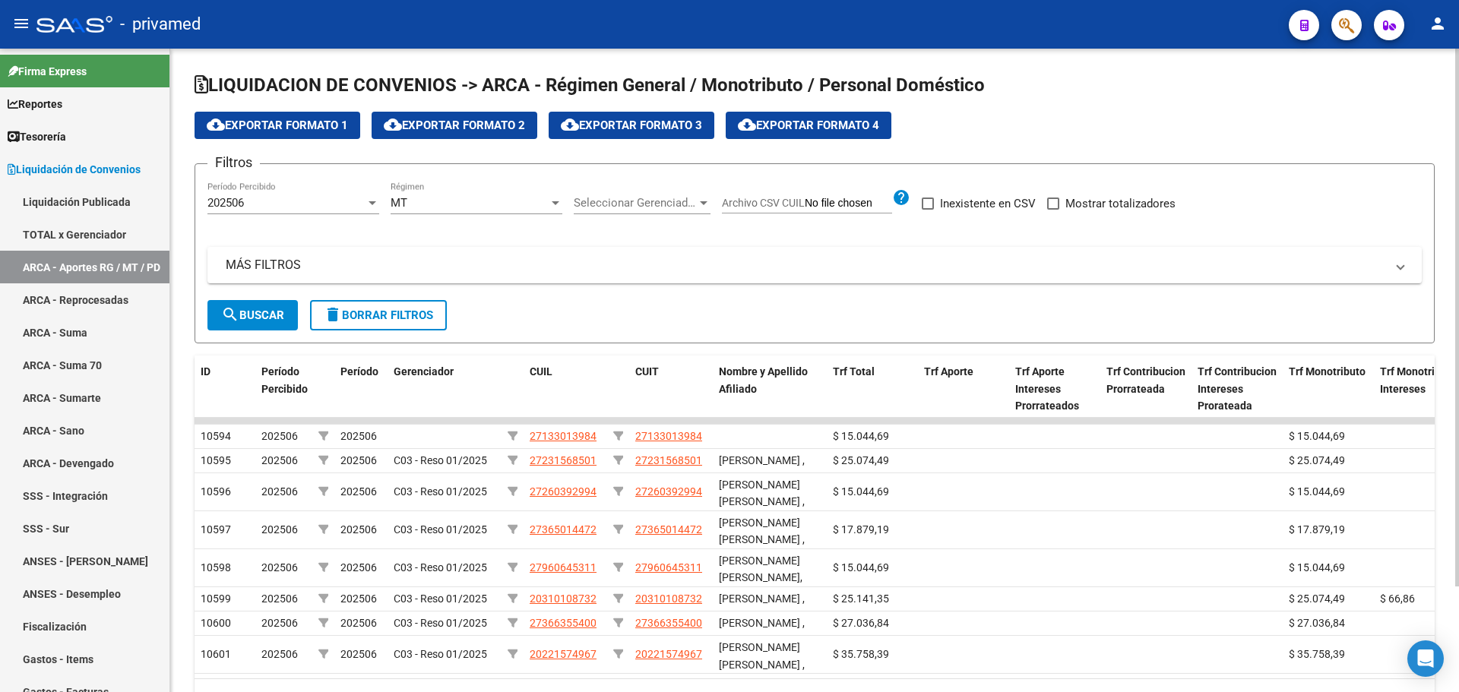
click at [435, 201] on div "MT" at bounding box center [470, 203] width 158 height 14
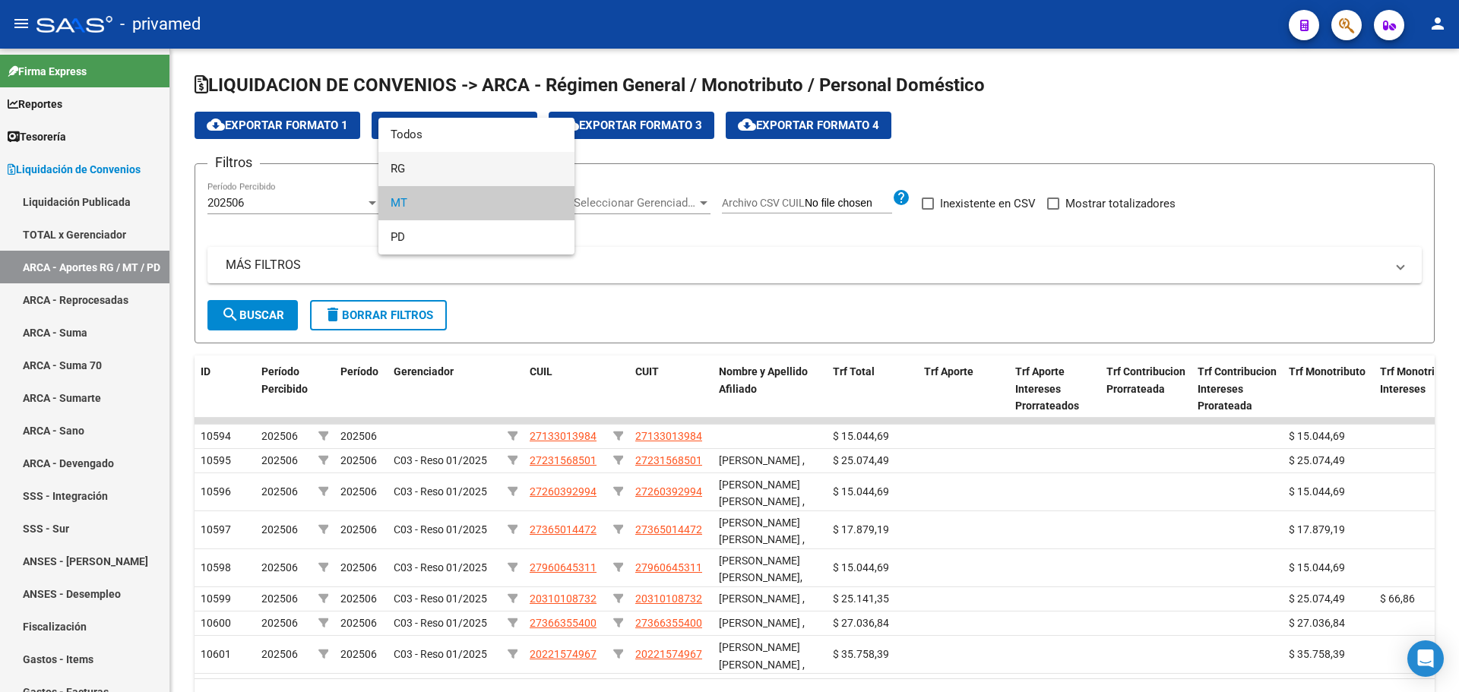
click at [424, 166] on span "RG" at bounding box center [477, 169] width 172 height 34
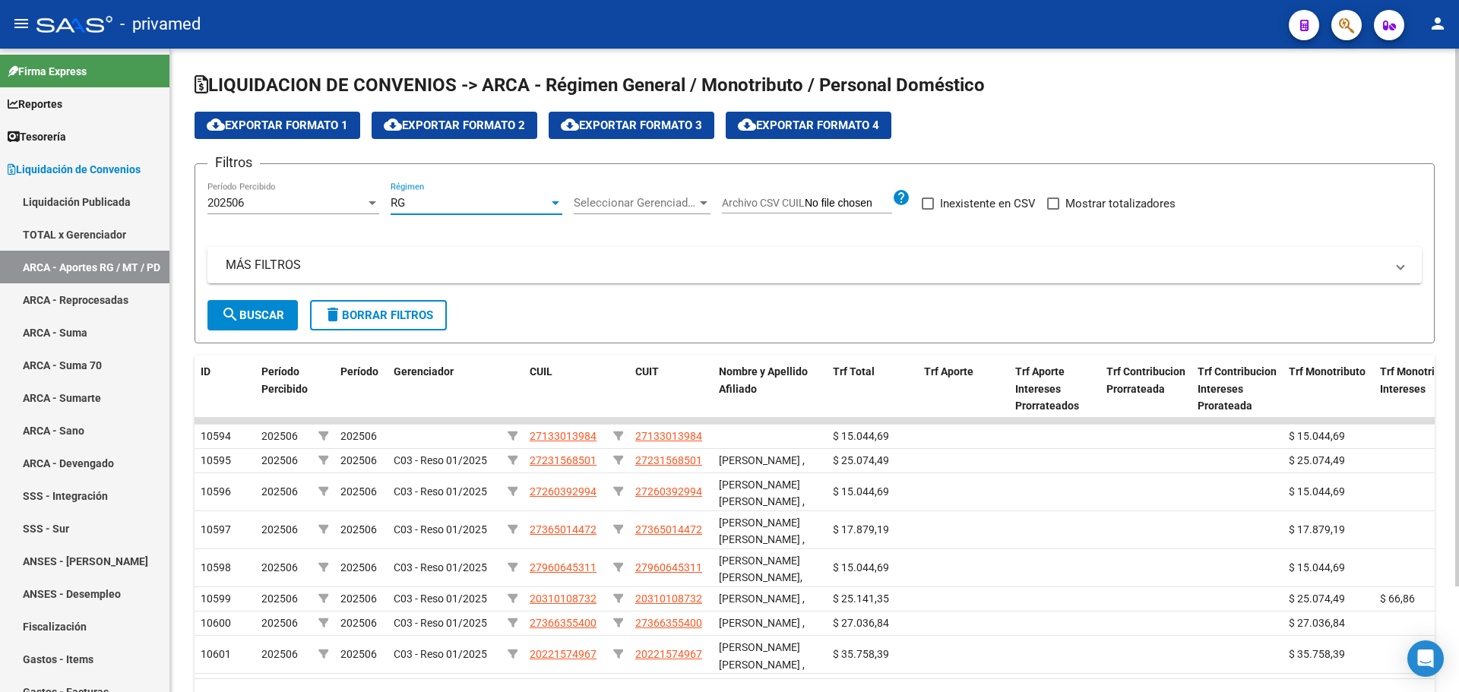
click at [238, 302] on button "search Buscar" at bounding box center [252, 315] width 90 height 30
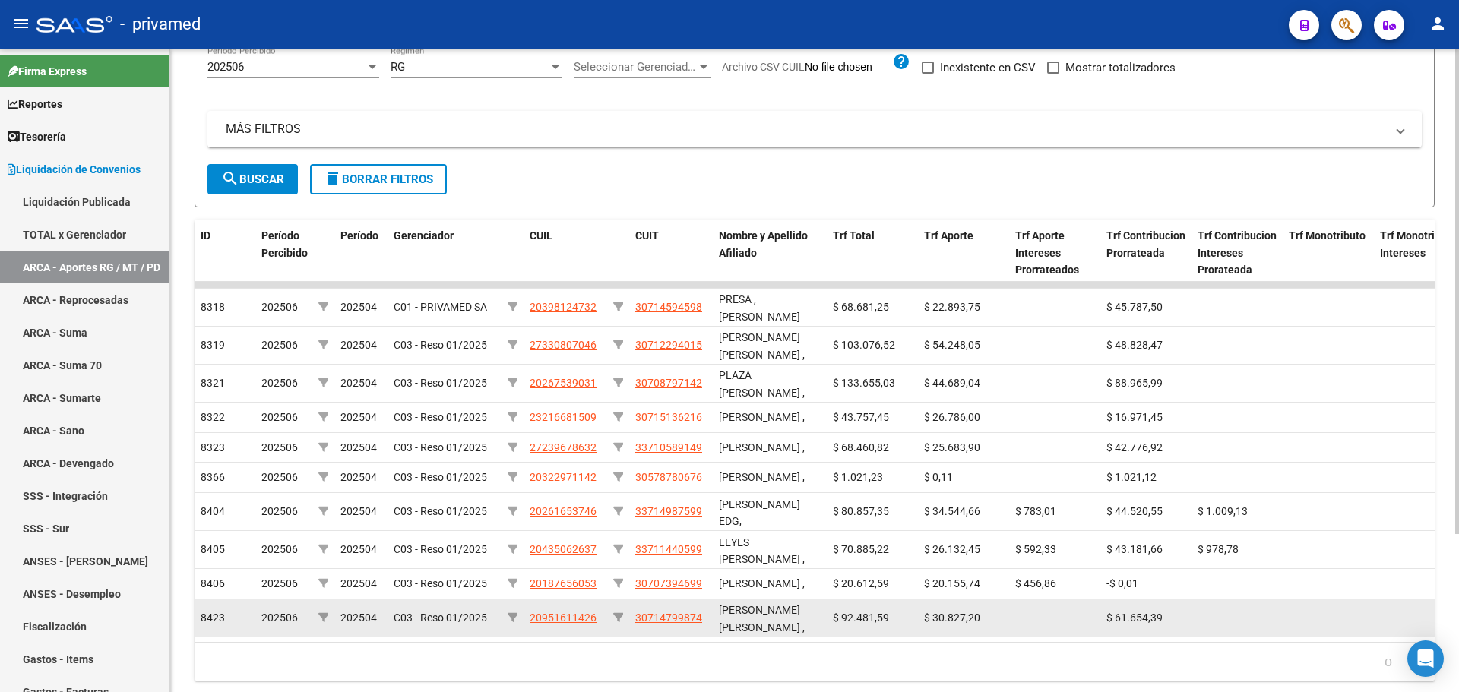
scroll to position [209, 0]
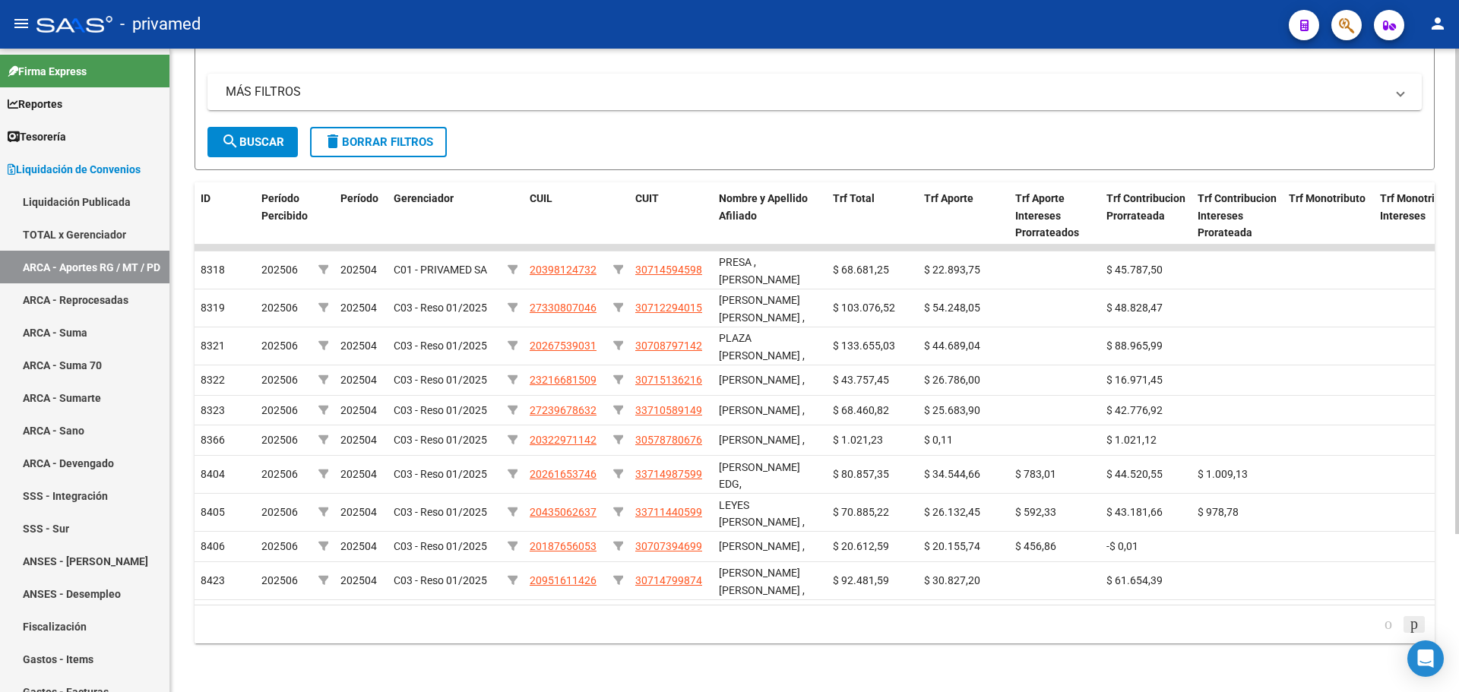
click at [1411, 623] on icon "go to next page" at bounding box center [1414, 624] width 12 height 18
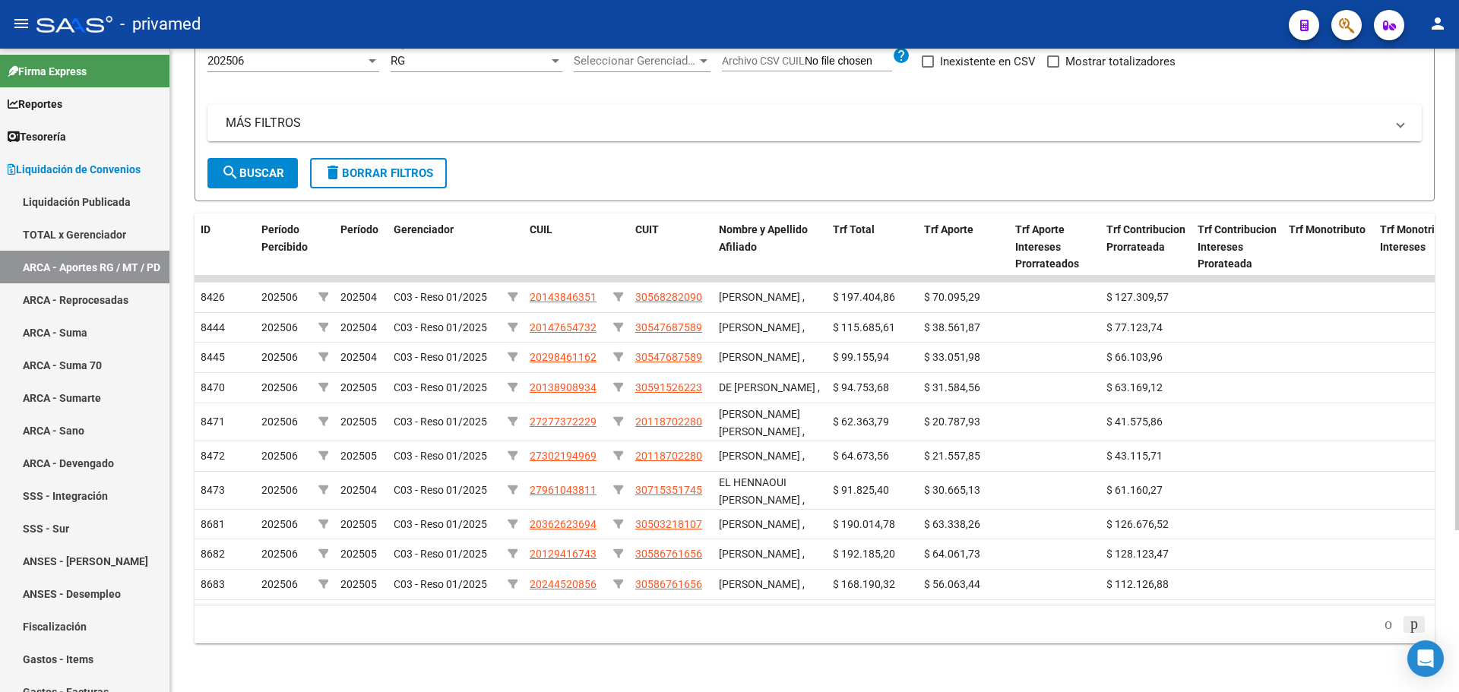
click at [1411, 623] on icon "go to next page" at bounding box center [1414, 624] width 12 height 18
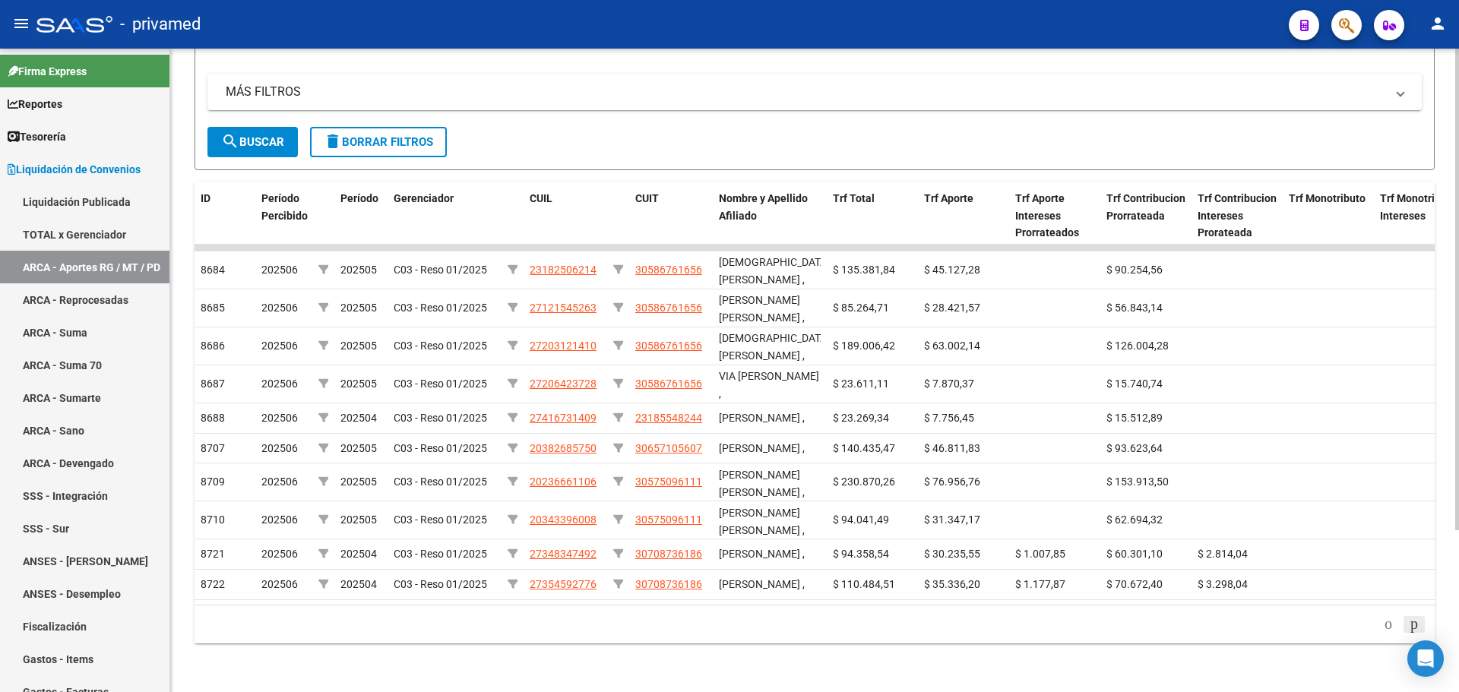
click at [1411, 623] on icon "go to next page" at bounding box center [1414, 624] width 12 height 18
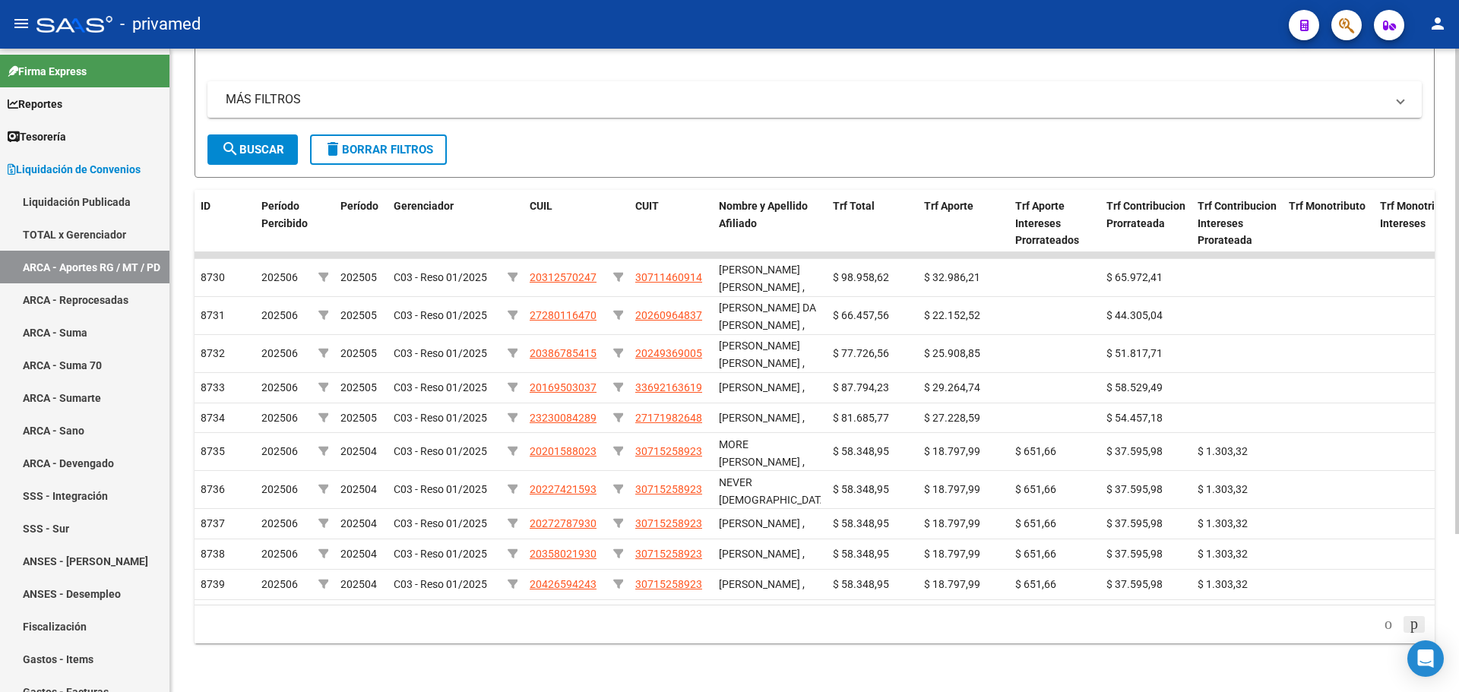
click at [1408, 622] on icon "go to next page" at bounding box center [1414, 624] width 12 height 18
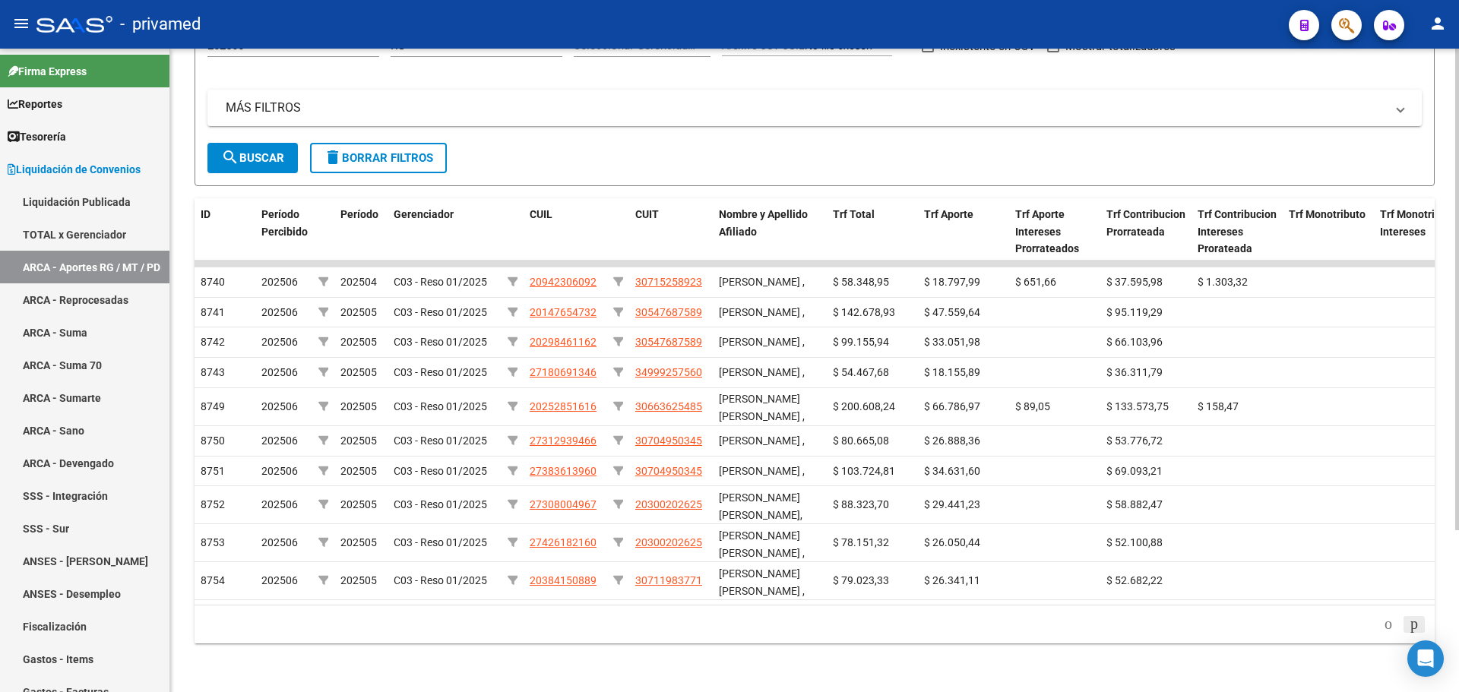
click at [1408, 622] on icon "go to next page" at bounding box center [1414, 624] width 12 height 18
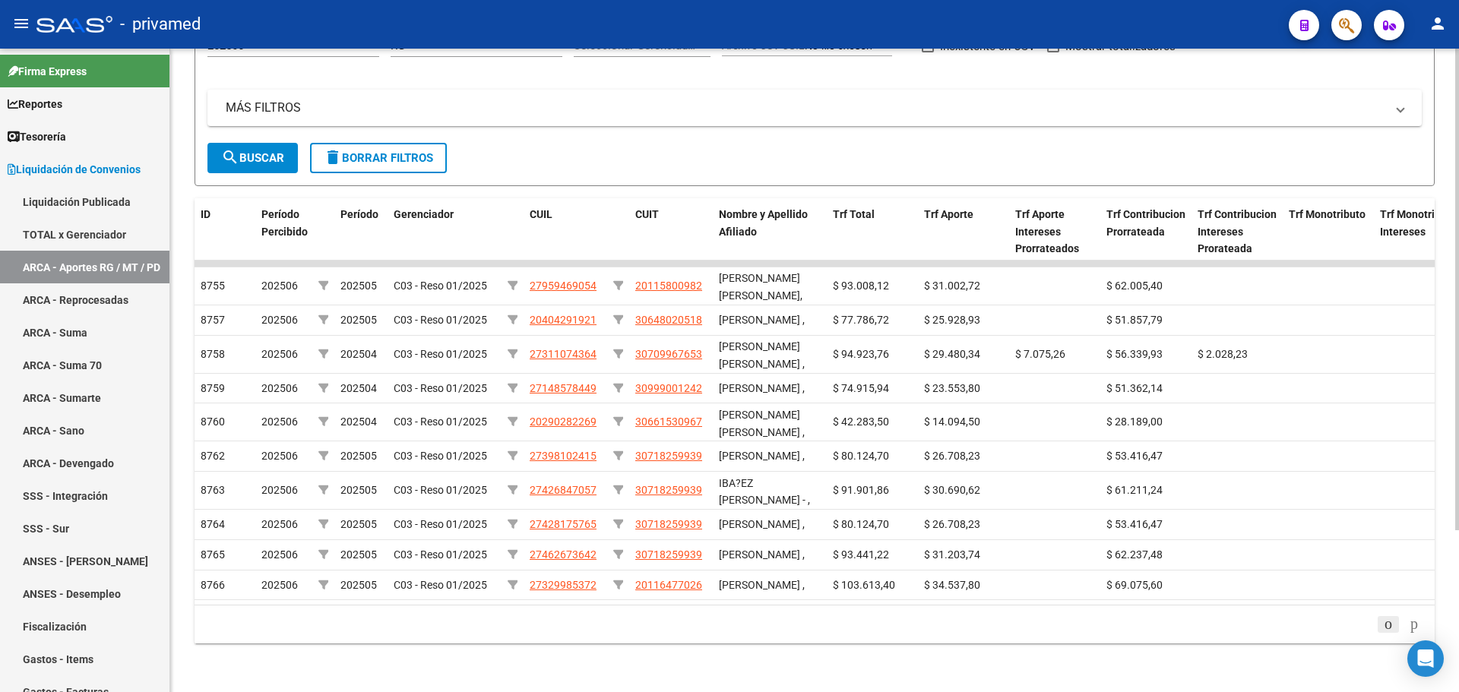
click at [1382, 630] on icon "go to previous page" at bounding box center [1388, 624] width 12 height 18
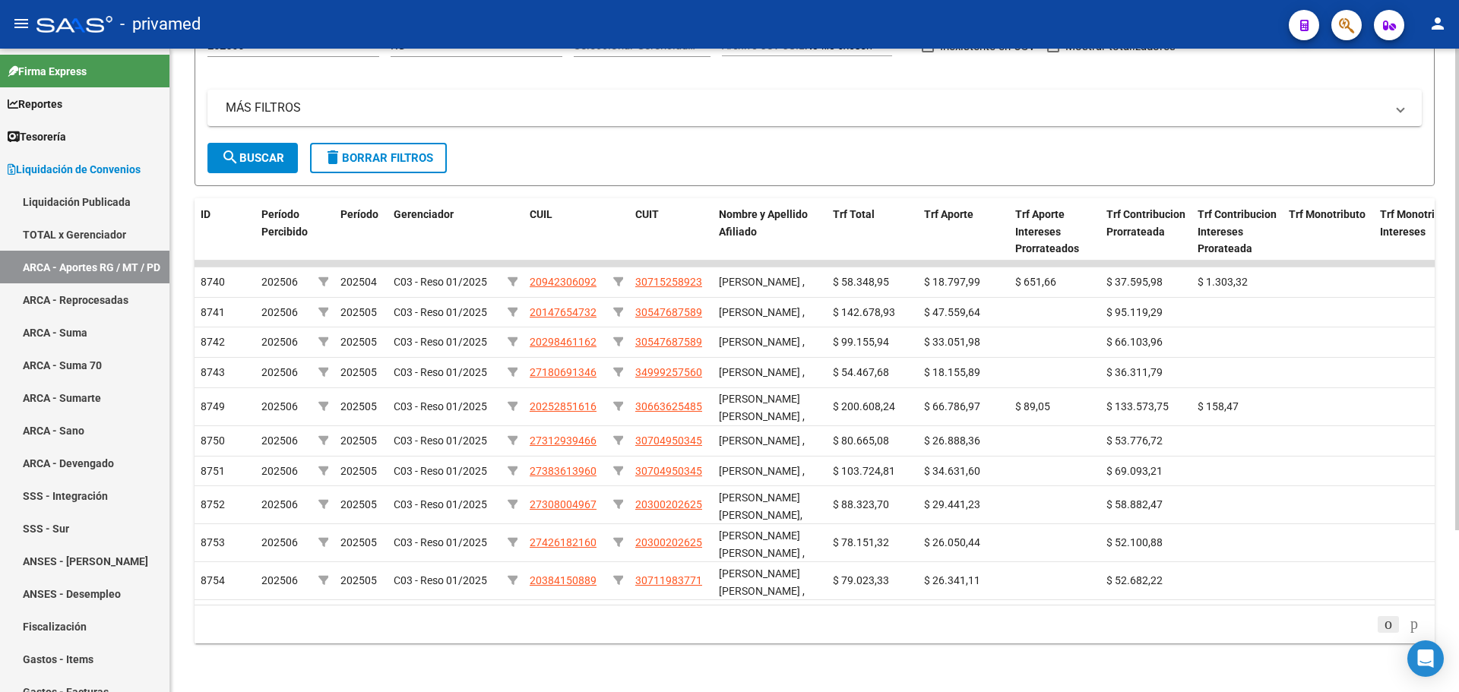
click at [1382, 630] on icon "go to previous page" at bounding box center [1388, 624] width 12 height 18
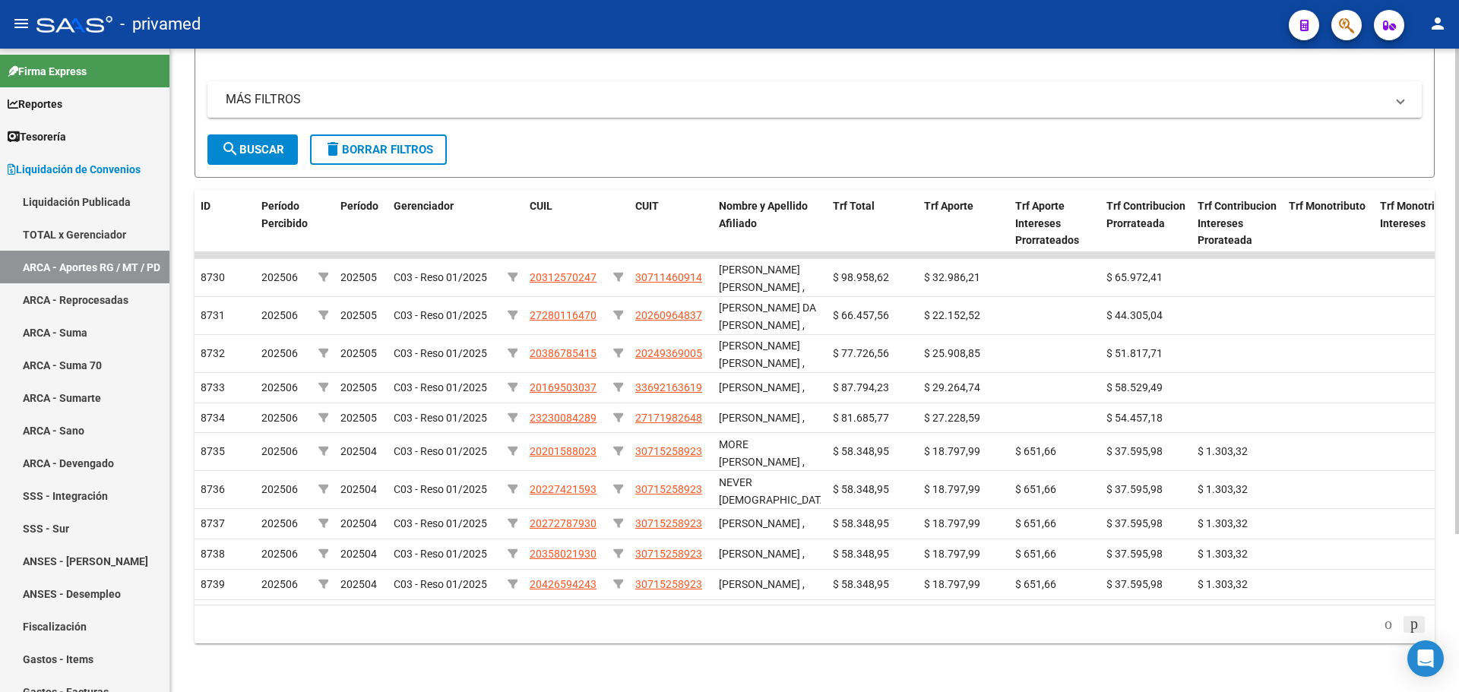
click at [1408, 621] on icon "go to next page" at bounding box center [1414, 624] width 12 height 18
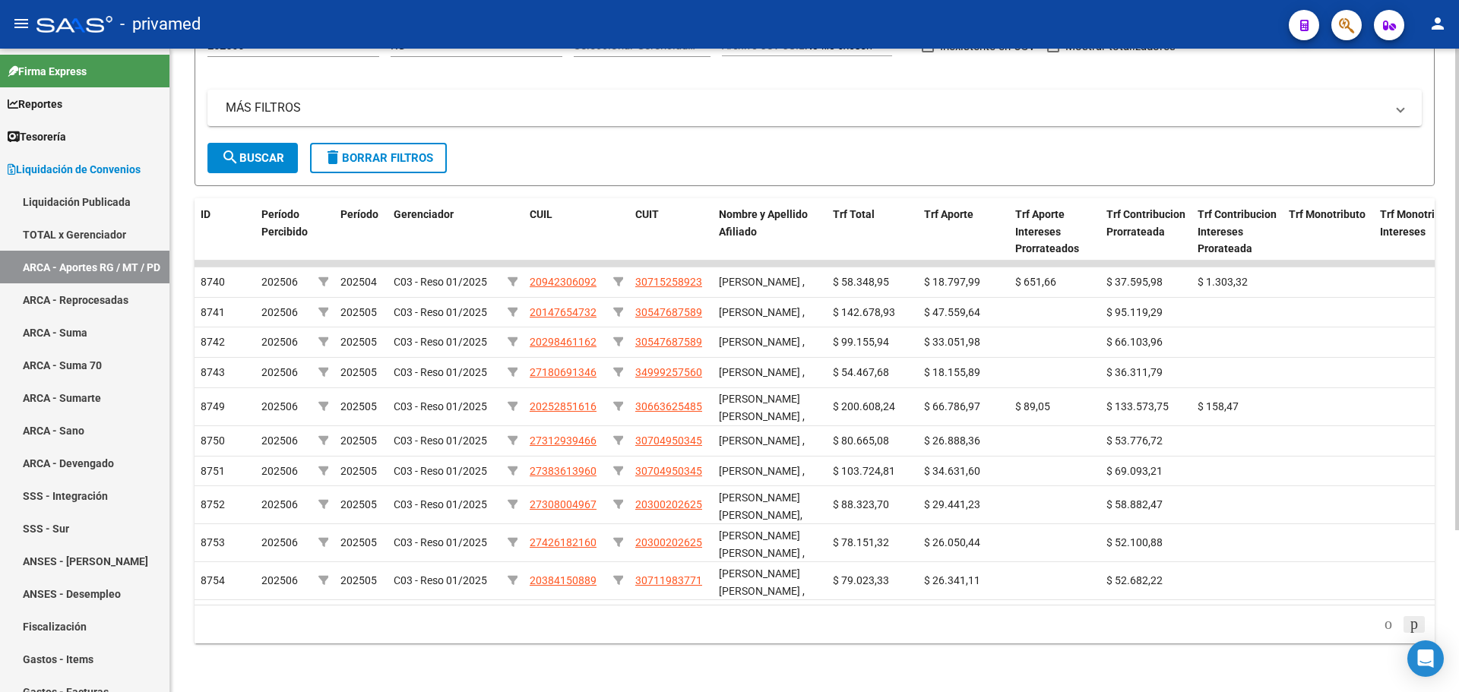
click at [1407, 621] on li at bounding box center [1414, 625] width 26 height 26
click at [1407, 622] on li at bounding box center [1414, 625] width 26 height 26
click at [1408, 626] on icon "go to next page" at bounding box center [1414, 624] width 12 height 18
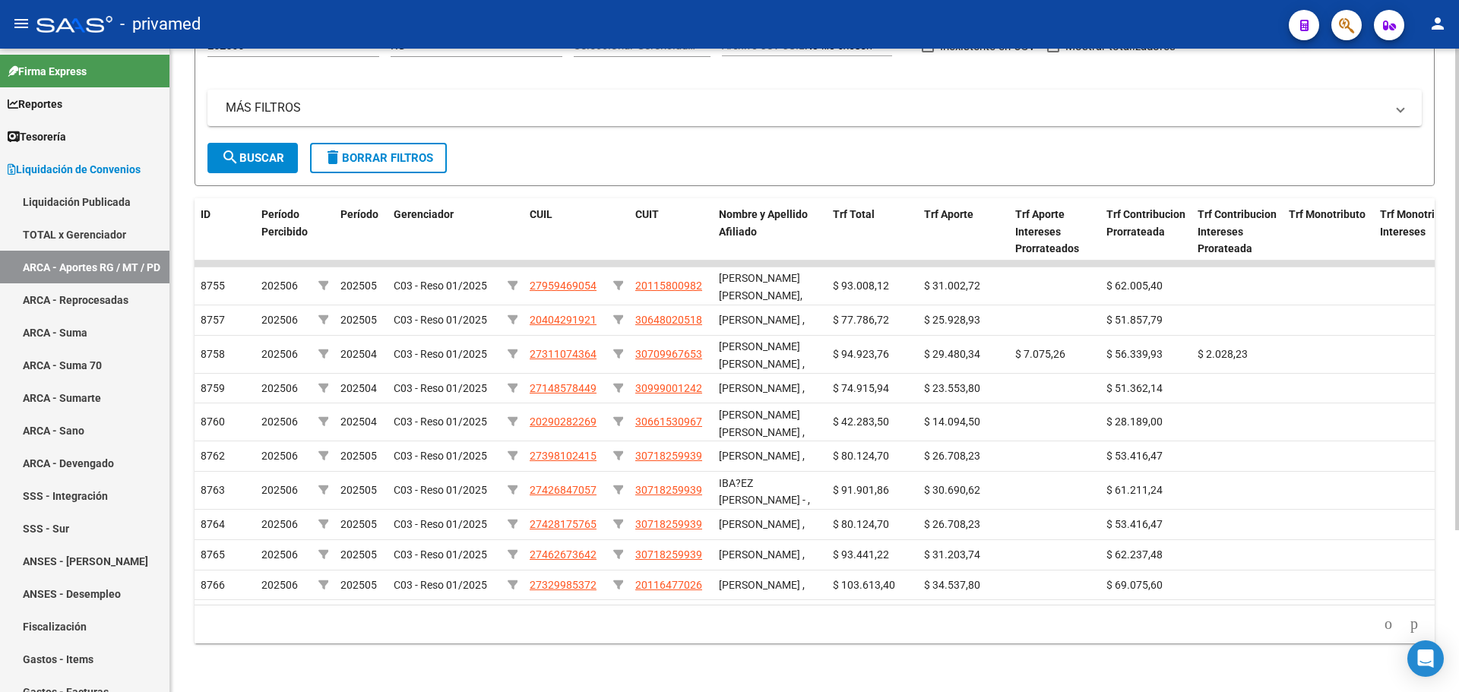
click at [1408, 628] on icon "go to next page" at bounding box center [1414, 624] width 12 height 18
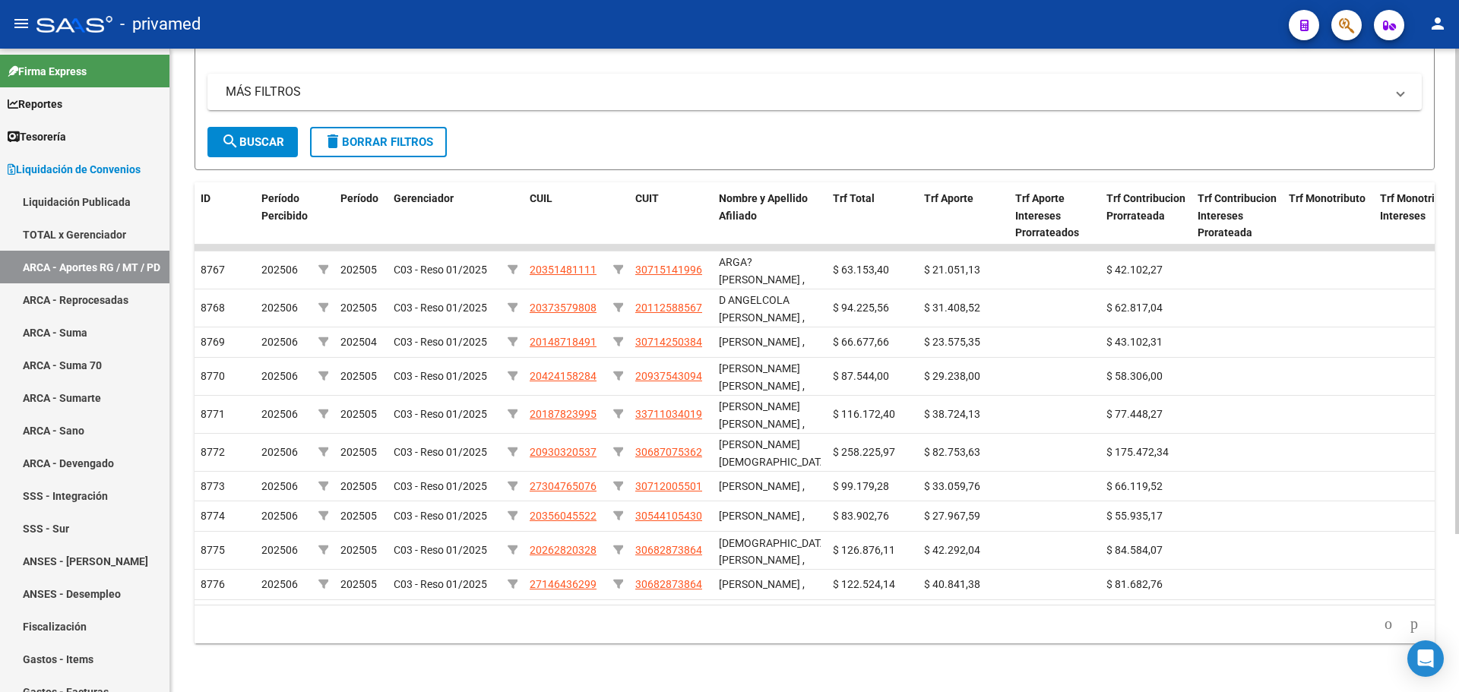
click at [1408, 628] on icon "go to next page" at bounding box center [1414, 624] width 12 height 18
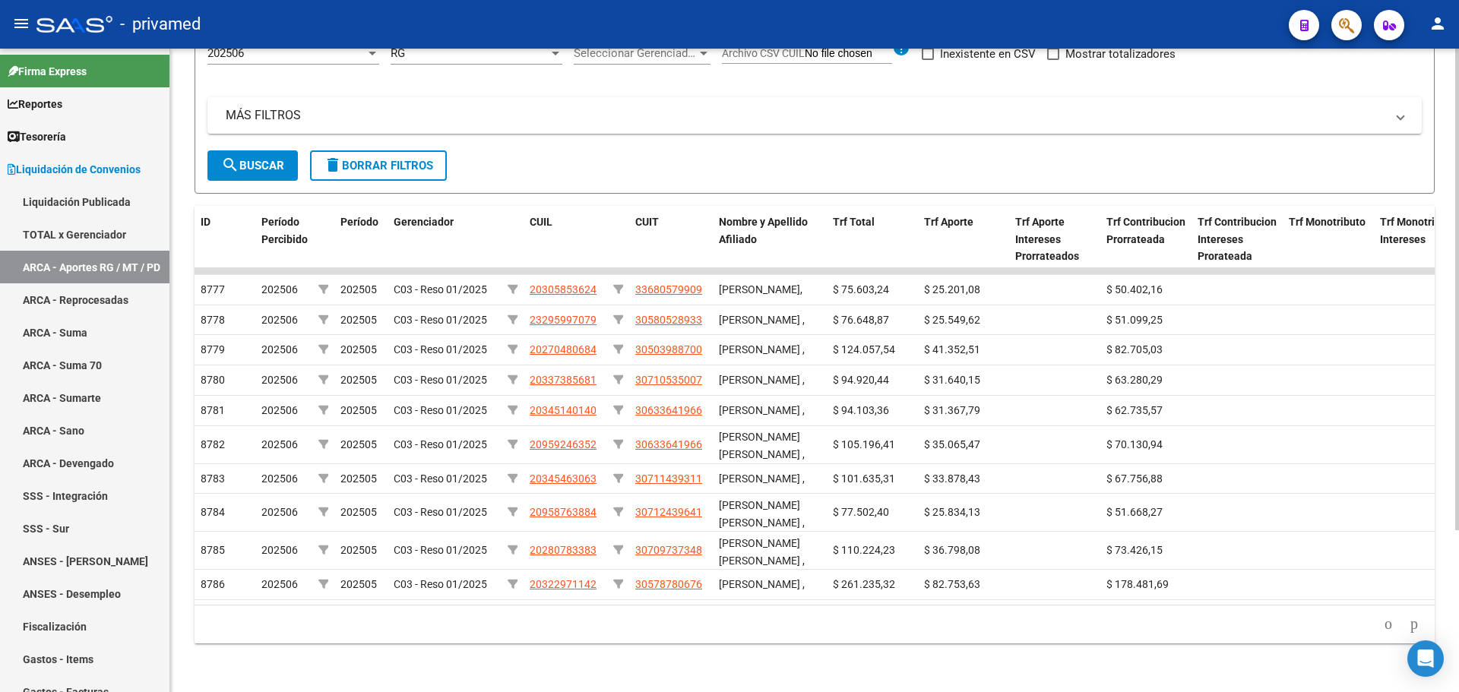
click at [1408, 628] on icon "go to next page" at bounding box center [1414, 624] width 12 height 18
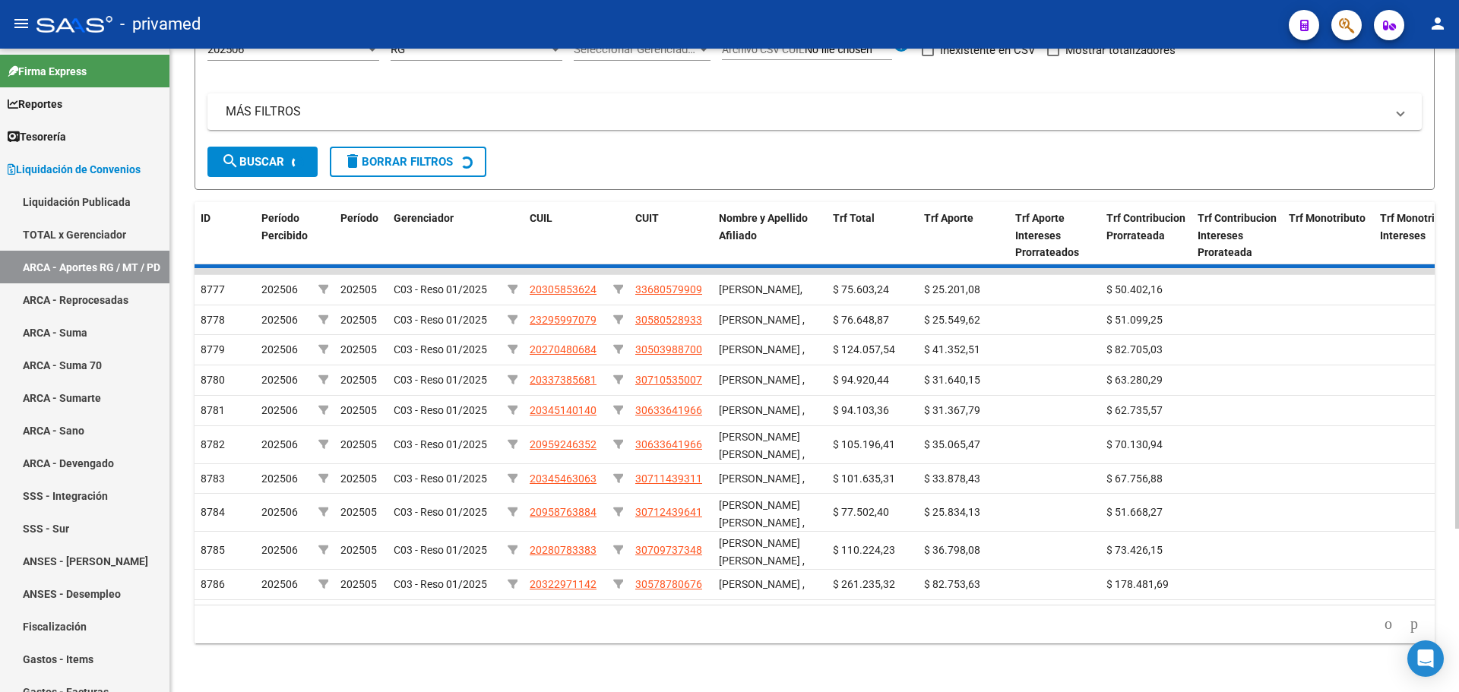
scroll to position [195, 0]
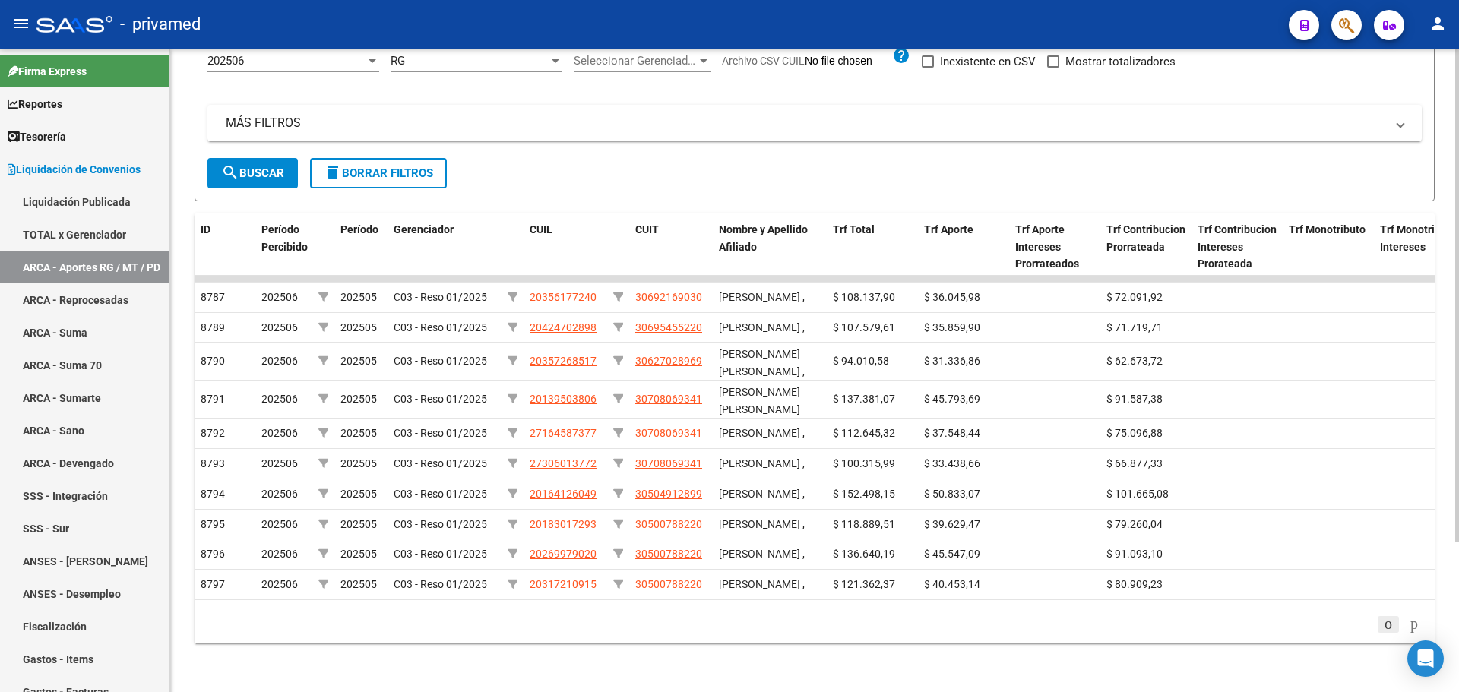
click at [1382, 631] on icon "go to previous page" at bounding box center [1388, 624] width 12 height 18
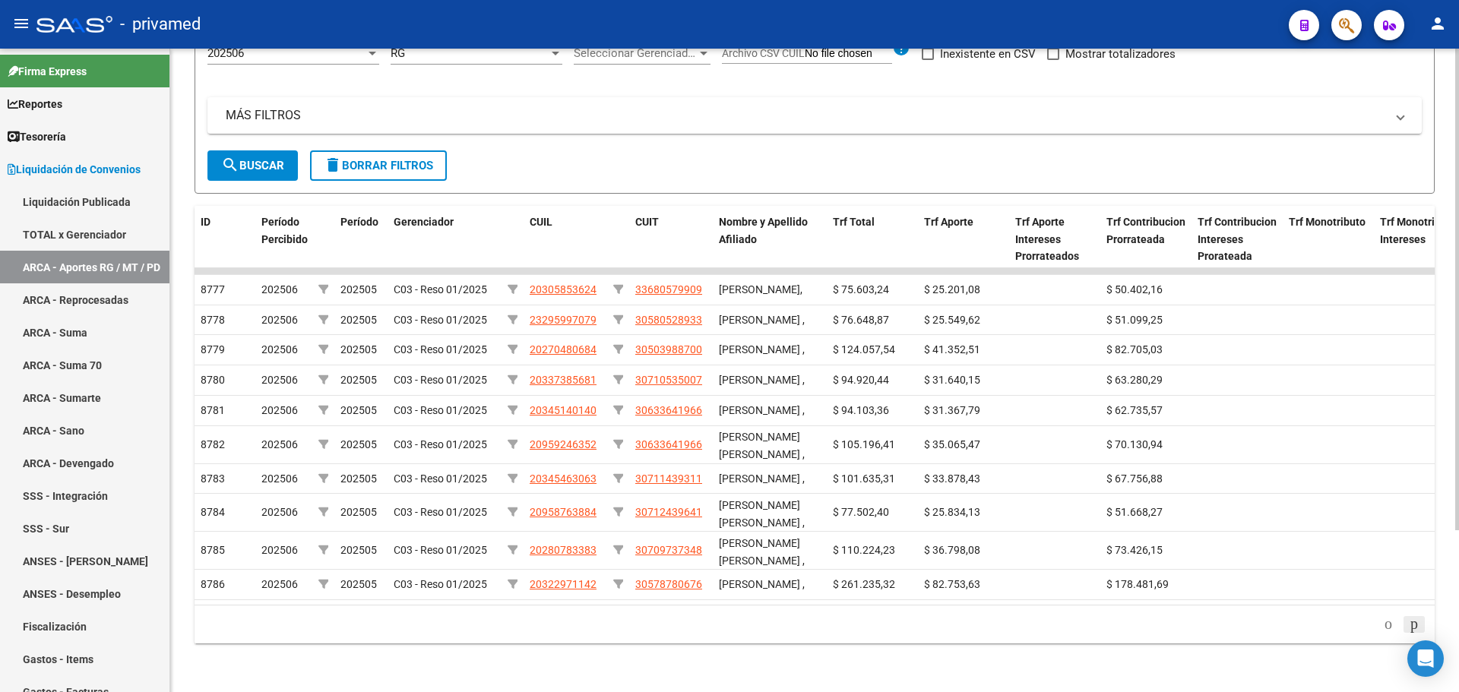
click at [1409, 633] on icon "go to next page" at bounding box center [1414, 624] width 12 height 18
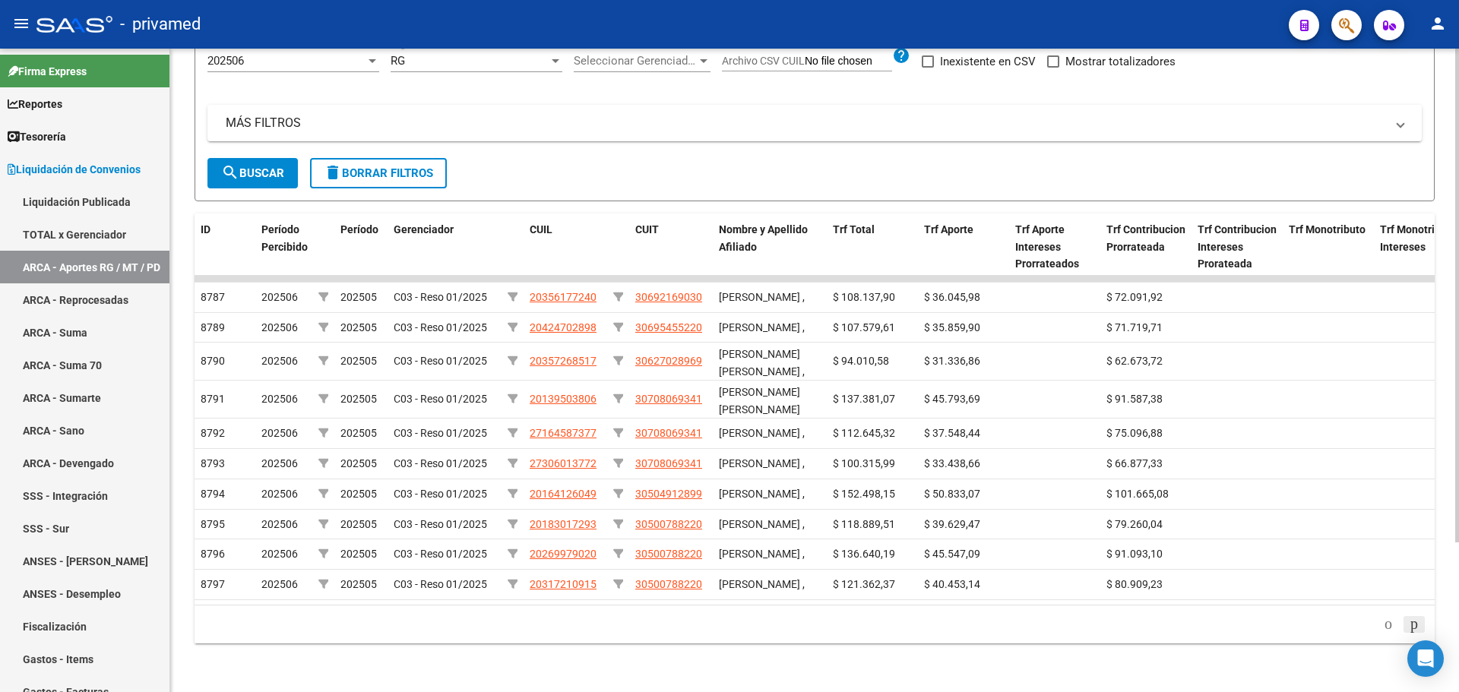
click at [1409, 638] on div "179.769.313.486.231.570.000.000.000.000.000.000.000.000.000.000.000.000.000.000…" at bounding box center [815, 625] width 1240 height 38
click at [1410, 625] on icon "go to next page" at bounding box center [1414, 624] width 12 height 18
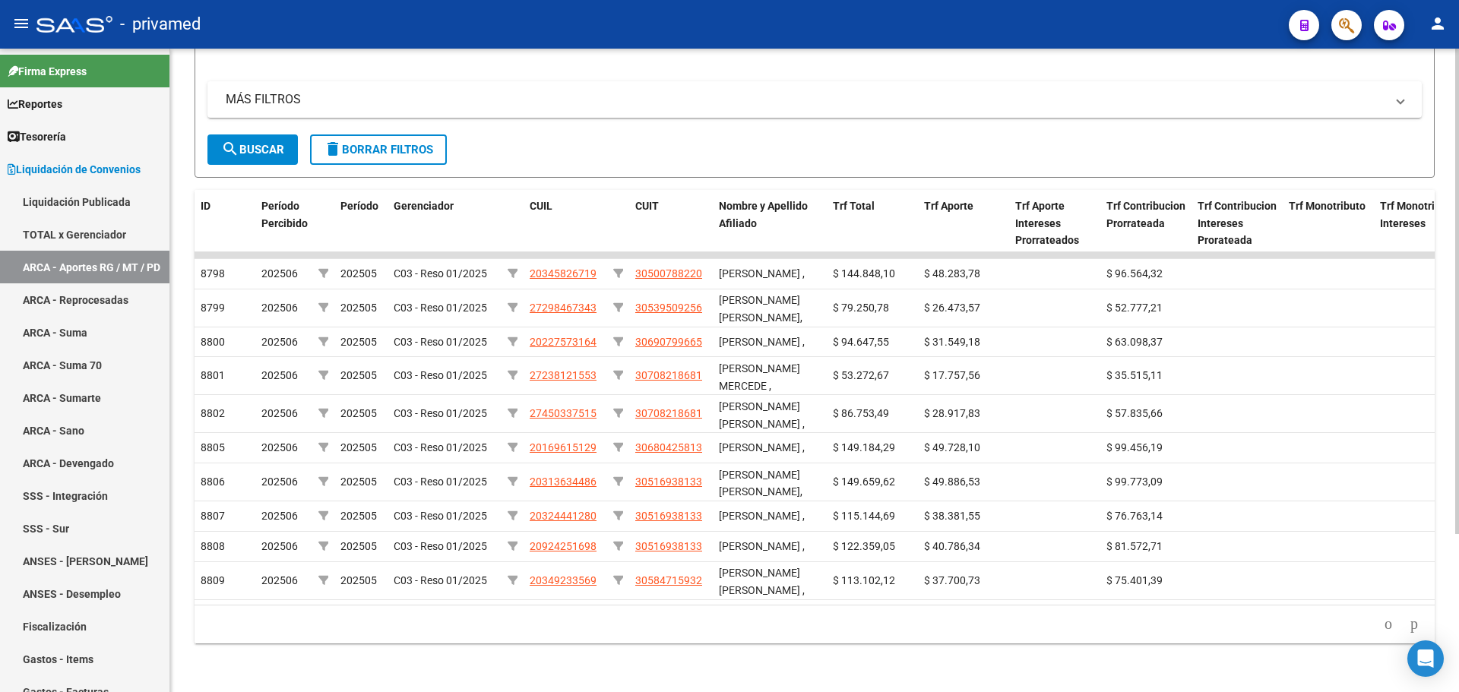
click at [1410, 625] on li at bounding box center [1414, 625] width 26 height 26
click at [1409, 633] on icon "go to next page" at bounding box center [1414, 624] width 12 height 18
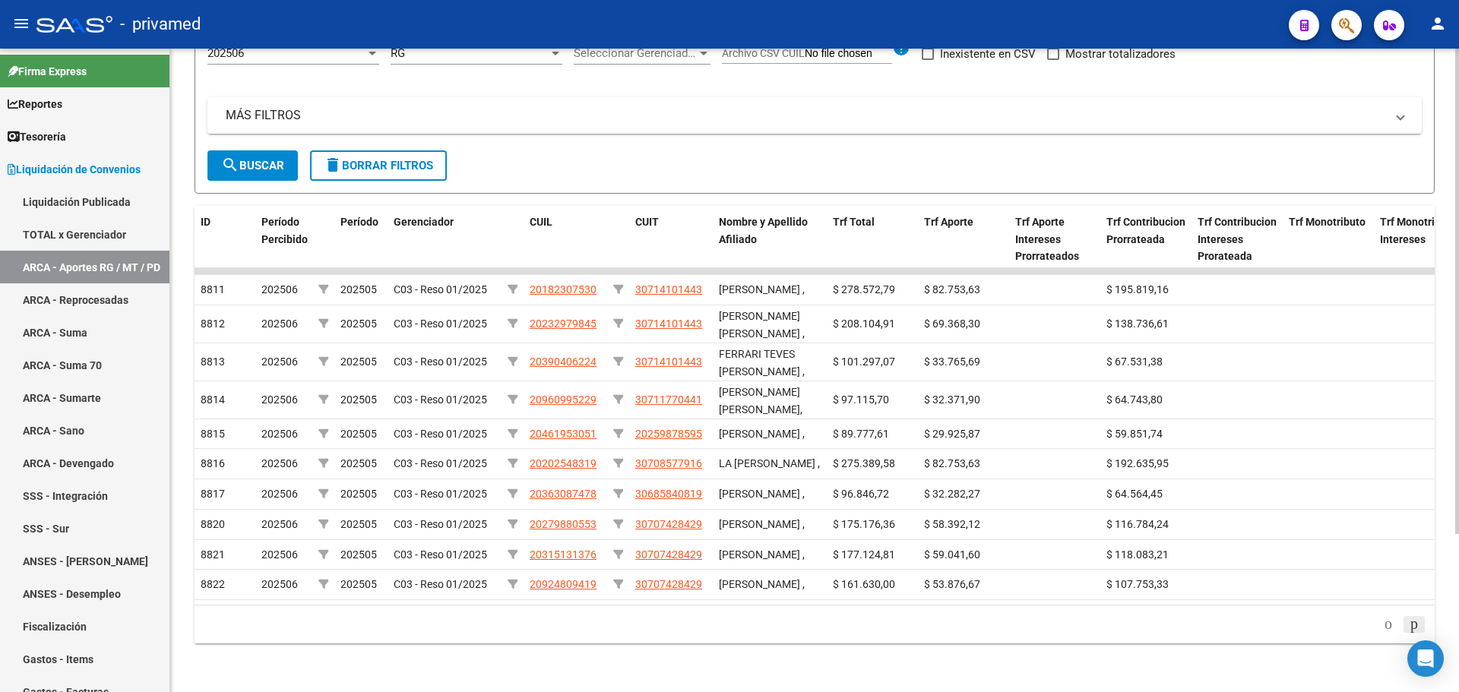
click at [1408, 633] on icon "go to next page" at bounding box center [1414, 624] width 12 height 18
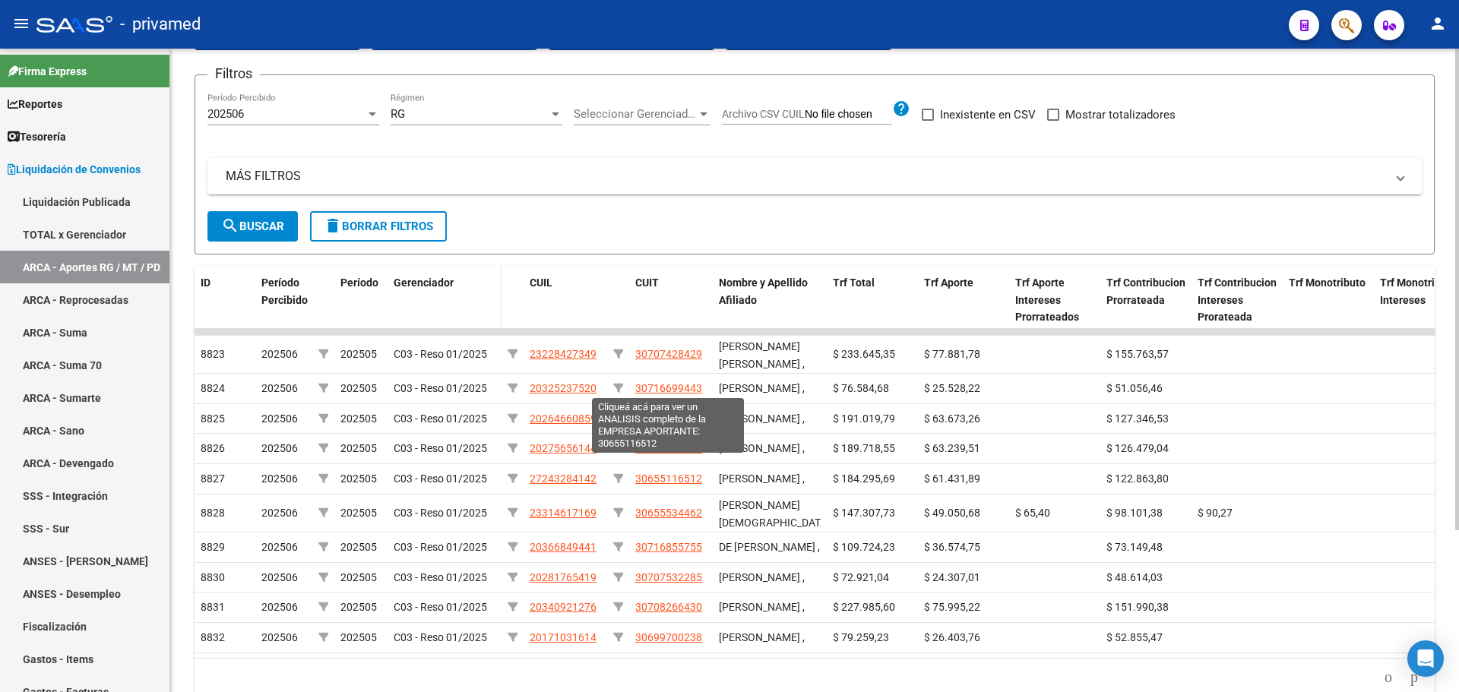
scroll to position [0, 0]
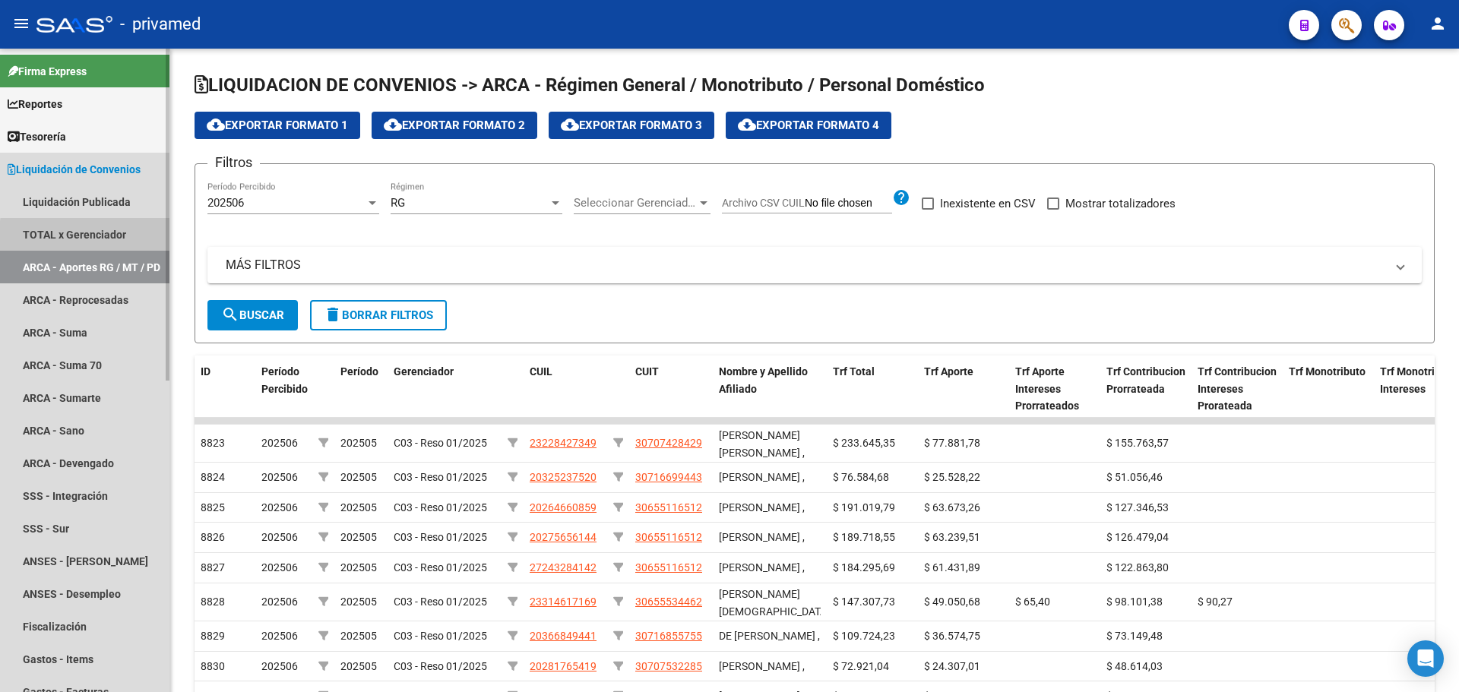
click at [103, 238] on link "TOTAL x Gerenciador" at bounding box center [84, 234] width 169 height 33
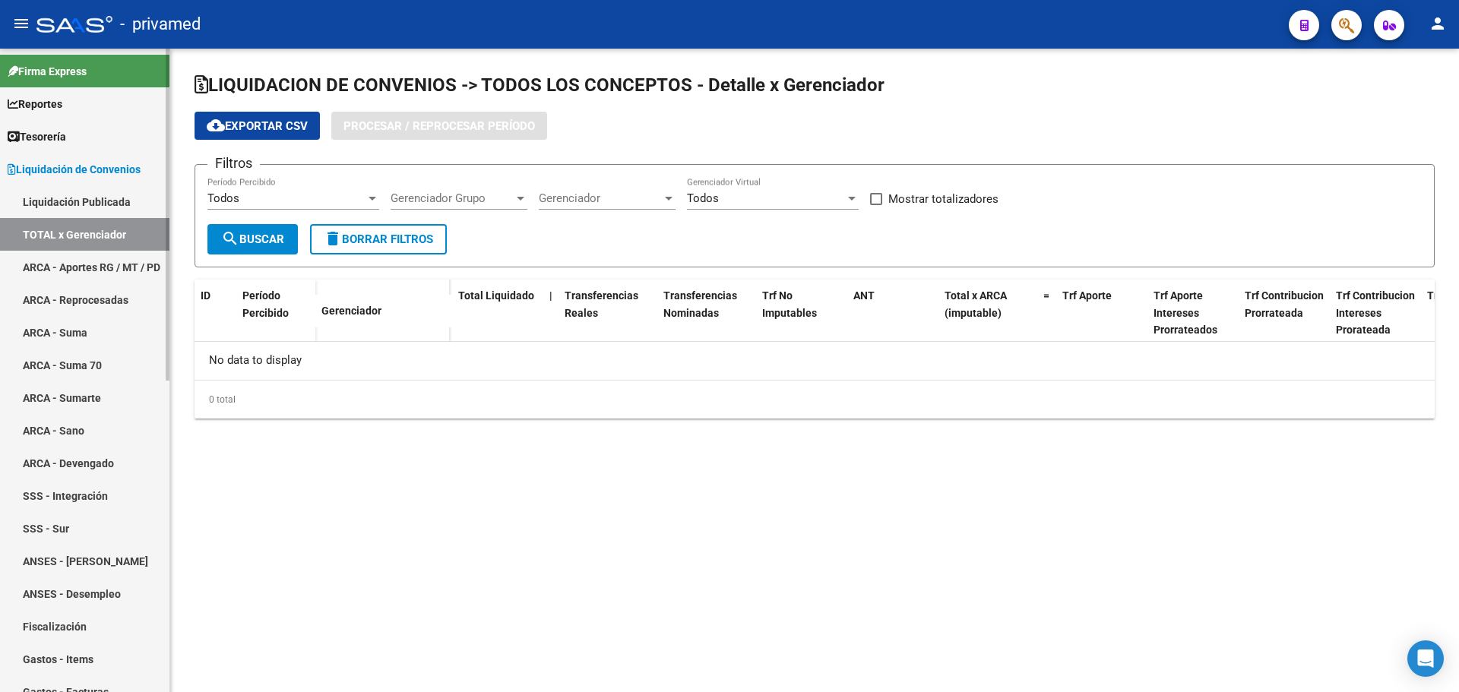
checkbox input "true"
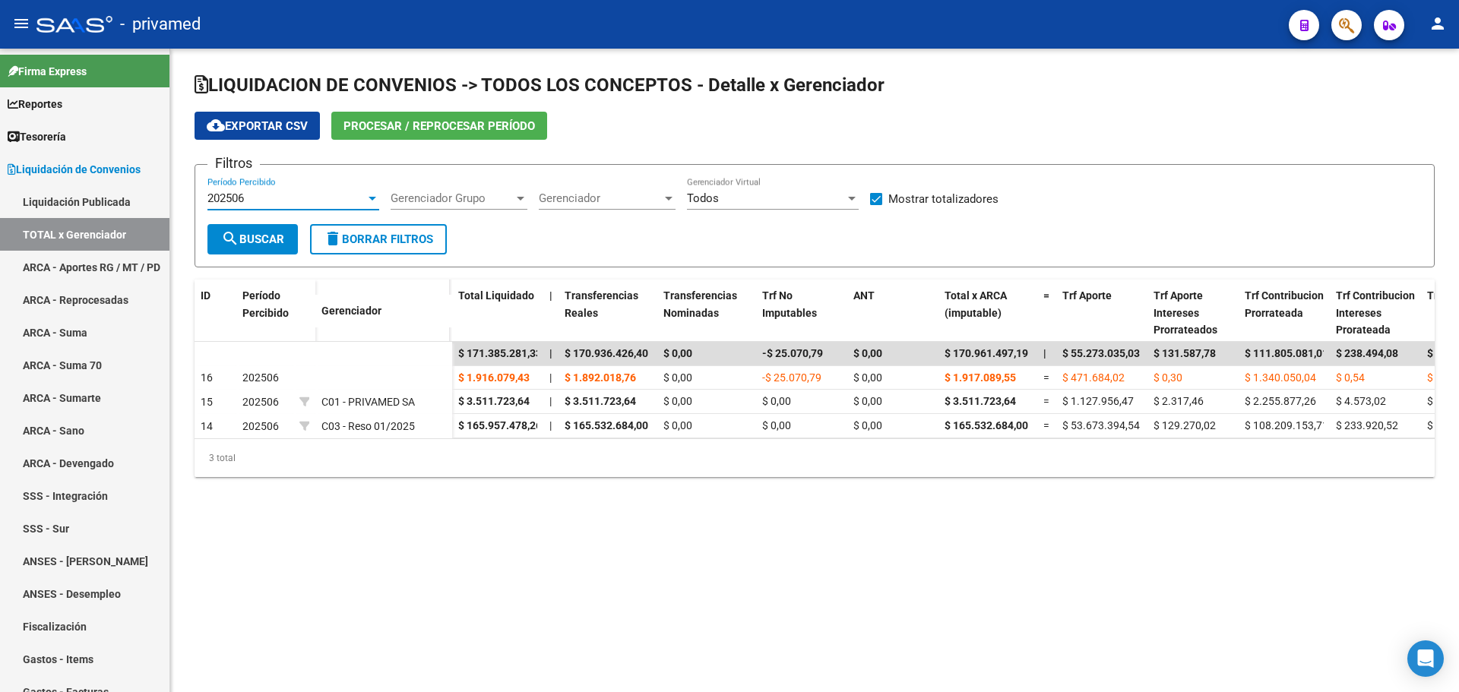
click at [290, 199] on div "202506" at bounding box center [286, 198] width 158 height 14
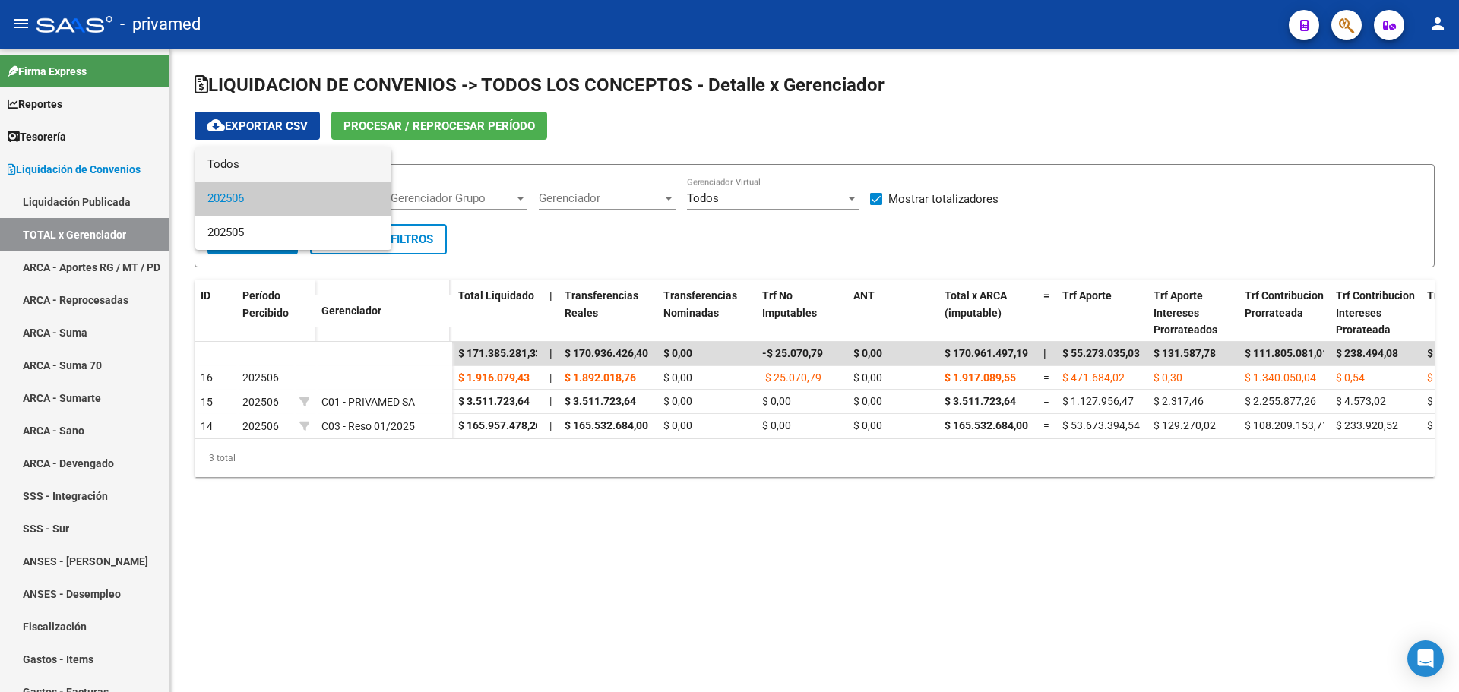
click at [279, 165] on span "Todos" at bounding box center [293, 164] width 172 height 34
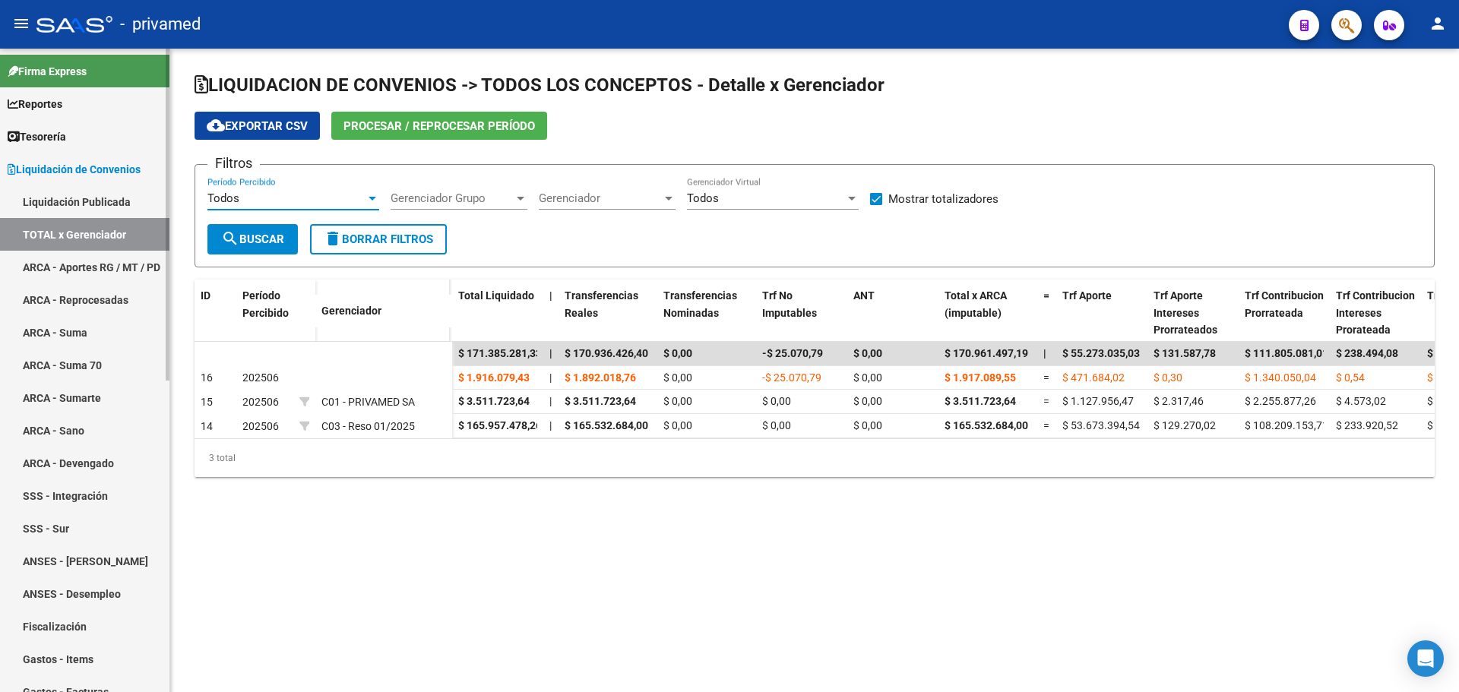
click at [84, 296] on link "ARCA - Reprocesadas" at bounding box center [84, 299] width 169 height 33
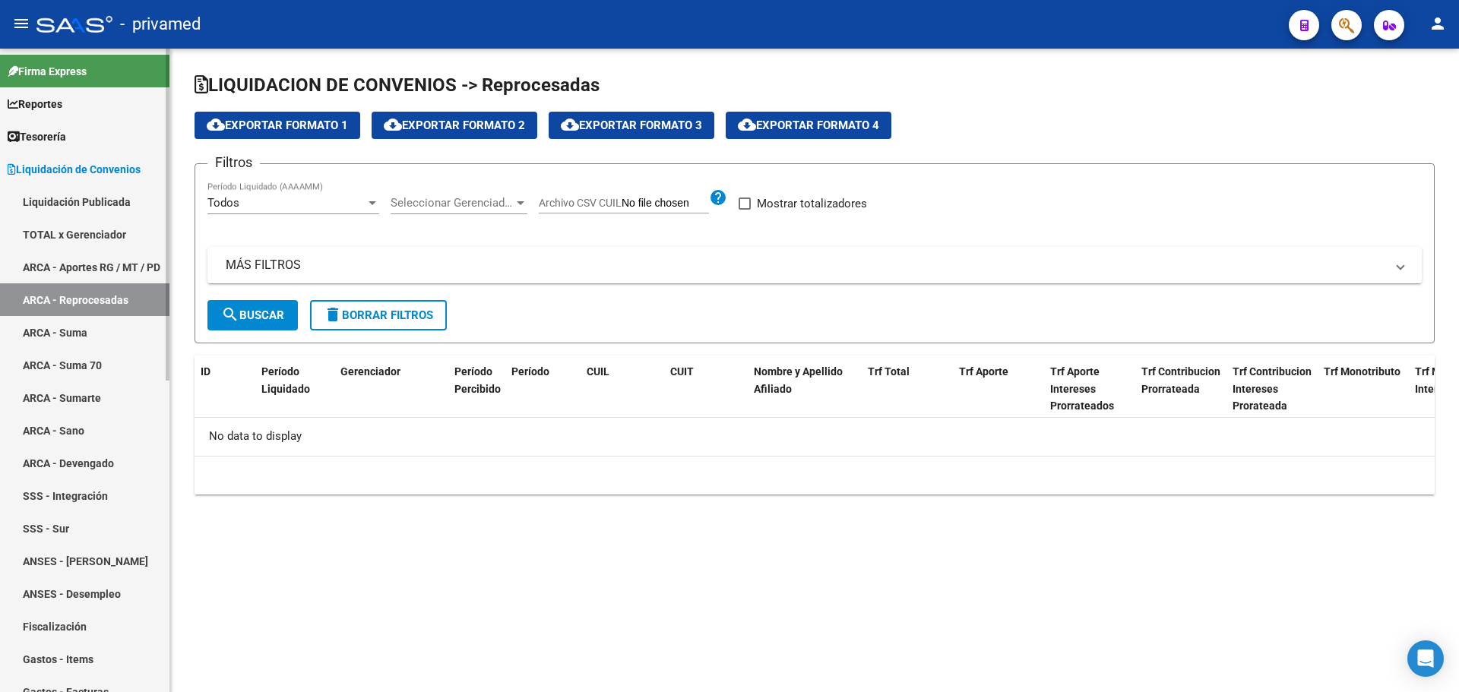
checkbox input "true"
click at [303, 199] on div "Todos" at bounding box center [286, 203] width 158 height 14
click at [100, 202] on div at bounding box center [729, 346] width 1459 height 692
click at [97, 200] on link "Liquidación Publicada" at bounding box center [84, 201] width 169 height 33
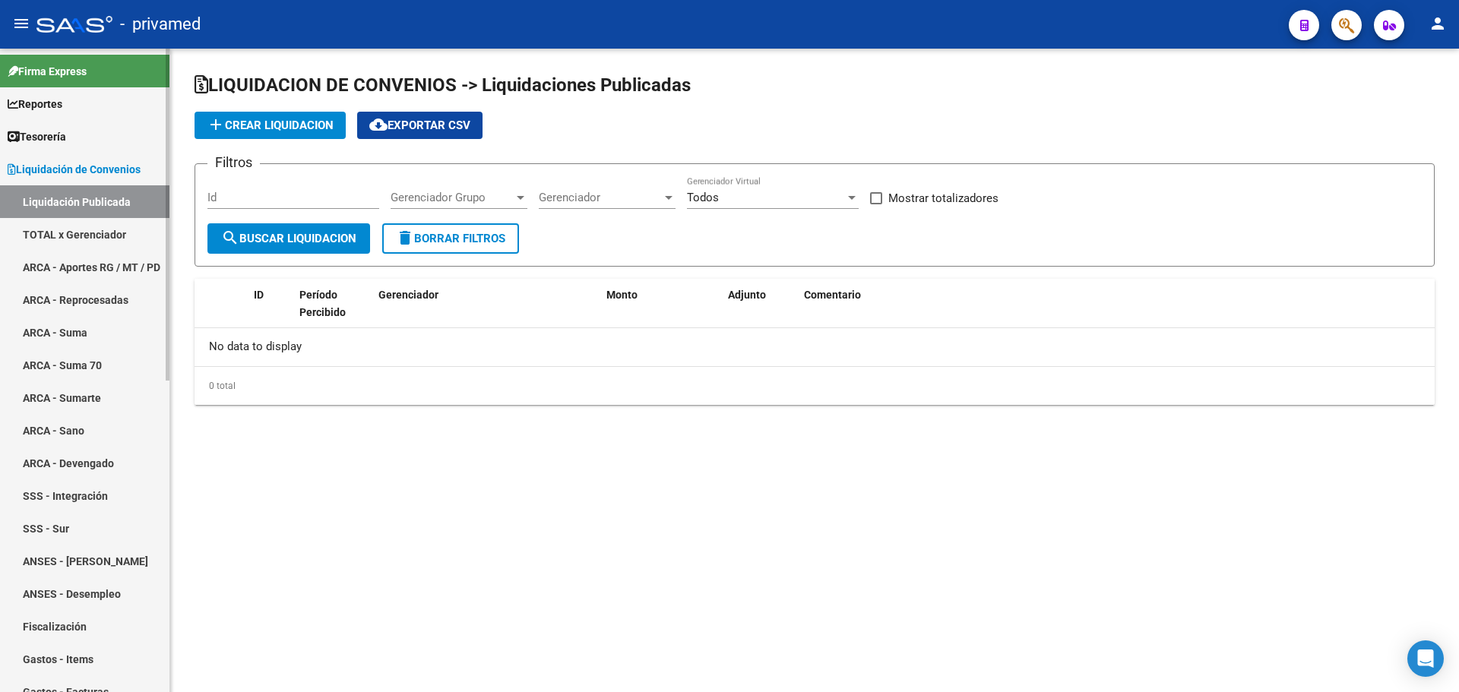
checkbox input "true"
click at [102, 163] on span "Liquidación de Convenios" at bounding box center [74, 169] width 133 height 17
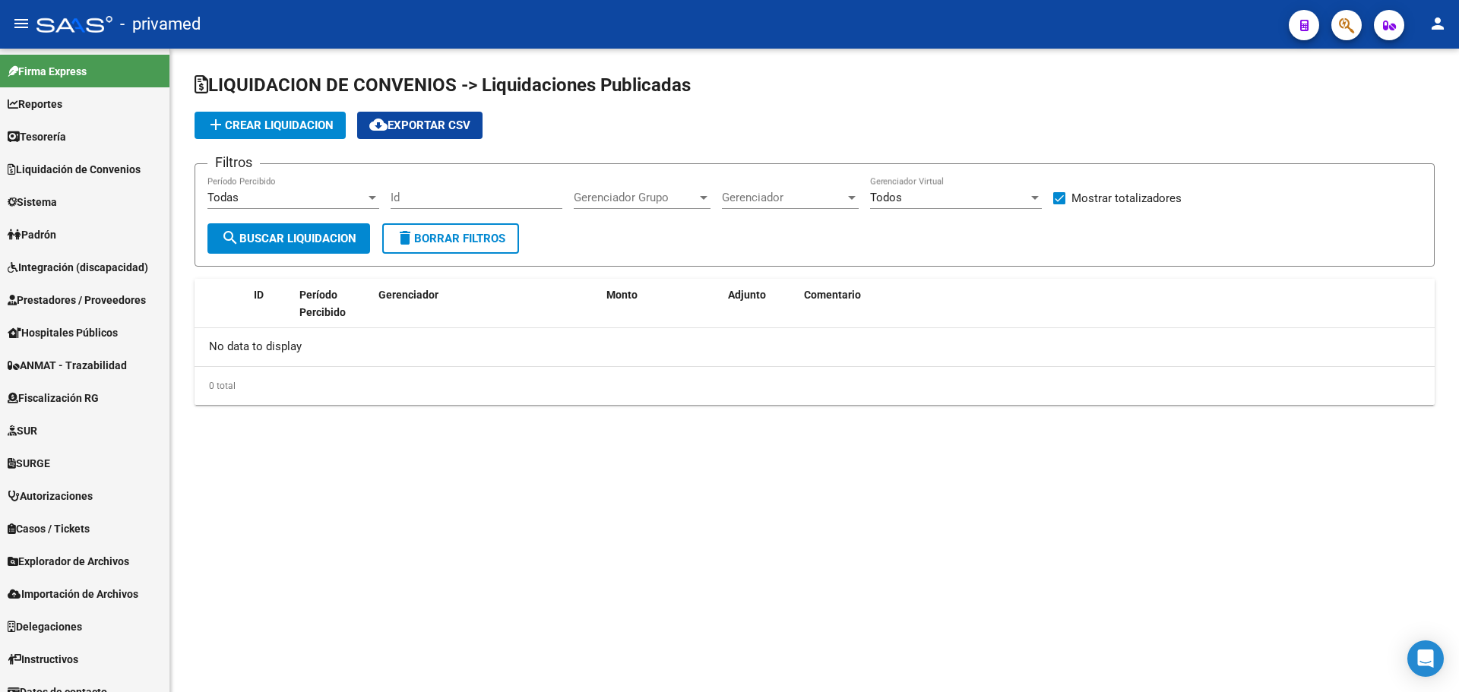
click at [267, 196] on div "Todas" at bounding box center [286, 198] width 158 height 14
click at [89, 166] on div at bounding box center [729, 346] width 1459 height 692
click at [89, 167] on span "Liquidación de Convenios" at bounding box center [74, 169] width 133 height 17
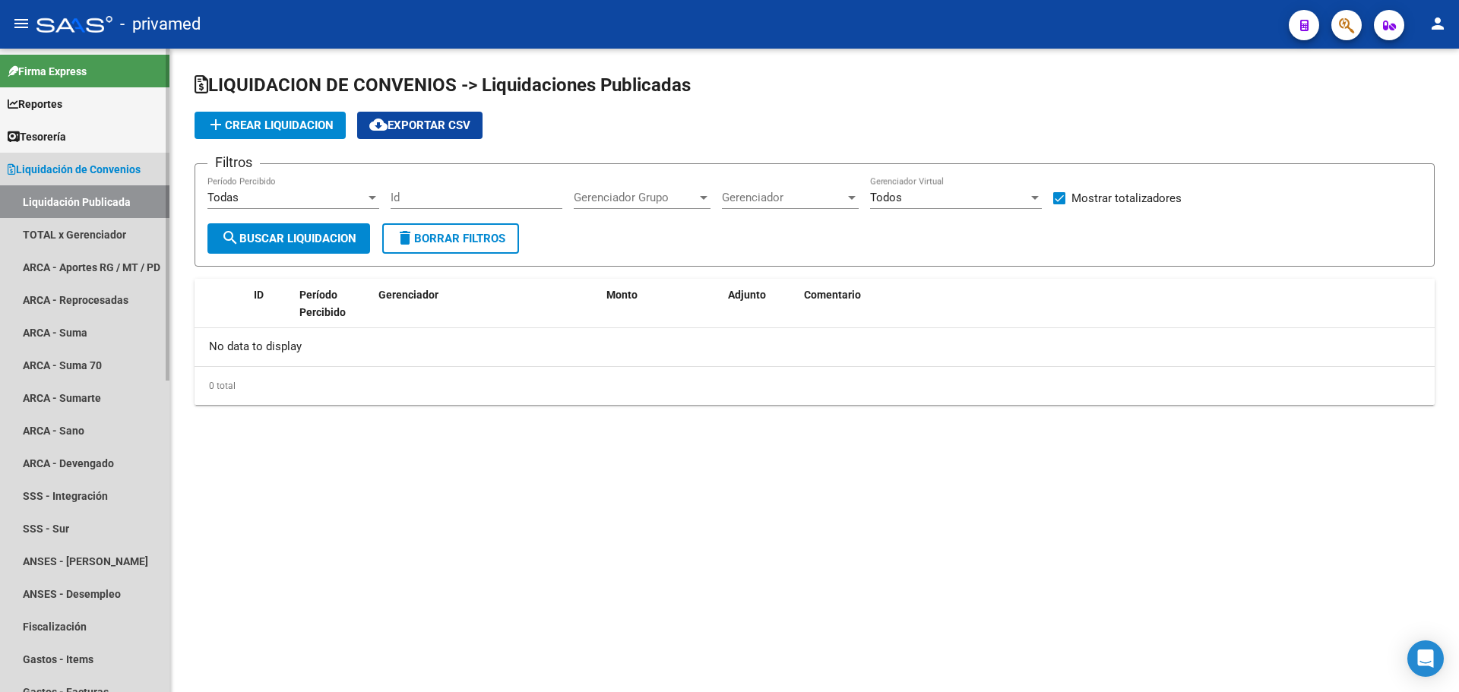
click at [106, 198] on link "Liquidación Publicada" at bounding box center [84, 201] width 169 height 33
click at [85, 228] on link "TOTAL x Gerenciador" at bounding box center [84, 234] width 169 height 33
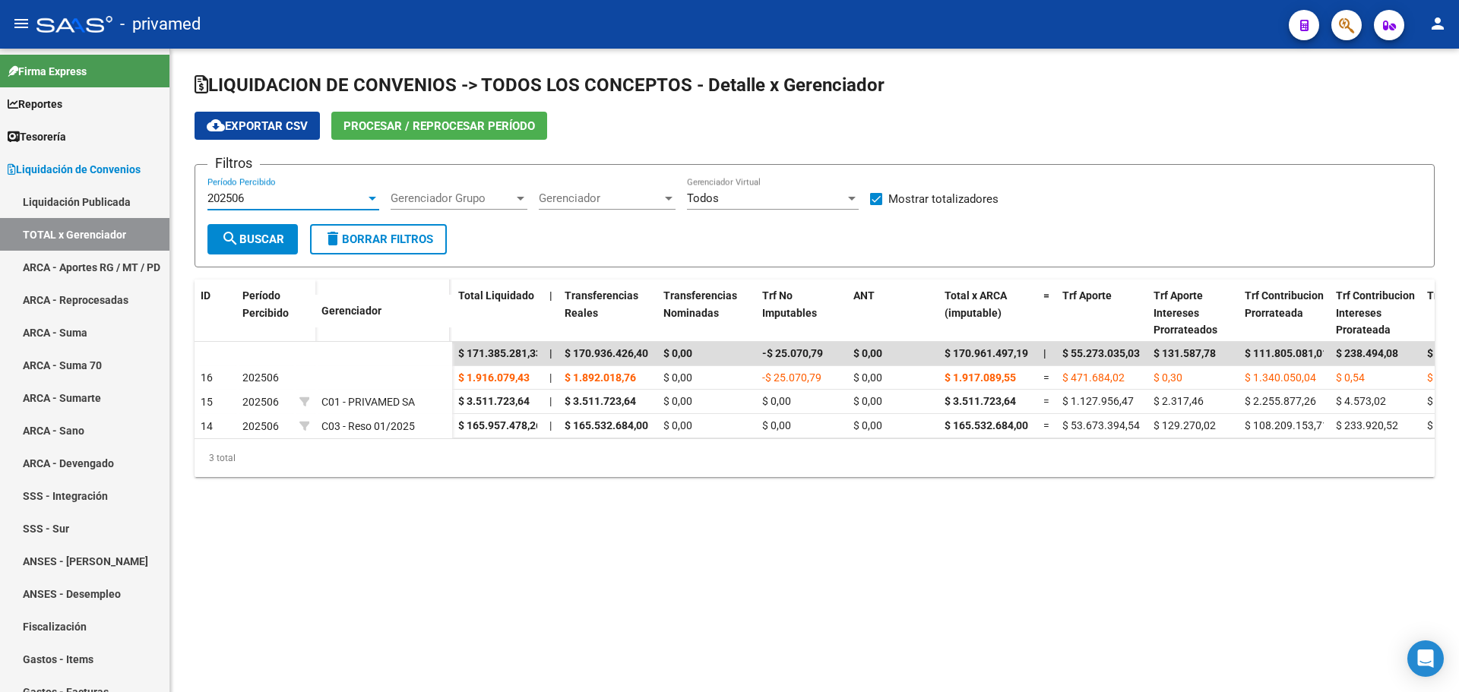
click at [270, 194] on div "202506" at bounding box center [286, 198] width 158 height 14
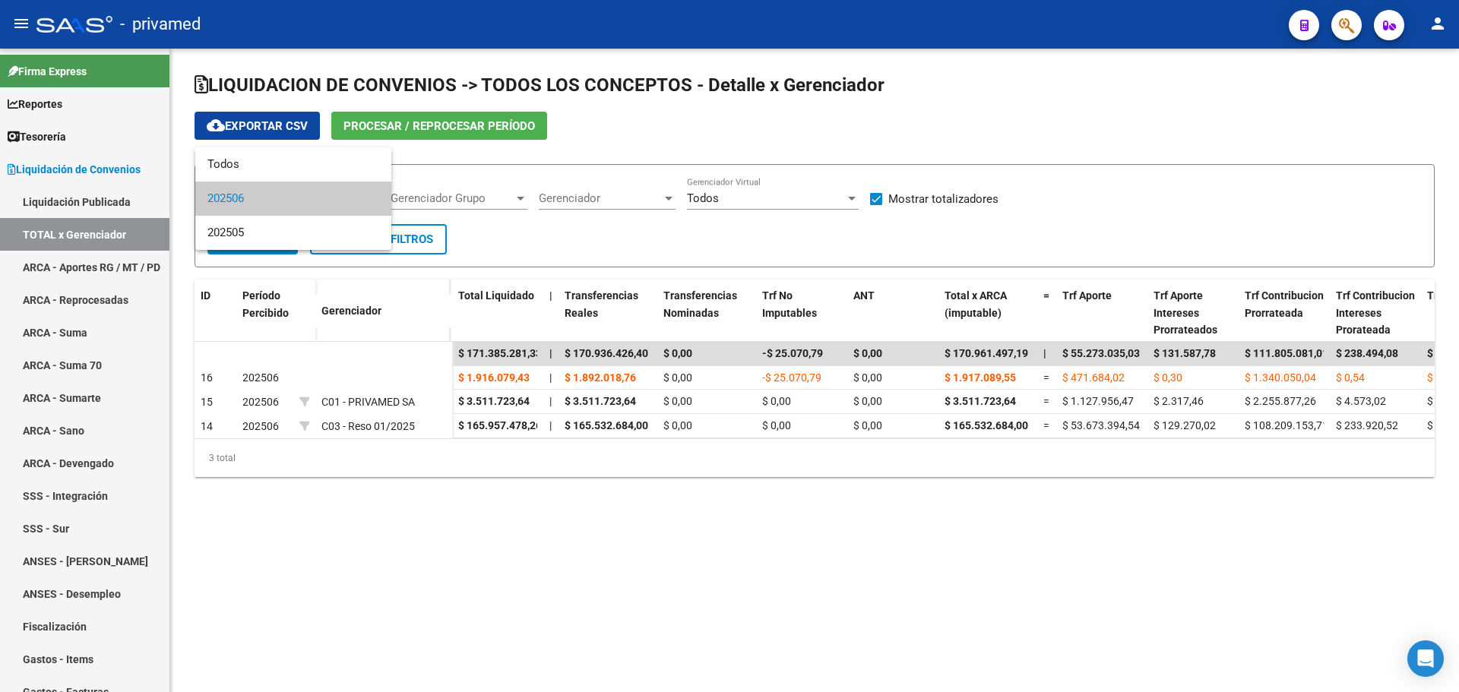
click at [973, 125] on div at bounding box center [729, 346] width 1459 height 692
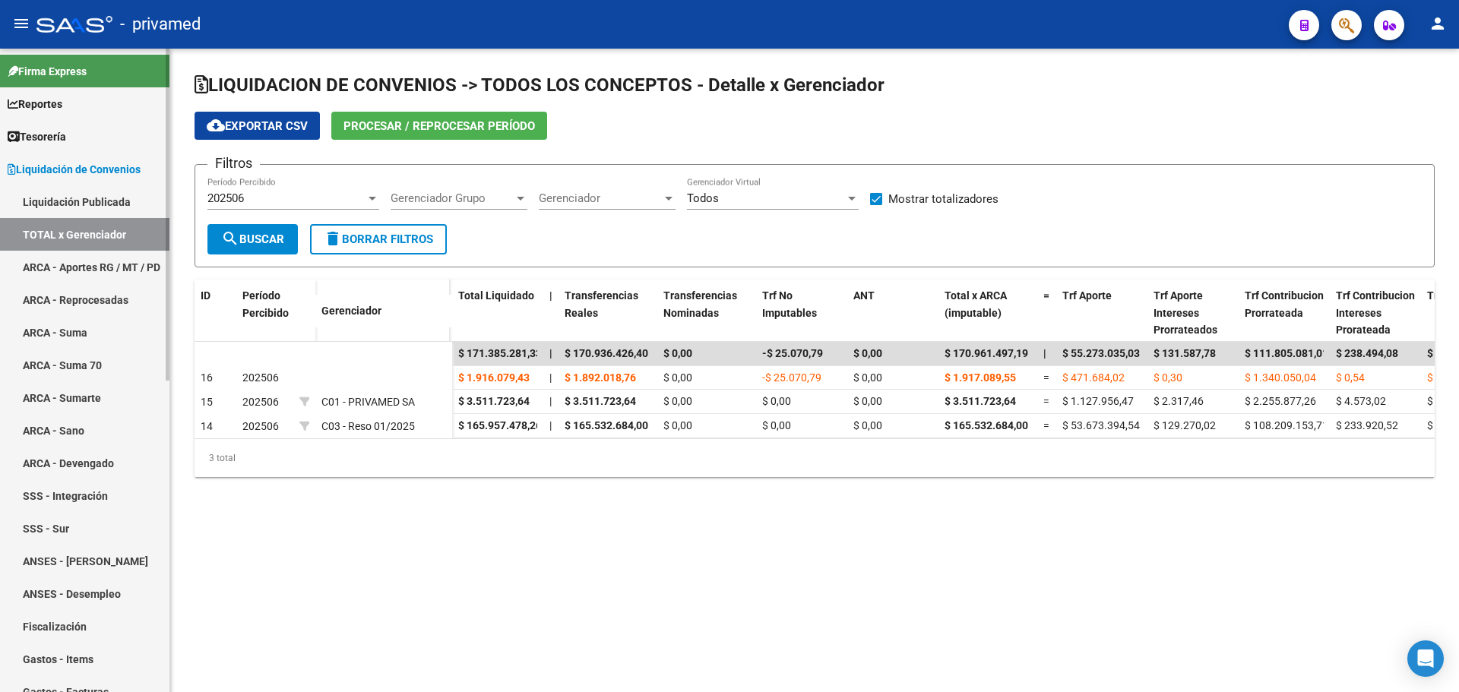
click at [28, 138] on span "Tesorería" at bounding box center [37, 136] width 59 height 17
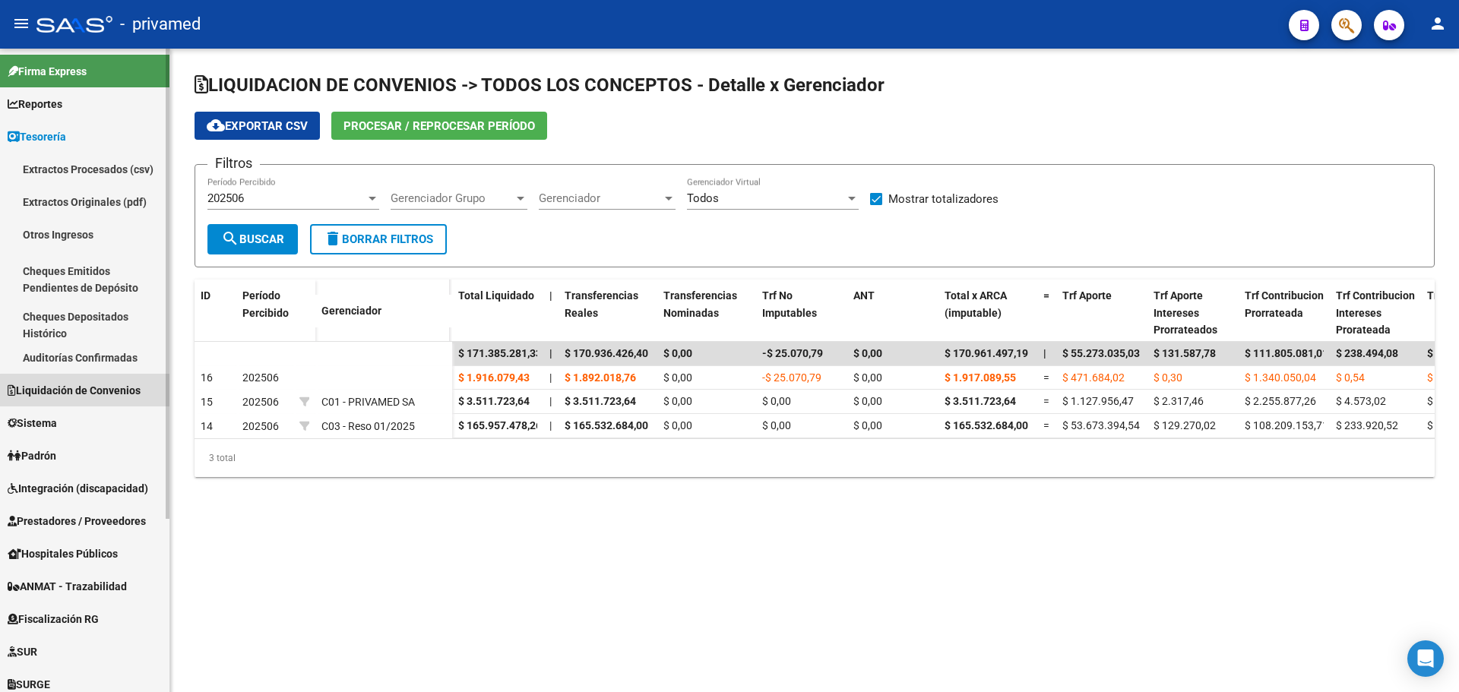
click at [113, 392] on span "Liquidación de Convenios" at bounding box center [74, 390] width 133 height 17
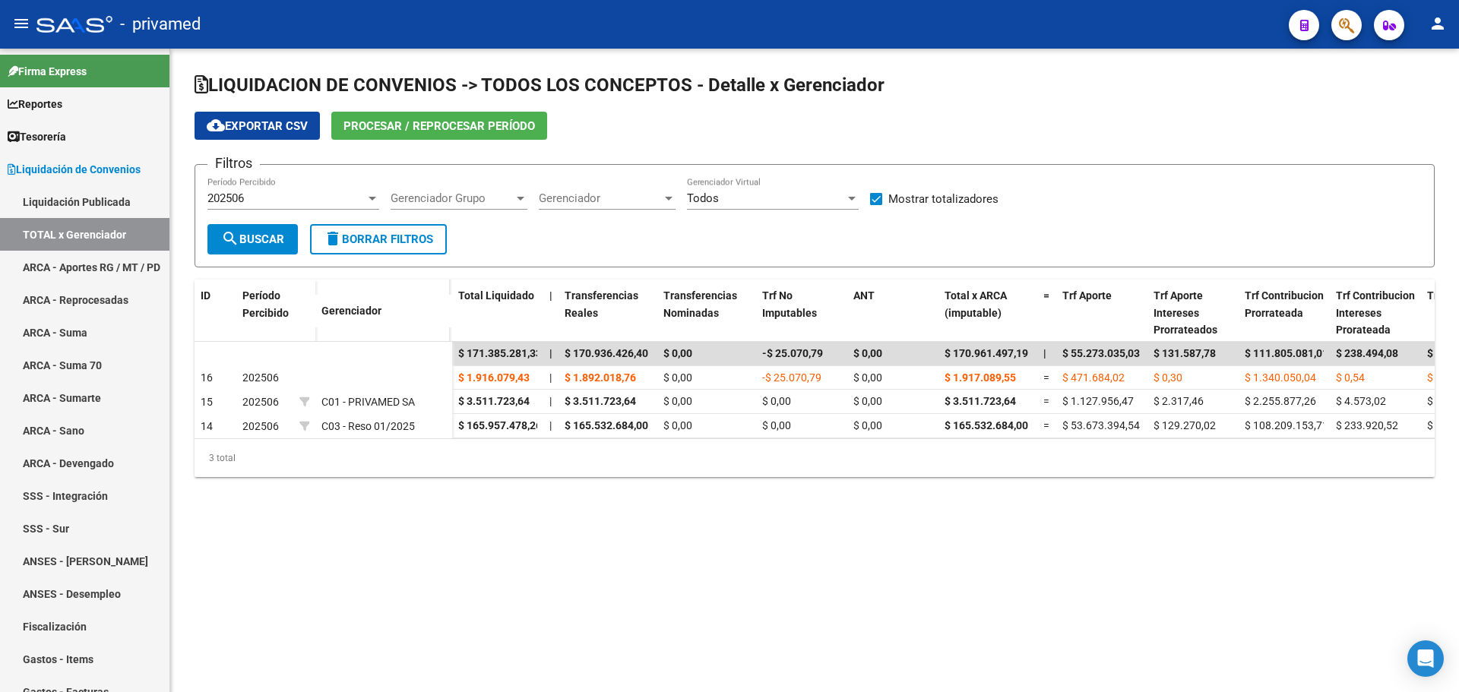
click at [275, 195] on div "202506" at bounding box center [286, 198] width 158 height 14
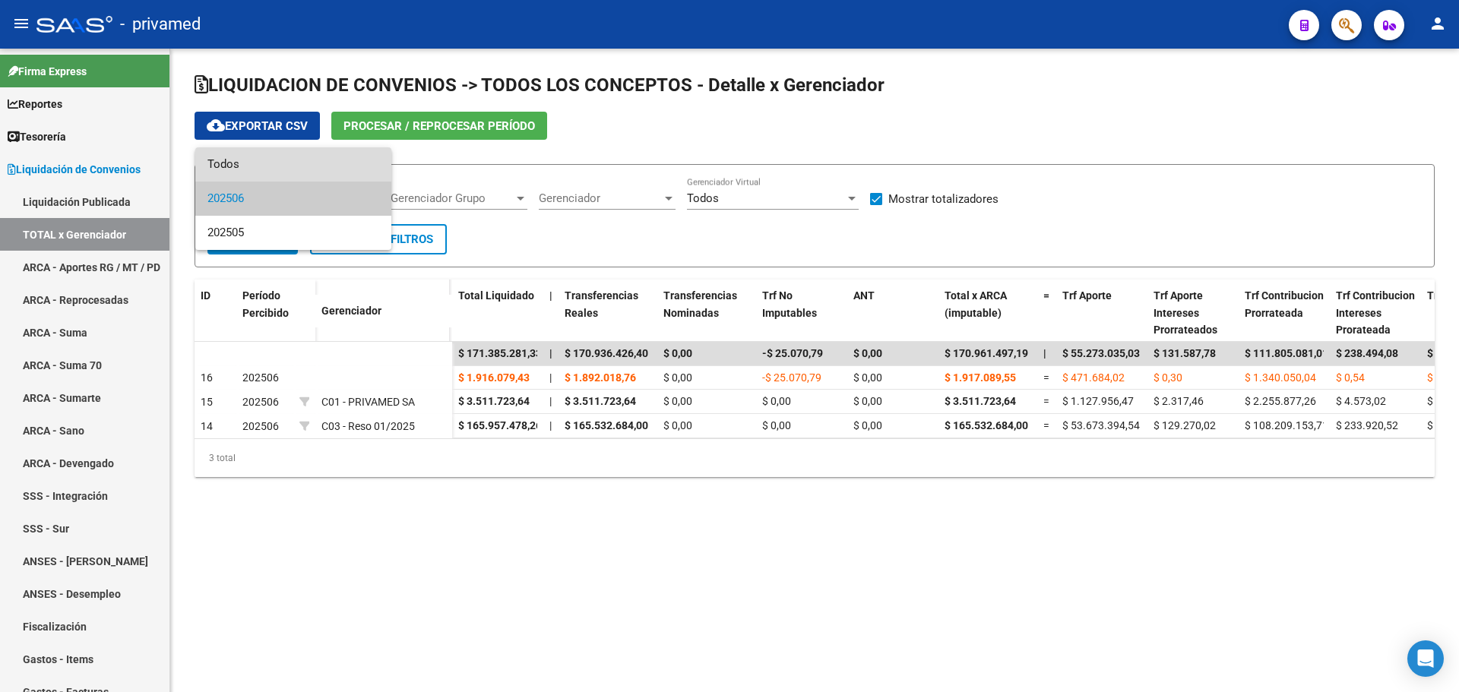
click at [261, 168] on span "Todos" at bounding box center [293, 164] width 172 height 34
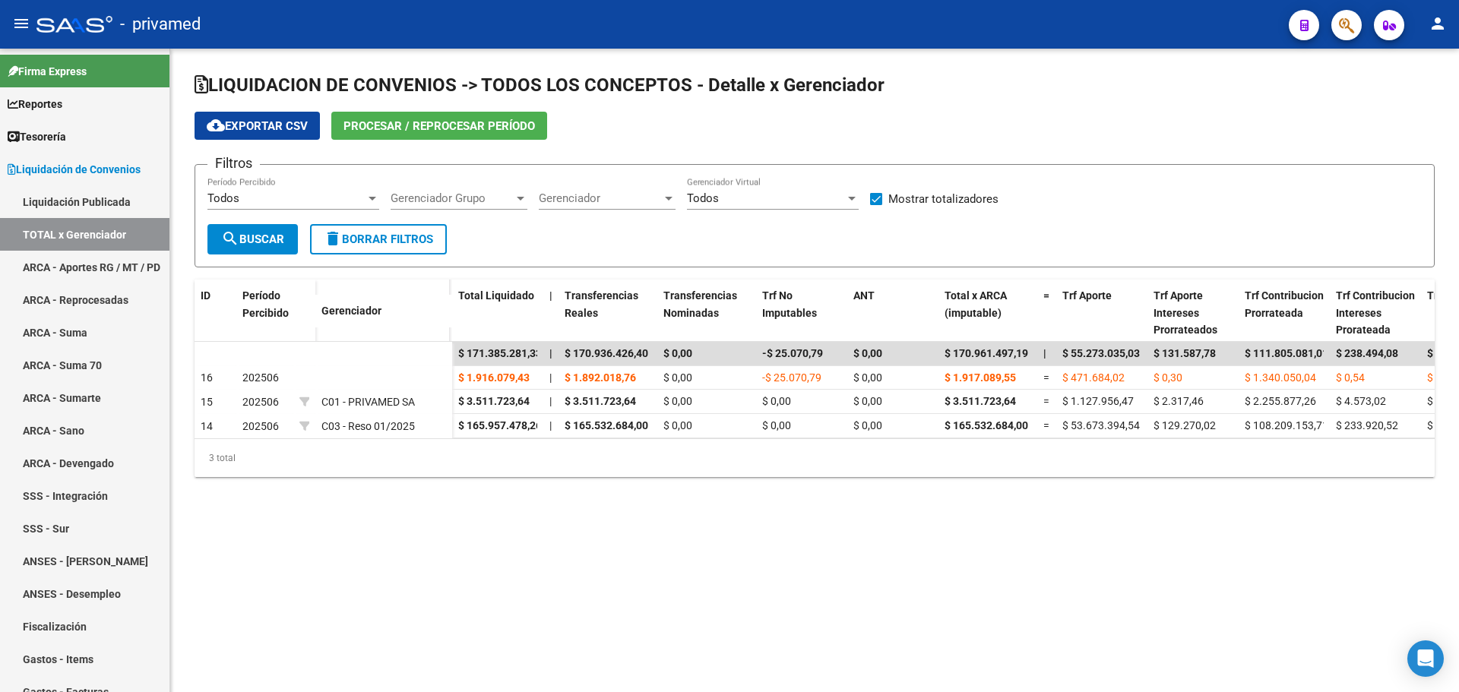
click at [869, 198] on app-bool-drop-down "Todos Gerenciador Virtual" at bounding box center [778, 198] width 183 height 14
click at [875, 198] on span at bounding box center [876, 199] width 12 height 12
click at [875, 205] on input "Mostrar totalizadores" at bounding box center [875, 205] width 1 height 1
checkbox input "false"
click at [255, 237] on span "search Buscar" at bounding box center [252, 240] width 63 height 14
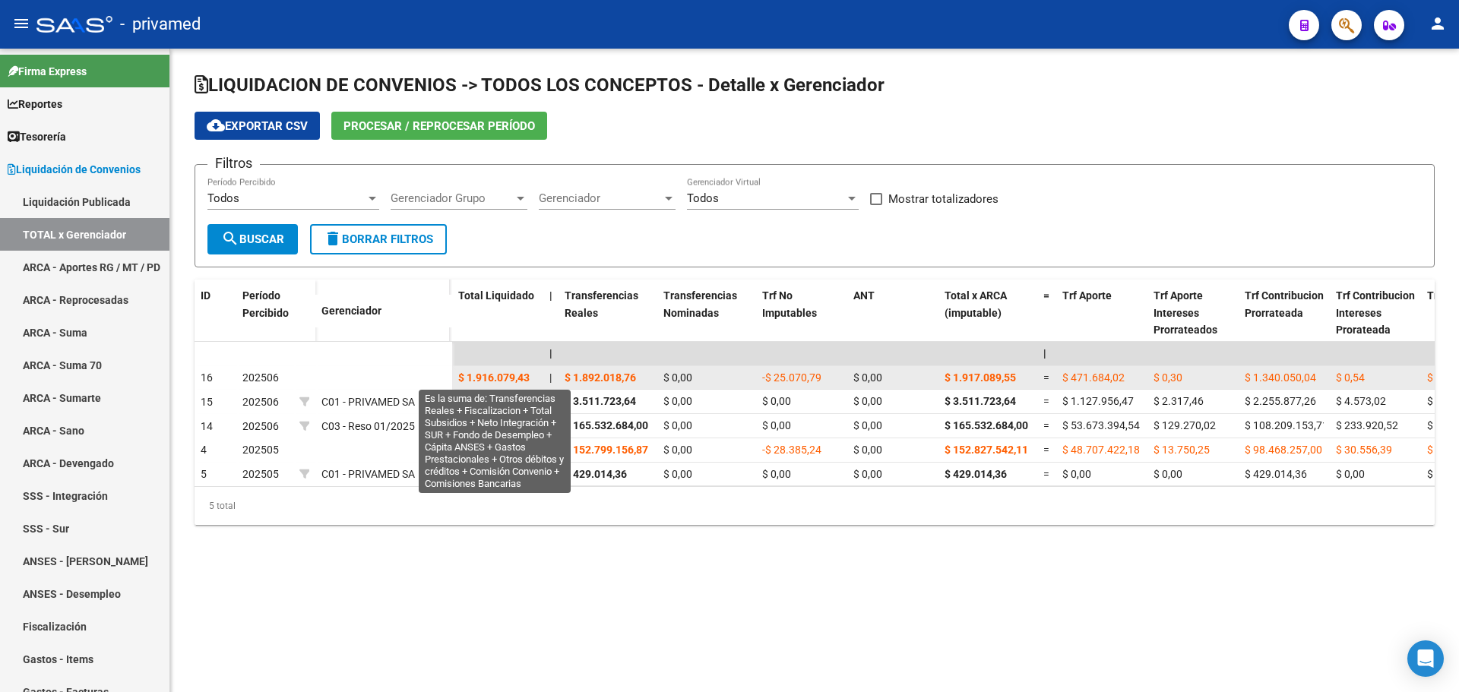
click at [495, 378] on span "$ 1.916.079,43" at bounding box center [493, 378] width 71 height 12
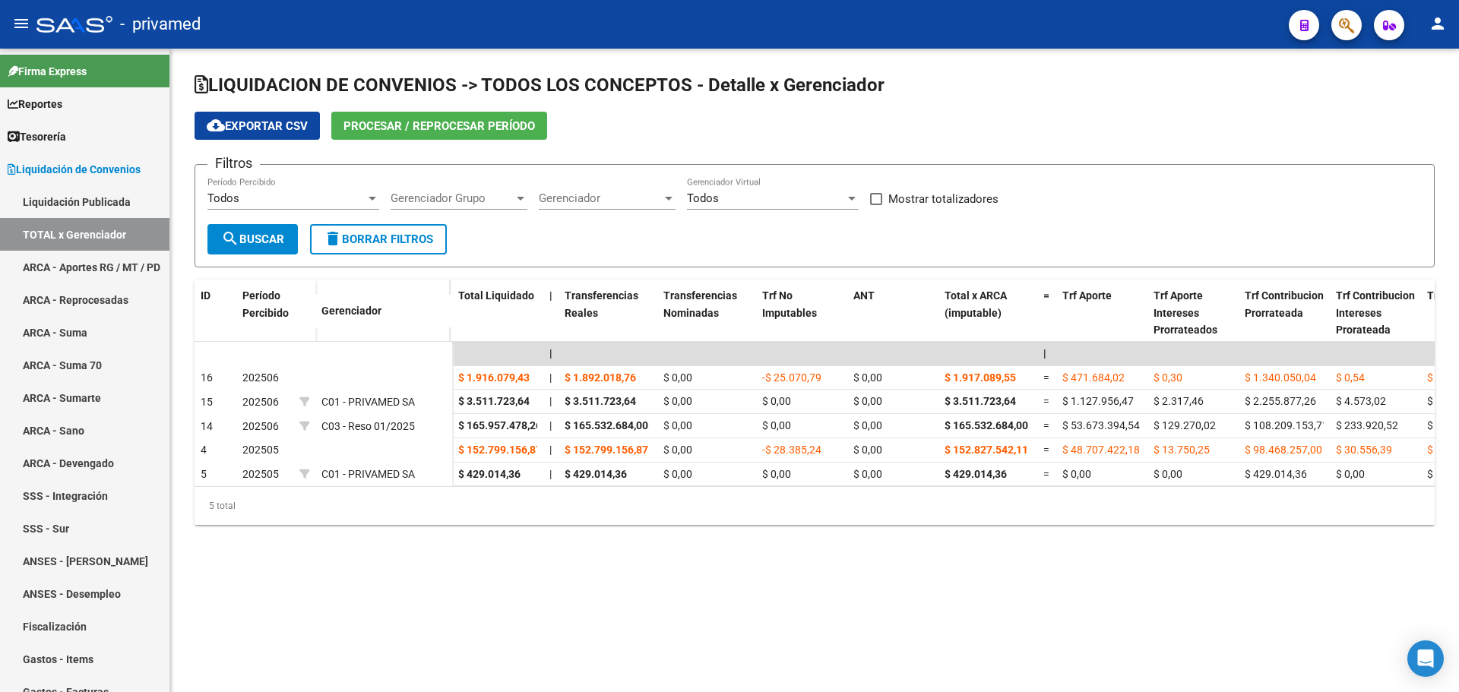
click at [262, 188] on div "Todos Período Percibido" at bounding box center [293, 193] width 172 height 33
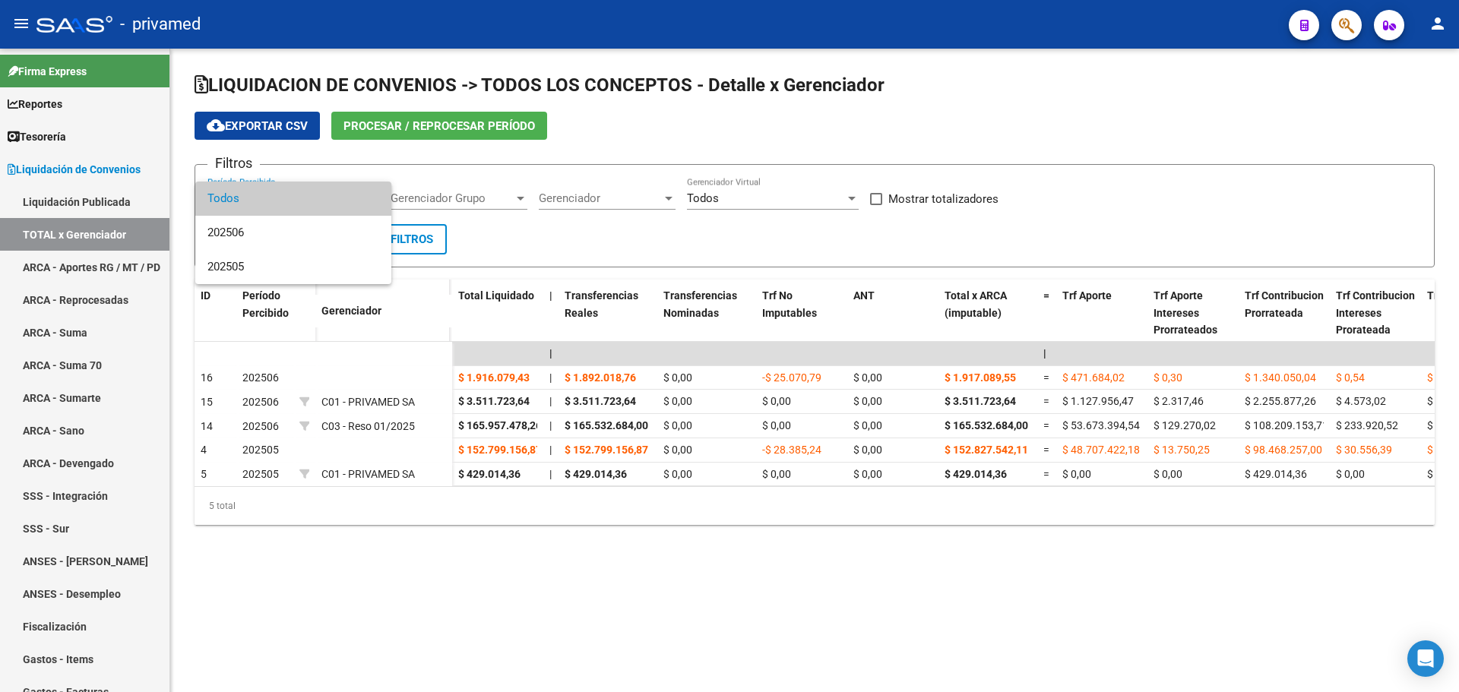
click at [724, 120] on div at bounding box center [729, 346] width 1459 height 692
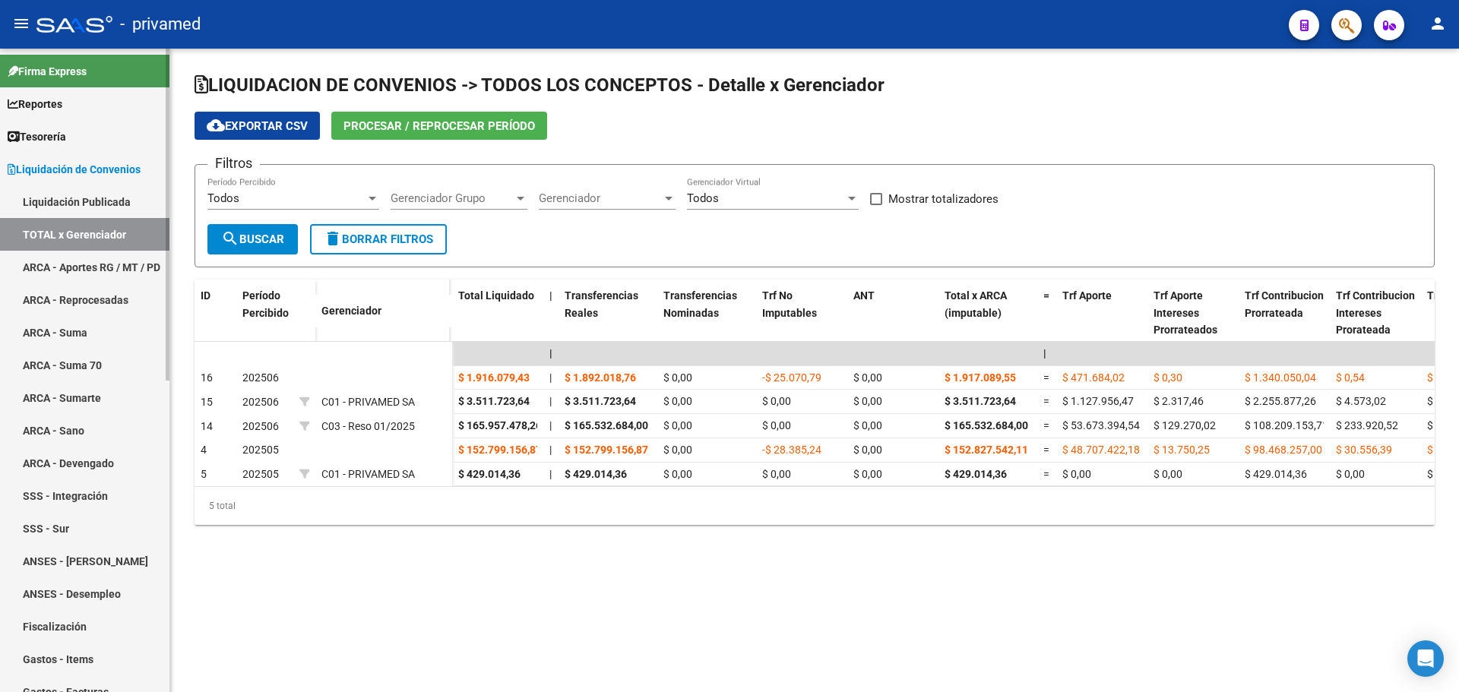
click at [100, 259] on link "ARCA - Aportes RG / MT / PD" at bounding box center [84, 267] width 169 height 33
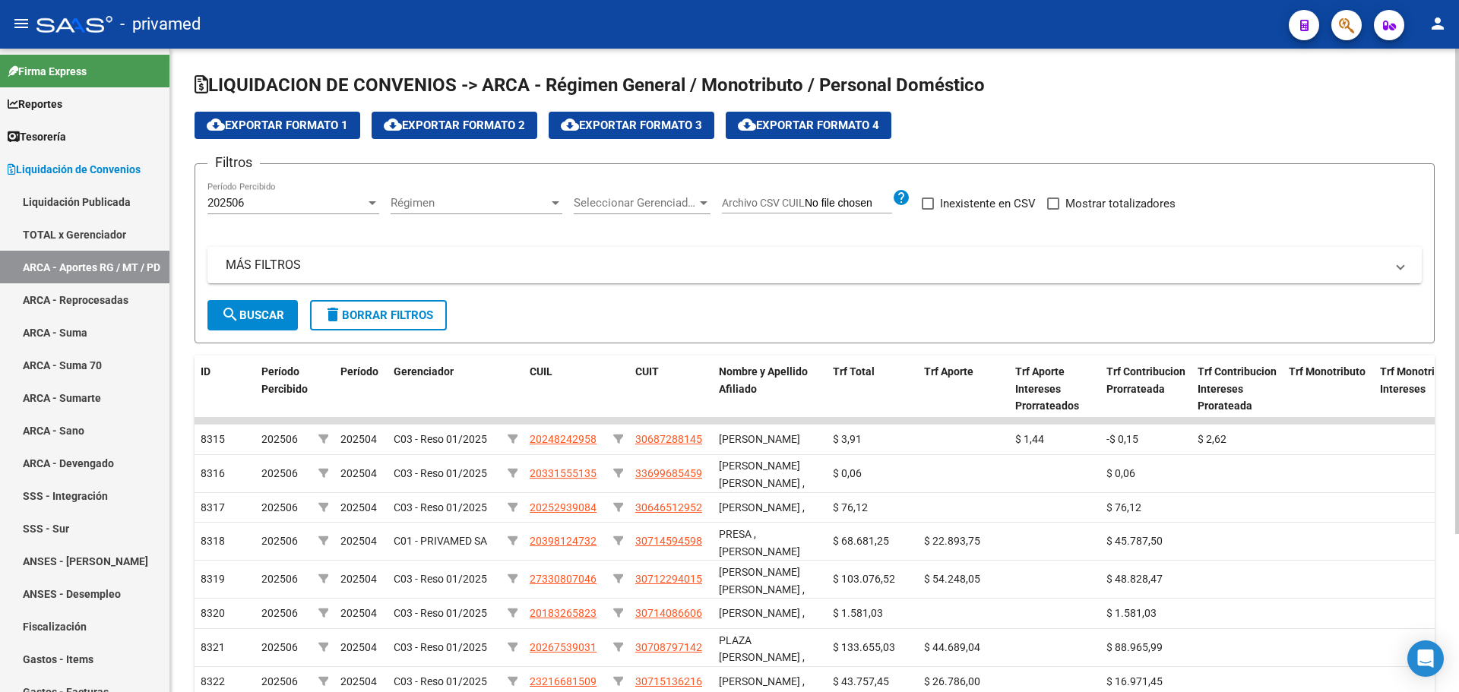
click at [486, 201] on span "Régimen" at bounding box center [470, 203] width 158 height 14
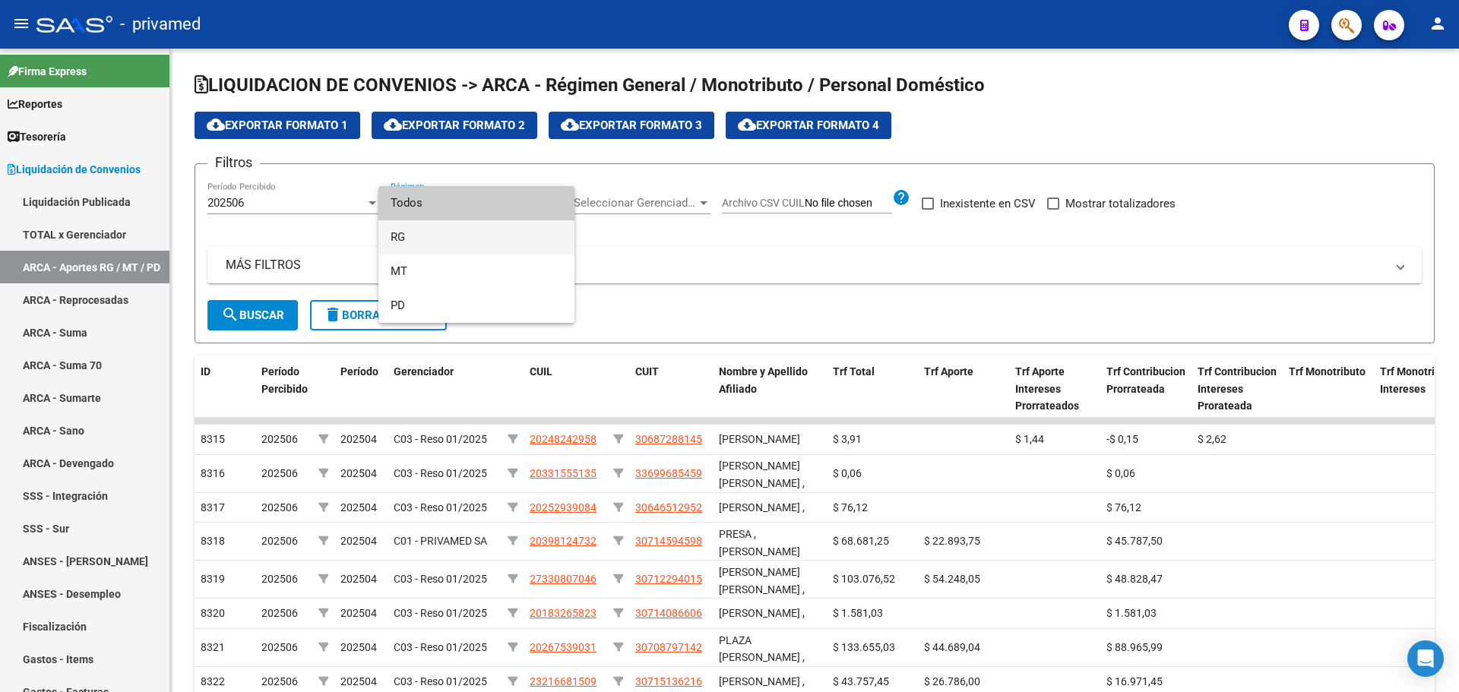
click at [464, 235] on span "RG" at bounding box center [477, 237] width 172 height 34
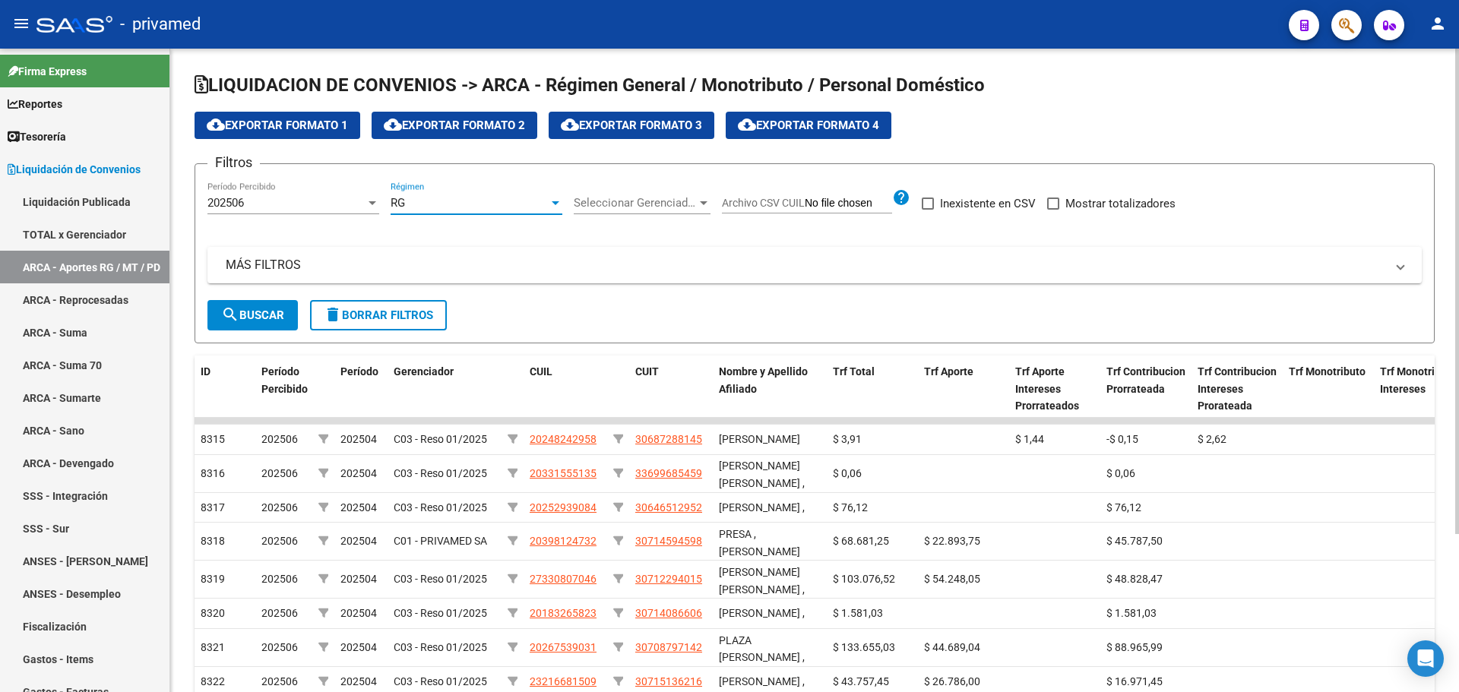
click at [275, 320] on span "search Buscar" at bounding box center [252, 316] width 63 height 14
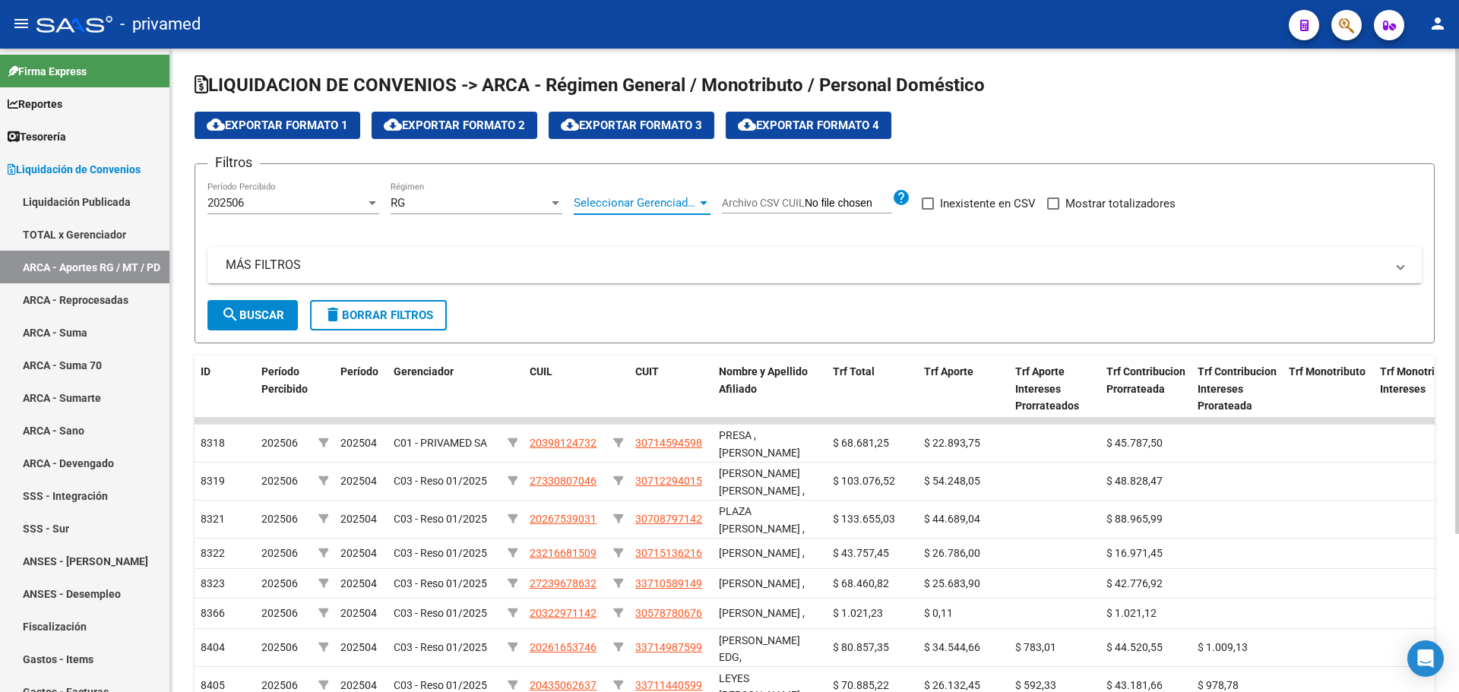
click at [620, 198] on span "Seleccionar Gerenciador" at bounding box center [635, 203] width 123 height 14
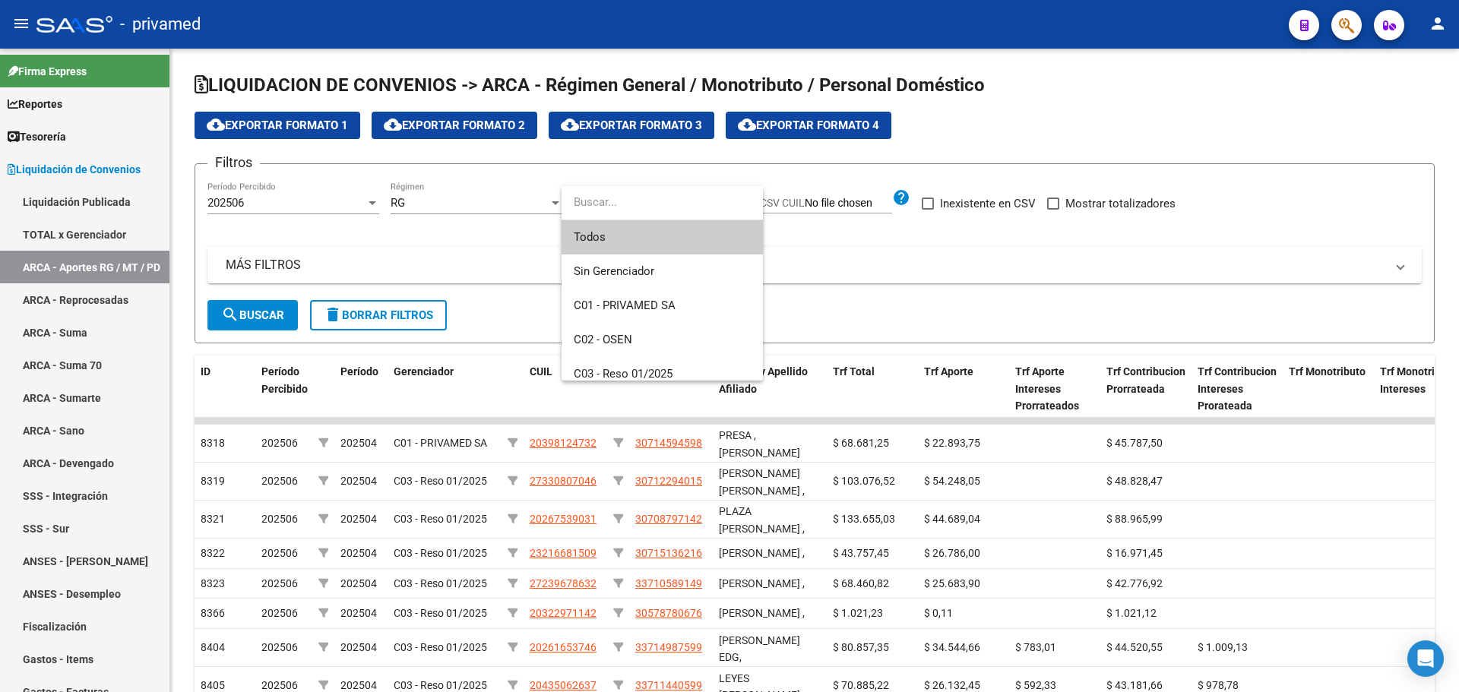
click at [621, 242] on span "Todos" at bounding box center [662, 237] width 177 height 34
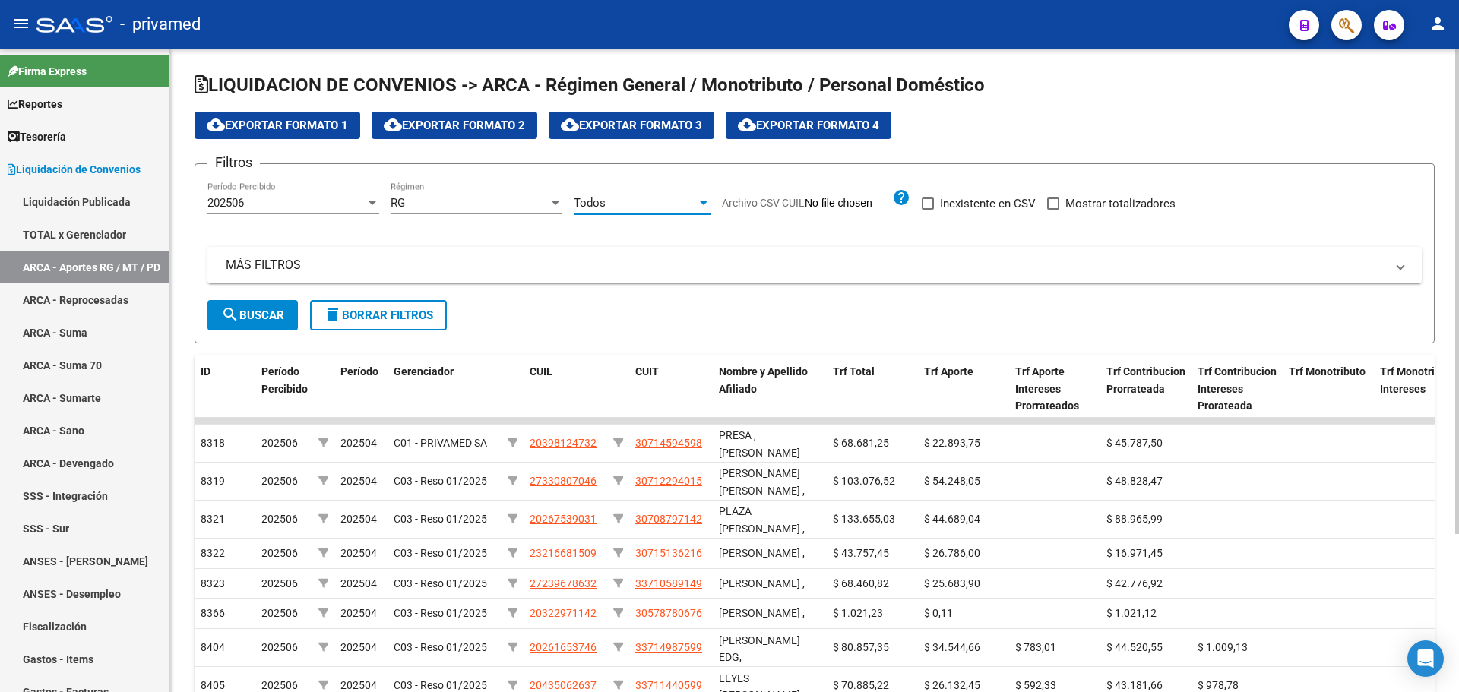
click at [268, 320] on span "search Buscar" at bounding box center [252, 316] width 63 height 14
click at [255, 124] on span "cloud_download Exportar Formato 1" at bounding box center [277, 126] width 141 height 14
click at [64, 203] on link "Liquidación Publicada" at bounding box center [84, 201] width 169 height 33
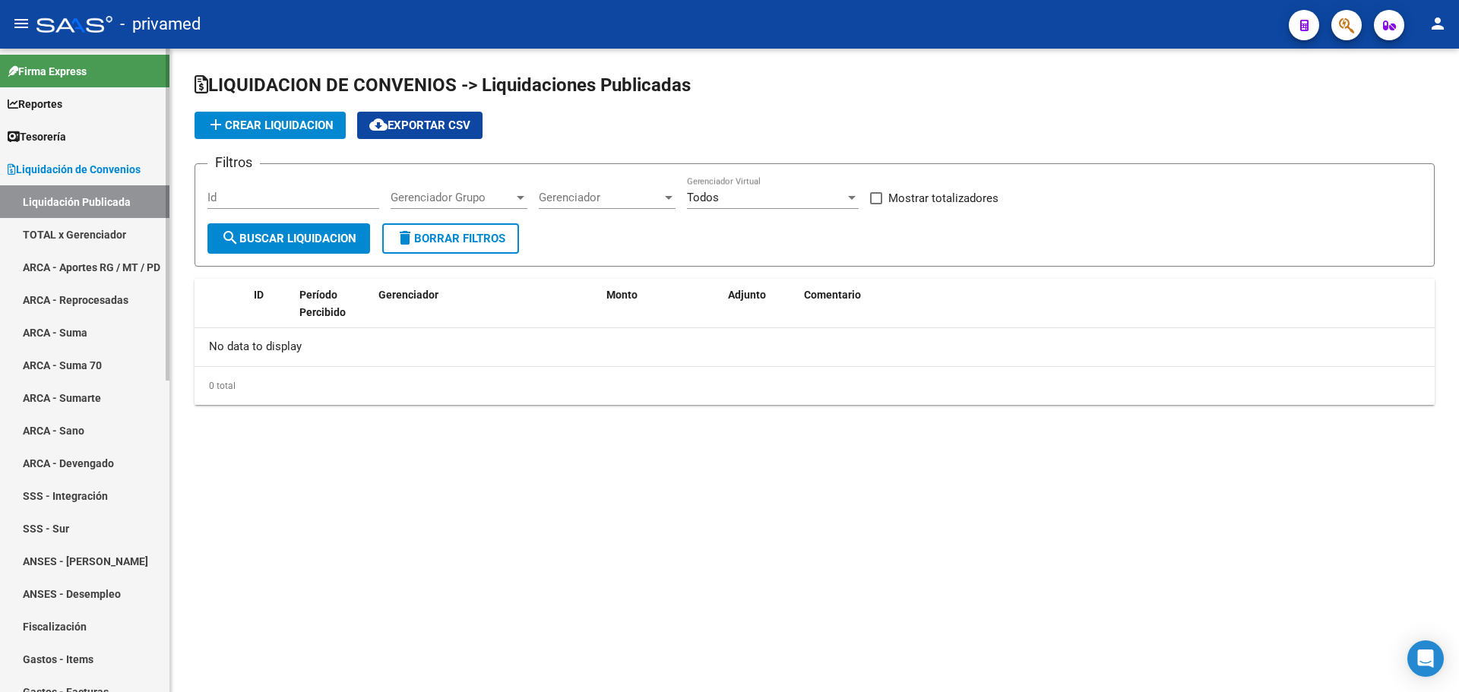
checkbox input "true"
click at [77, 233] on link "TOTAL x Gerenciador" at bounding box center [84, 234] width 169 height 33
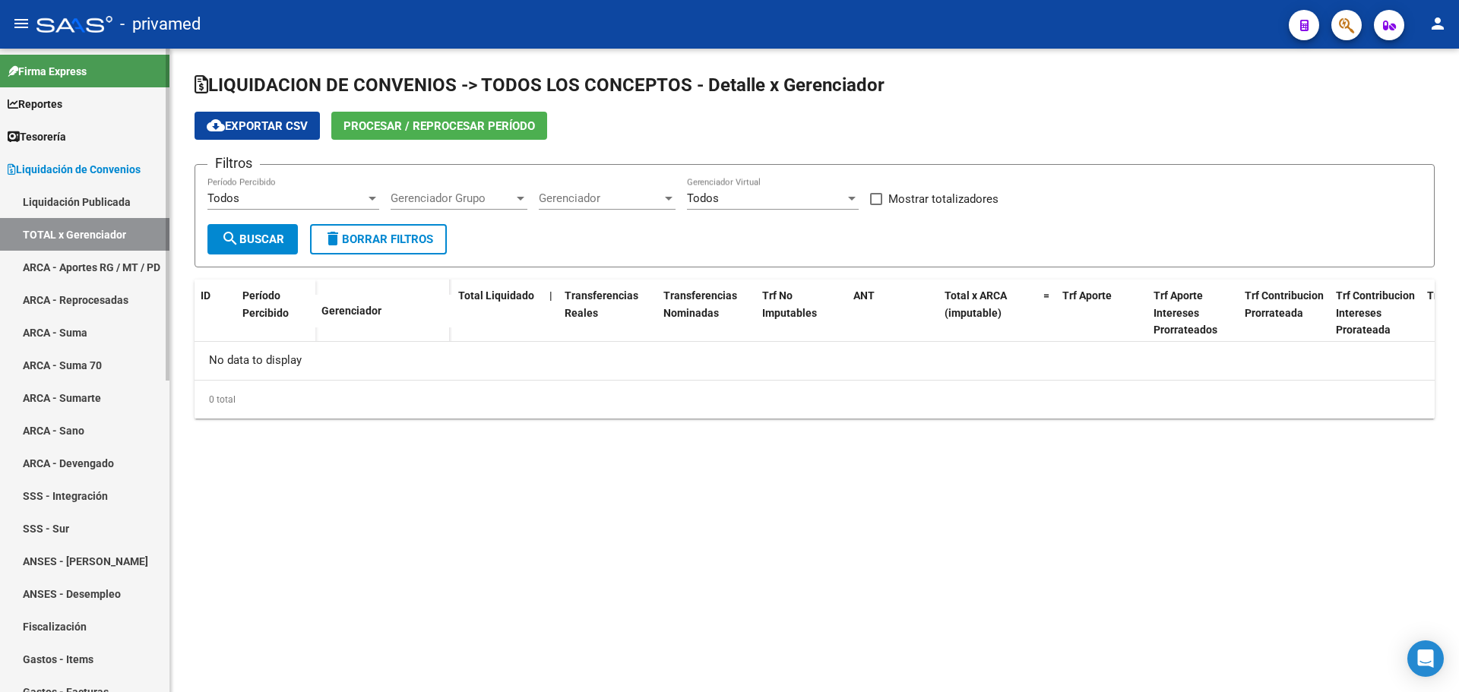
checkbox input "true"
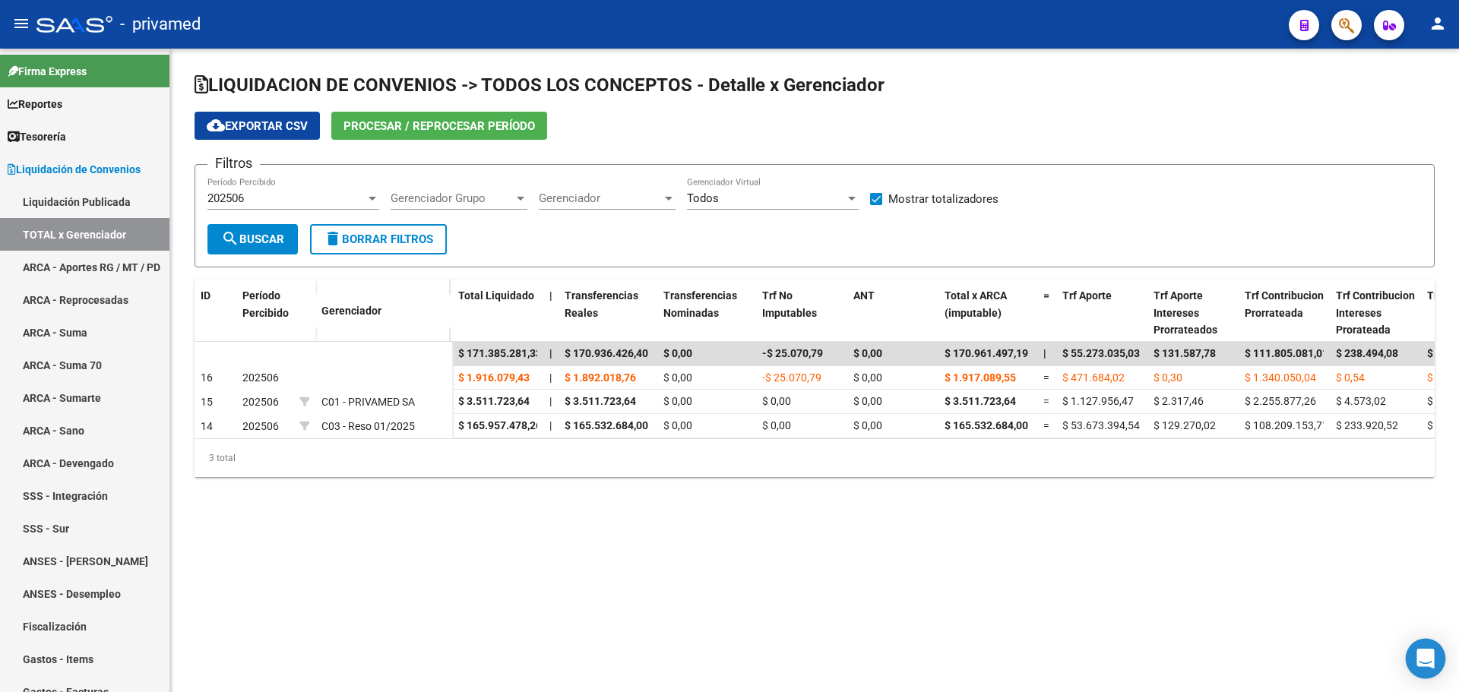
click at [1425, 660] on icon "Open Intercom Messenger" at bounding box center [1424, 659] width 17 height 20
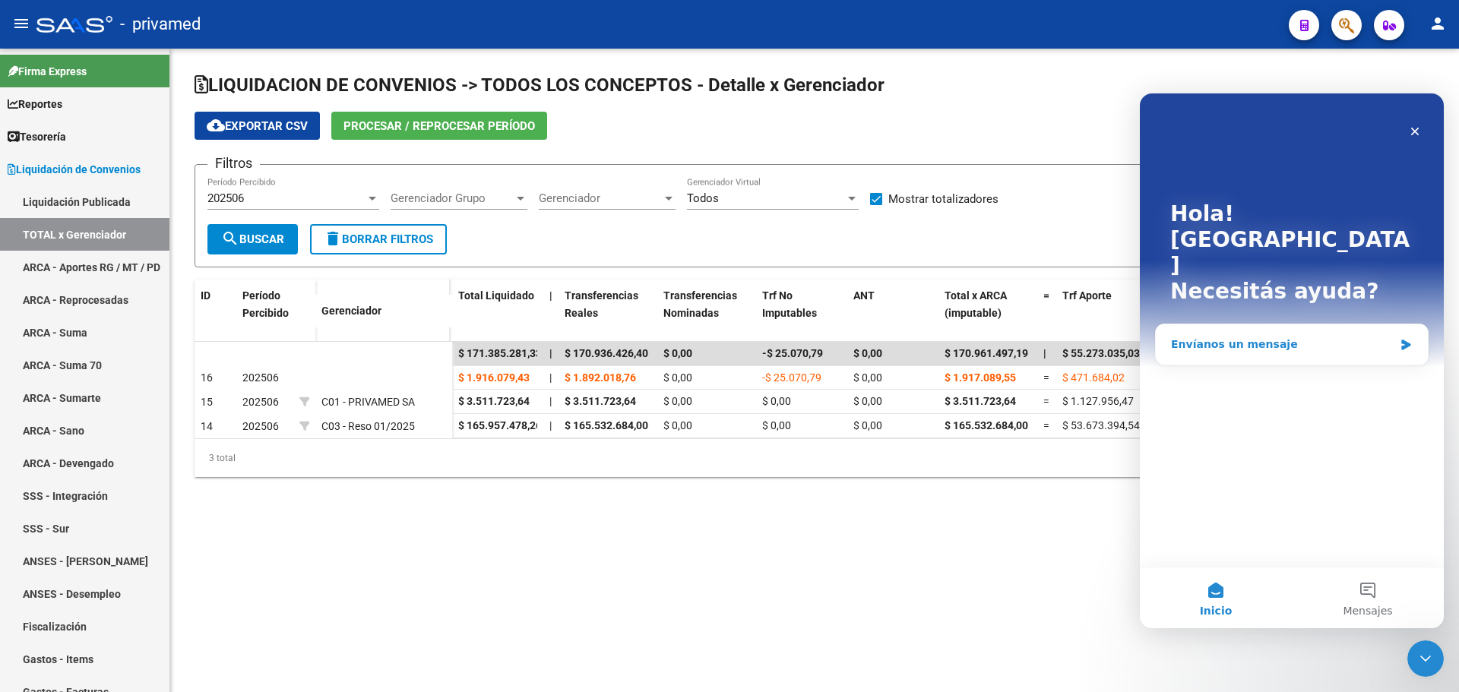
click at [1407, 339] on icon "Intercom Messenger" at bounding box center [1406, 345] width 13 height 12
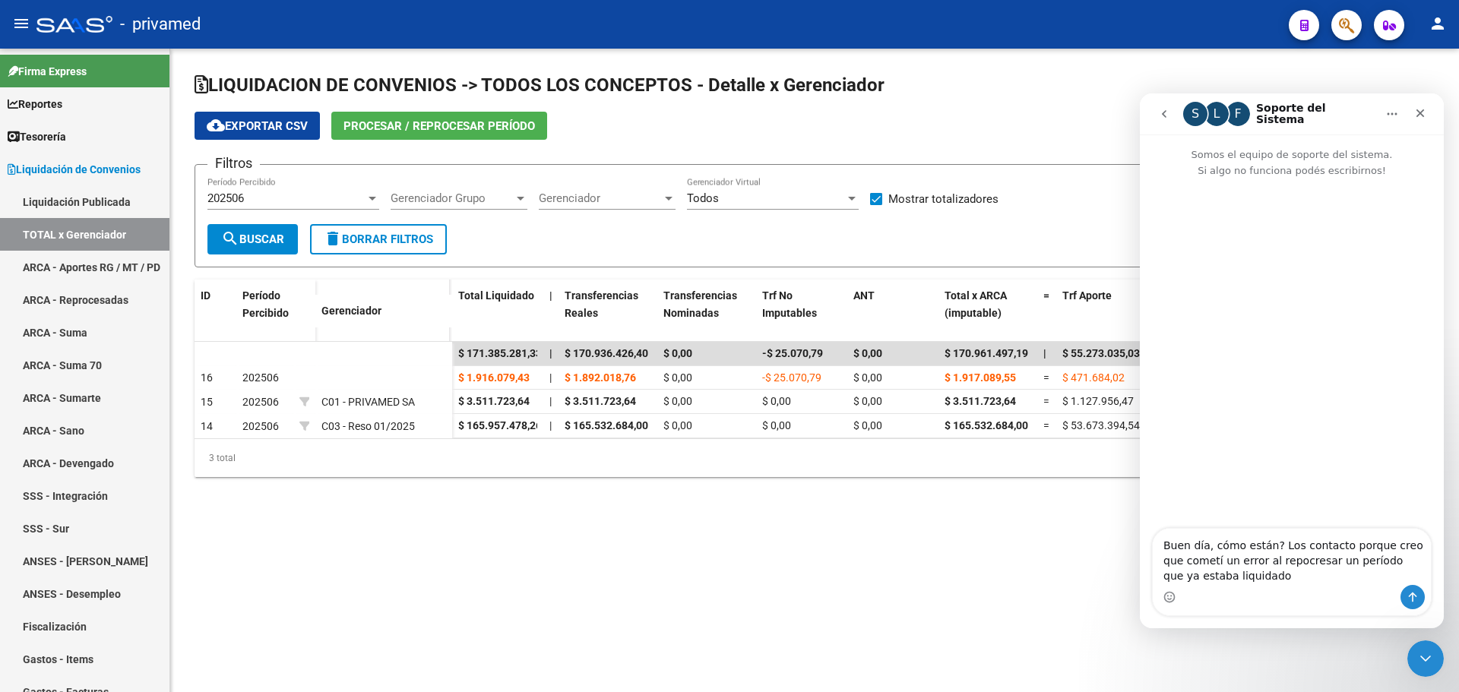
click at [1269, 560] on textarea "Buen día, cómo están? Los contacto porque creo que cometí un error al repocresa…" at bounding box center [1292, 557] width 278 height 56
click at [1207, 581] on textarea "Buen día, cómo están? Los contacto porque creo que cometí un error al repocresa…" at bounding box center [1292, 557] width 278 height 56
click at [1176, 564] on textarea "Buen día, cómo están? Los contacto porque creo que cometí un error al repocresa…" at bounding box center [1292, 541] width 278 height 87
click at [1254, 570] on textarea "Buen día, cómo están? Los contacto porque creo que cometí un error al repocresa…" at bounding box center [1292, 541] width 278 height 87
click at [1258, 562] on textarea "Buen día, cómo están? Los contacto porque creo que cometí un error al repocresa…" at bounding box center [1292, 541] width 278 height 87
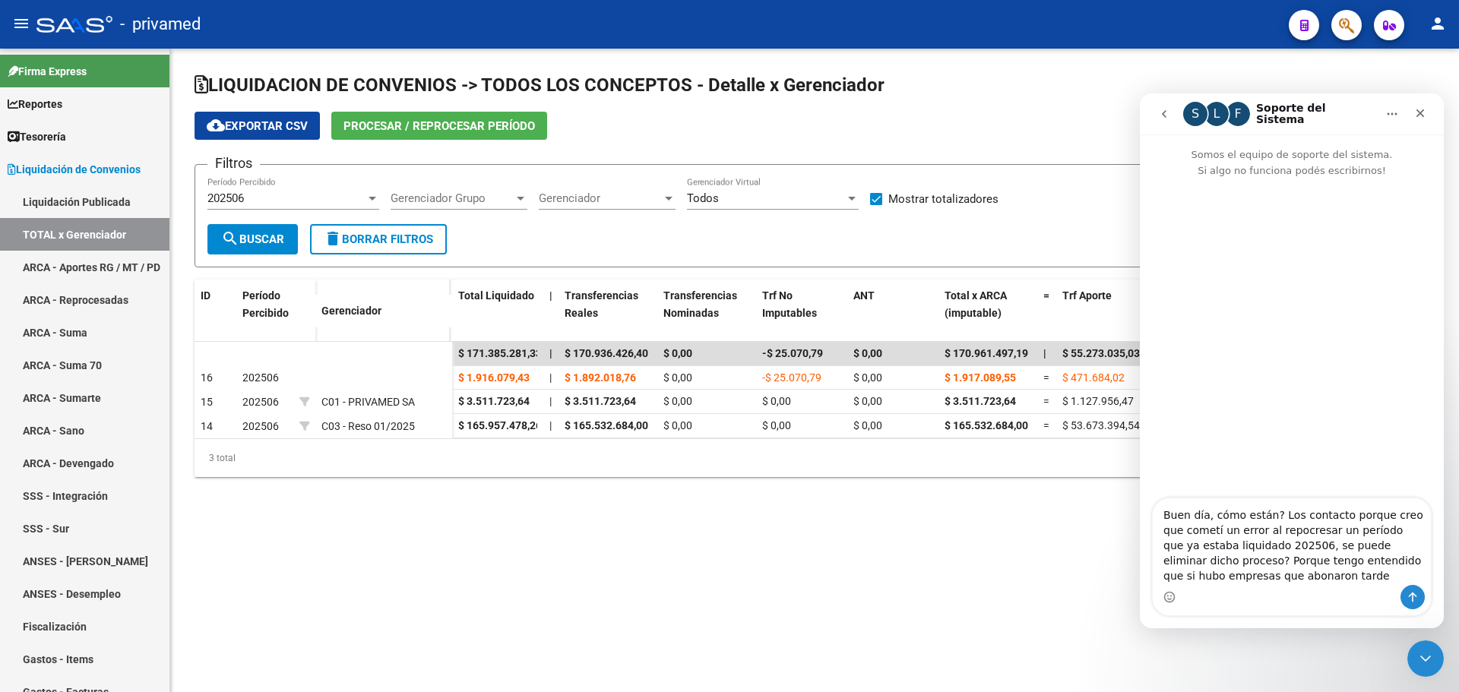
click at [1255, 580] on textarea "Buen día, cómo están? Los contacto porque creo que cometí un error al repocresa…" at bounding box center [1292, 541] width 278 height 87
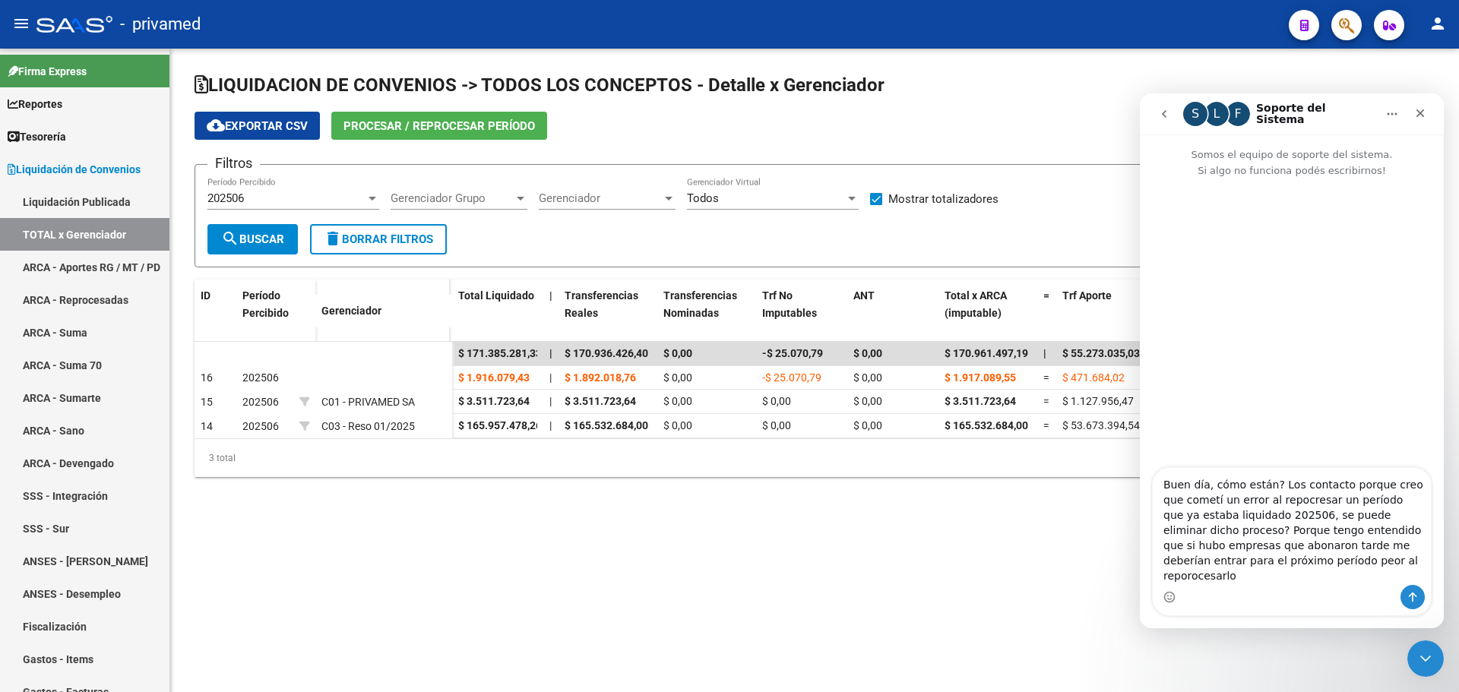
click at [1199, 574] on textarea "Buen día, cómo están? Los contacto porque creo que cometí un error al repocresa…" at bounding box center [1292, 526] width 278 height 117
click at [1255, 574] on textarea "Buen día, cómo están? Los contacto porque creo que cometí un error al repocresa…" at bounding box center [1292, 526] width 278 height 117
click at [1359, 577] on textarea "Buen día, cómo están? Los contacto porque creo que cometí un error al repocresa…" at bounding box center [1292, 526] width 278 height 117
click at [1277, 539] on textarea "Buen día, cómo están? Los contacto porque creo que cometí un error al repocresa…" at bounding box center [1292, 525] width 278 height 120
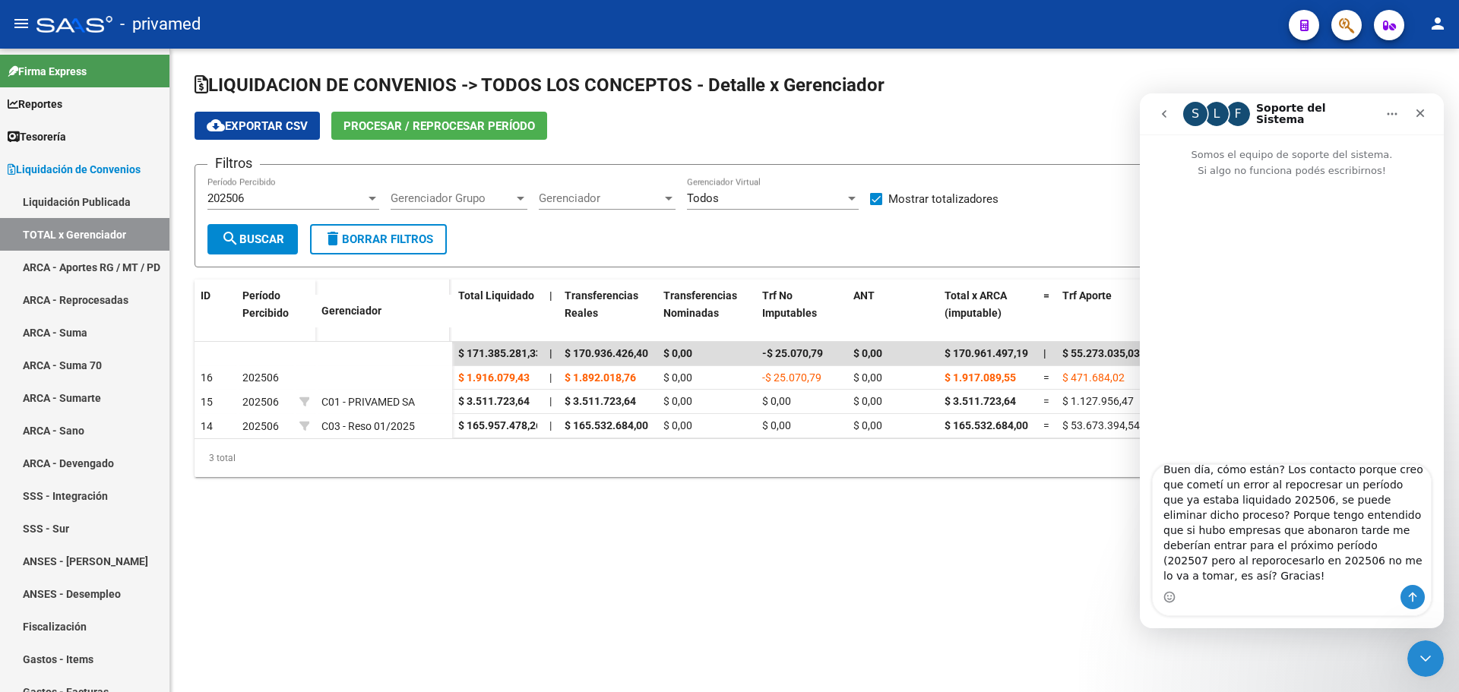
click at [1321, 542] on textarea "Buen día, cómo están? Los contacto porque creo que cometí un error al repocresa…" at bounding box center [1292, 525] width 278 height 120
drag, startPoint x: 1231, startPoint y: 559, endPoint x: 1283, endPoint y: 562, distance: 51.8
click at [1283, 562] on textarea "Buen día, cómo están? Los contacto porque creo que cometí un error al repocresa…" at bounding box center [1292, 525] width 278 height 120
type textarea "Buen día, cómo están? Los contacto porque creo que cometí un error al repocresa…"
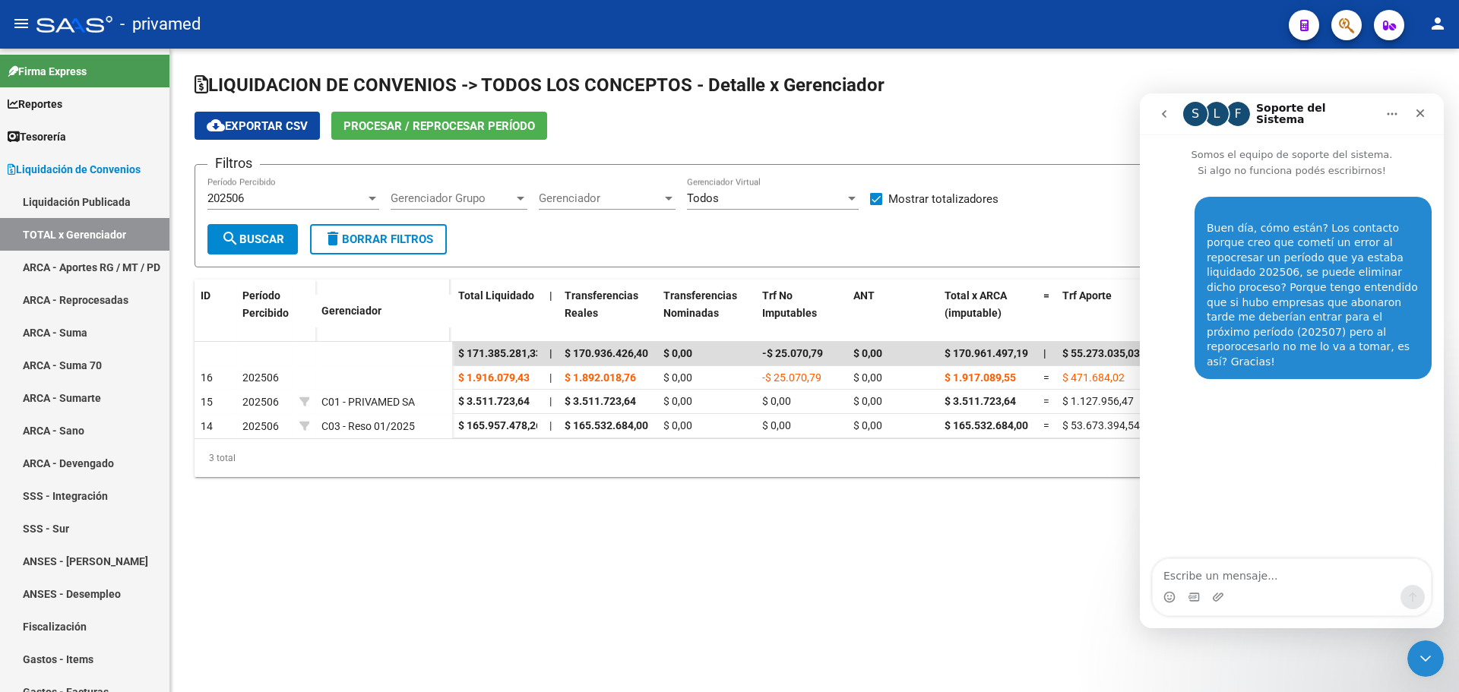
scroll to position [0, 0]
click at [1435, 653] on div "Cerrar Intercom Messenger" at bounding box center [1423, 656] width 36 height 36
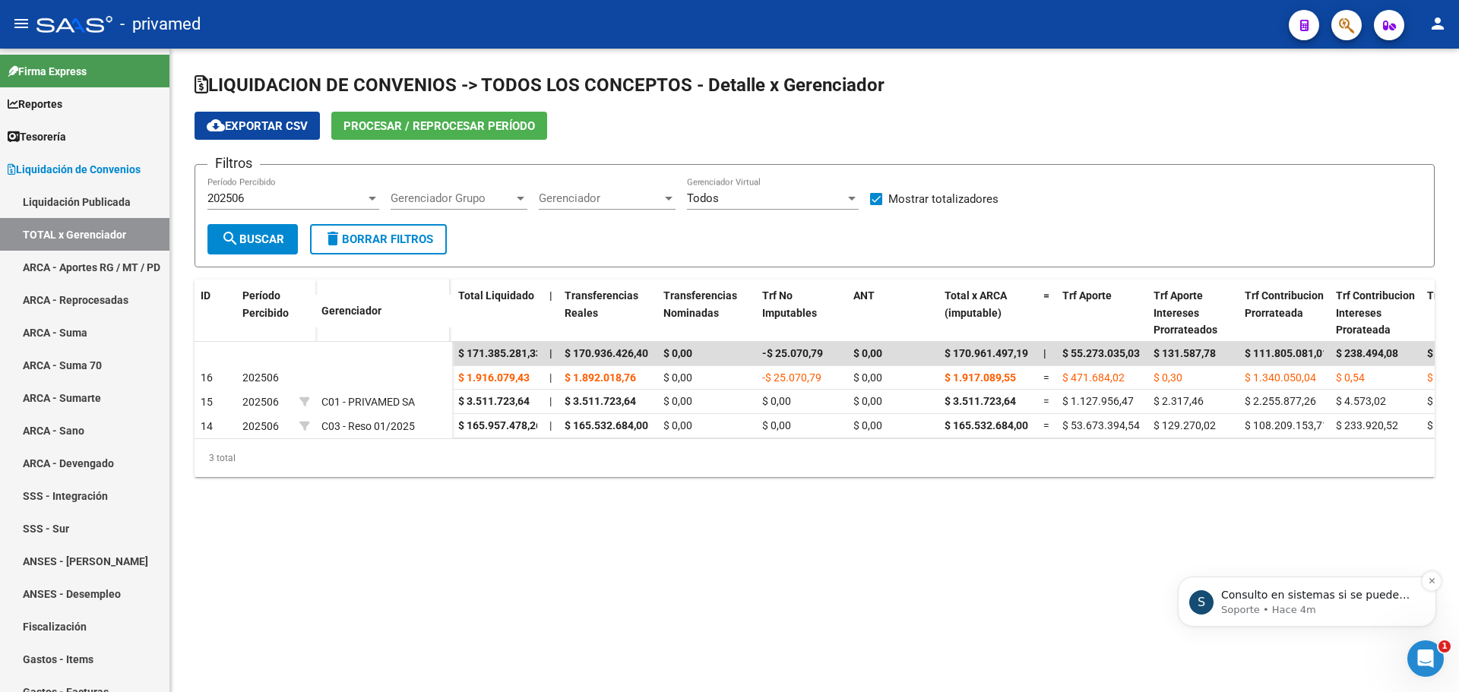
scroll to position [71, 0]
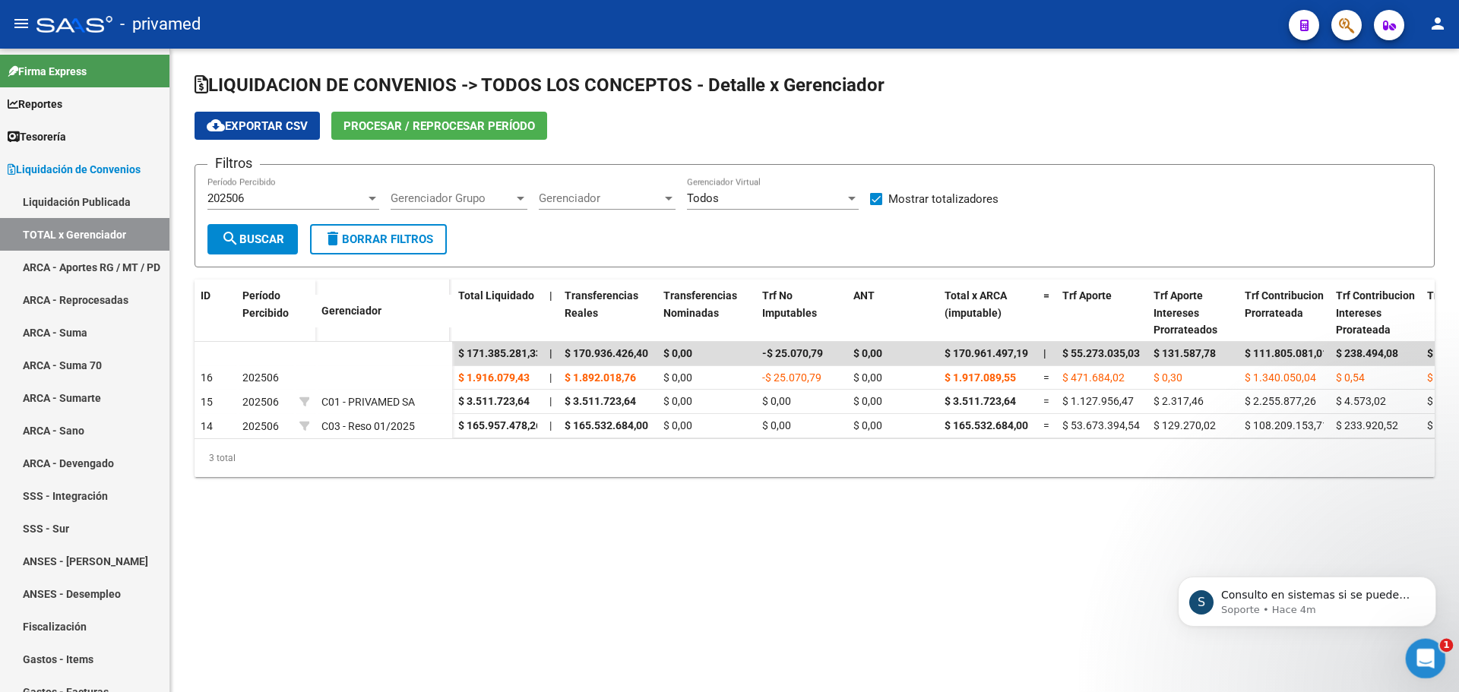
click at [1426, 659] on icon "Abrir Intercom Messenger" at bounding box center [1423, 656] width 25 height 25
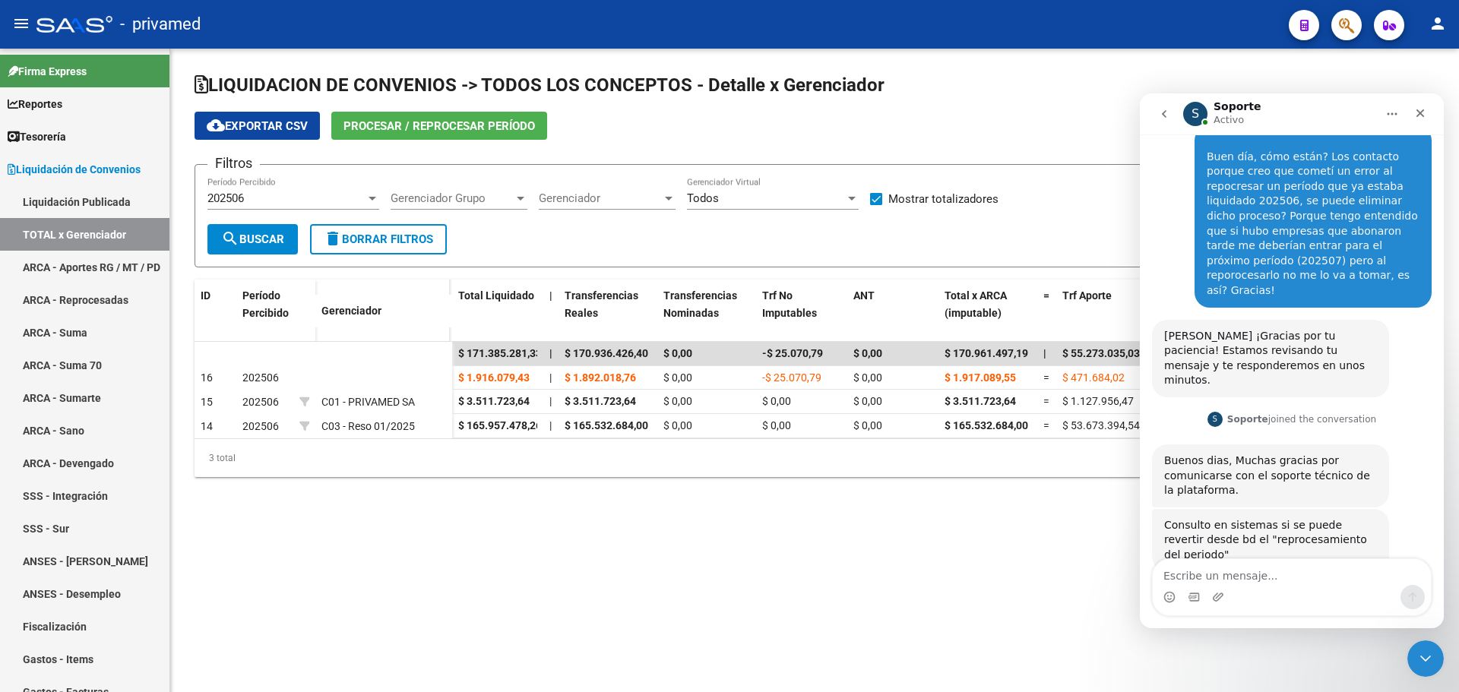
click at [1257, 572] on textarea "Escribe un mensaje..." at bounding box center [1292, 572] width 278 height 26
type textarea "Genial, gracias!"
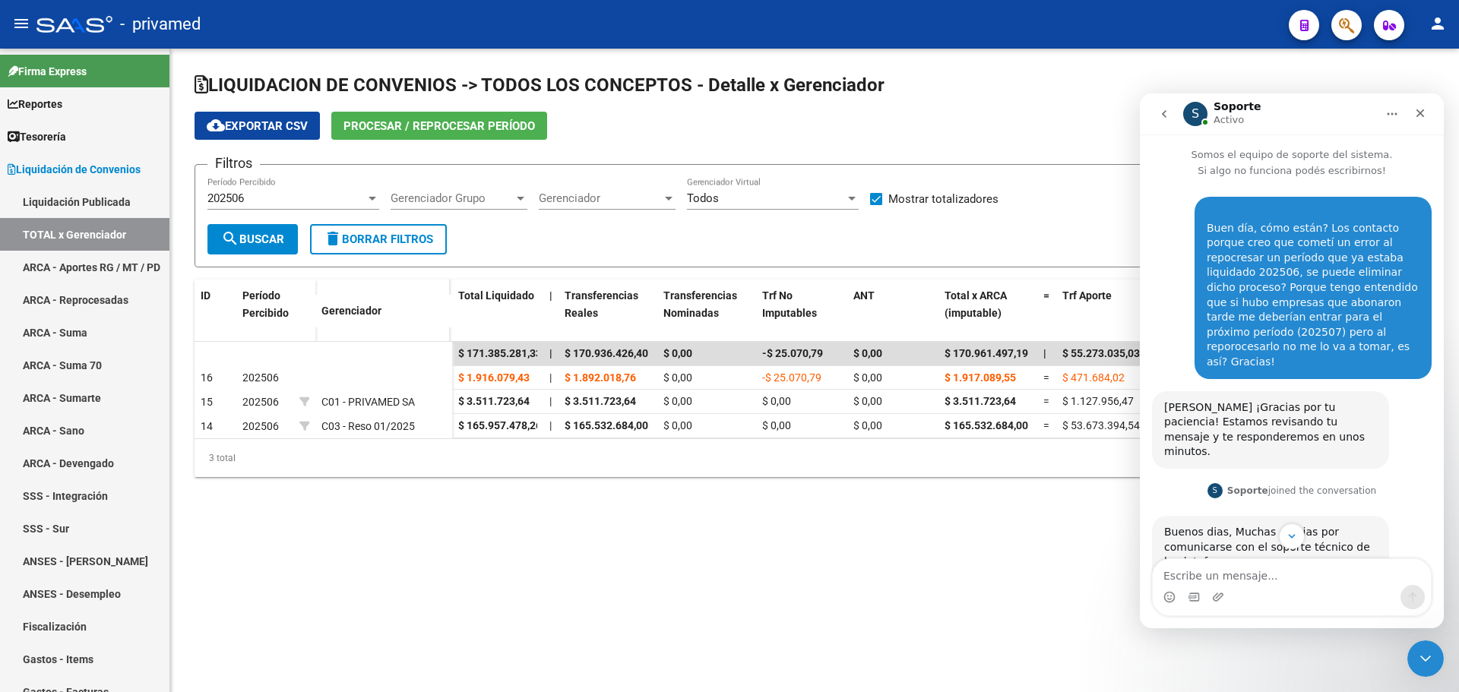
scroll to position [116, 0]
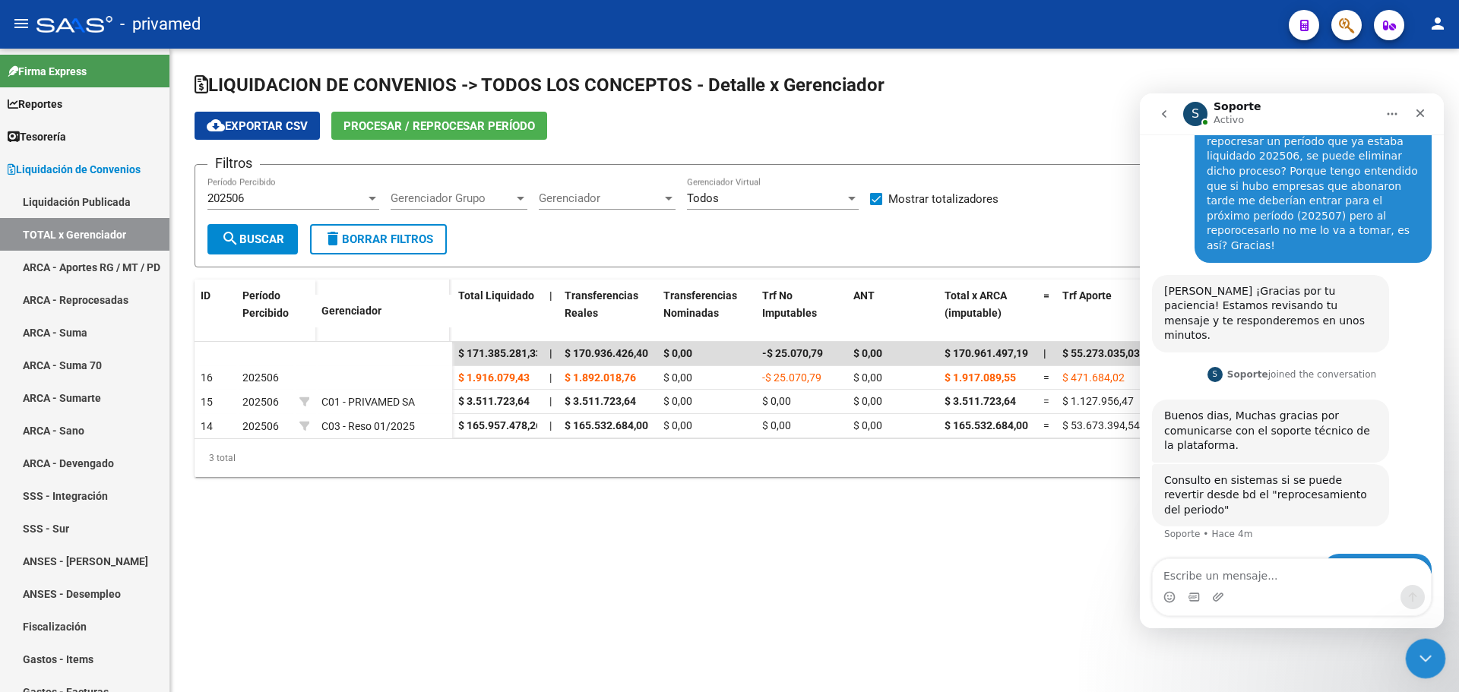
click at [1418, 663] on icon "Cerrar Intercom Messenger" at bounding box center [1423, 656] width 18 height 18
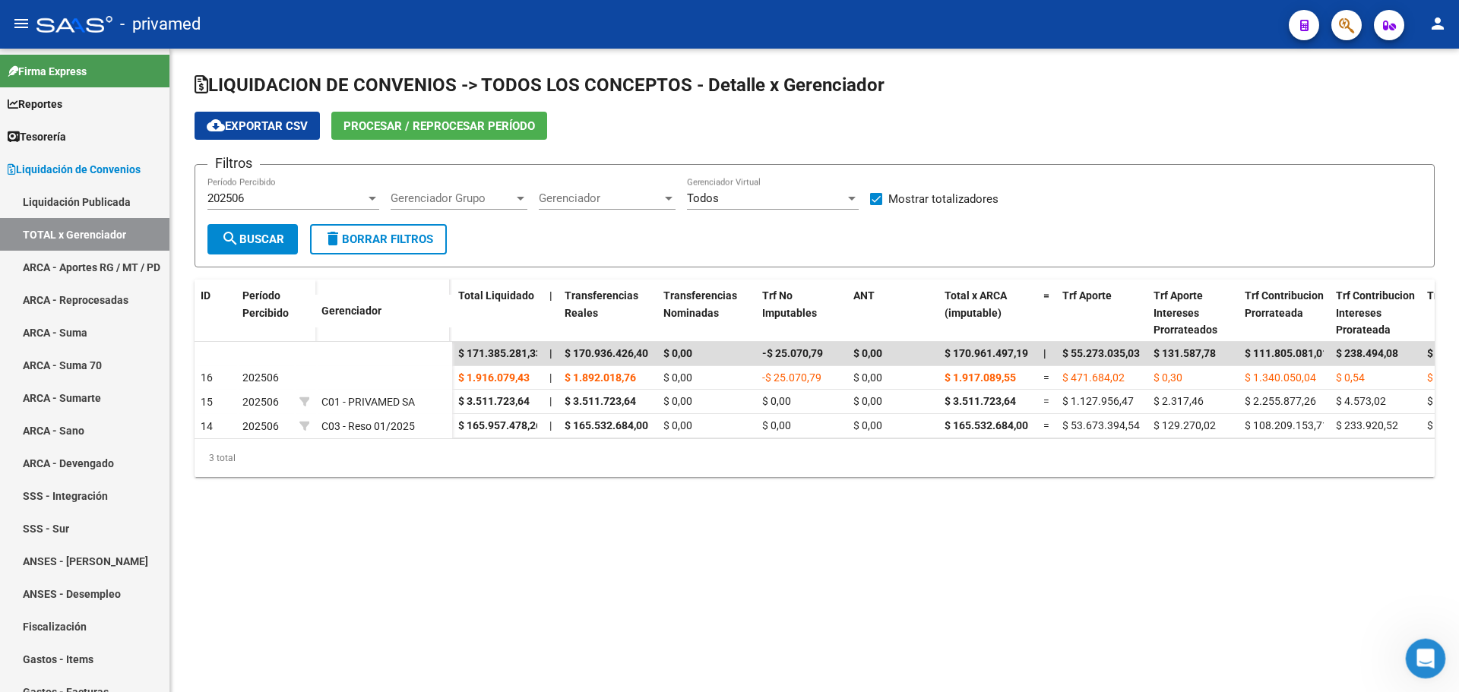
click at [1414, 650] on icon "Abrir Intercom Messenger" at bounding box center [1423, 656] width 25 height 25
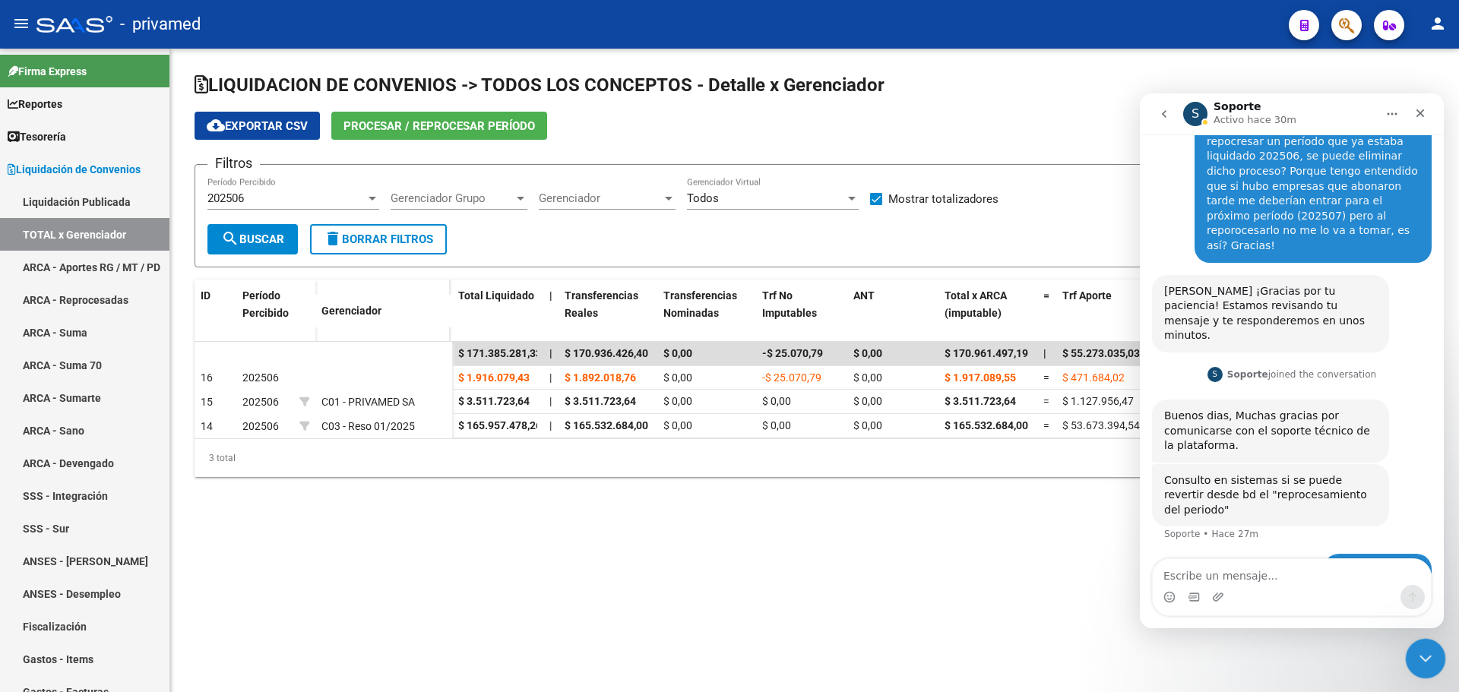
click at [1424, 661] on icon "Cerrar Intercom Messenger" at bounding box center [1423, 656] width 18 height 18
